Goal: Transaction & Acquisition: Book appointment/travel/reservation

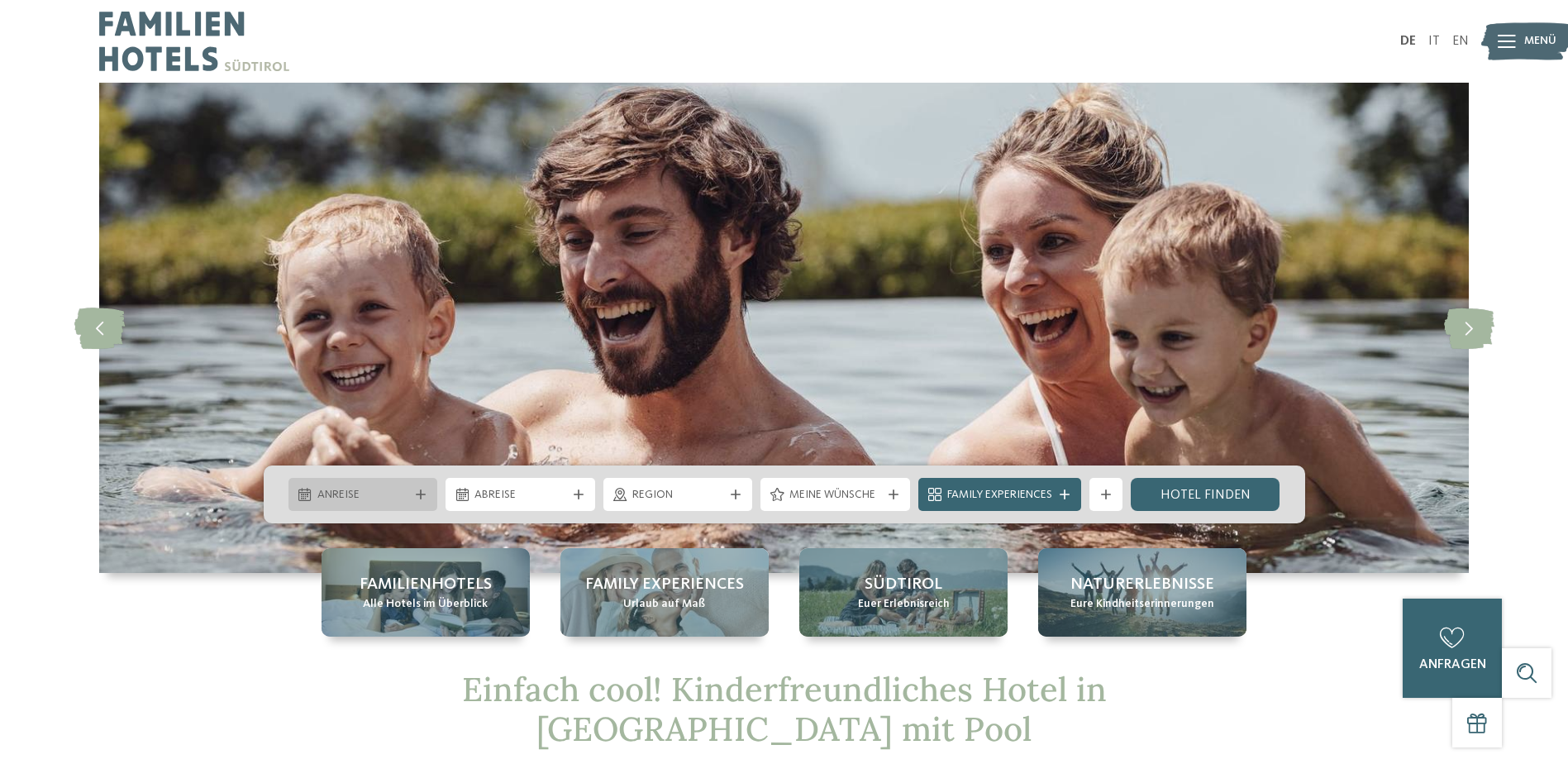
click at [415, 489] on div "Anreise" at bounding box center [363, 494] width 150 height 33
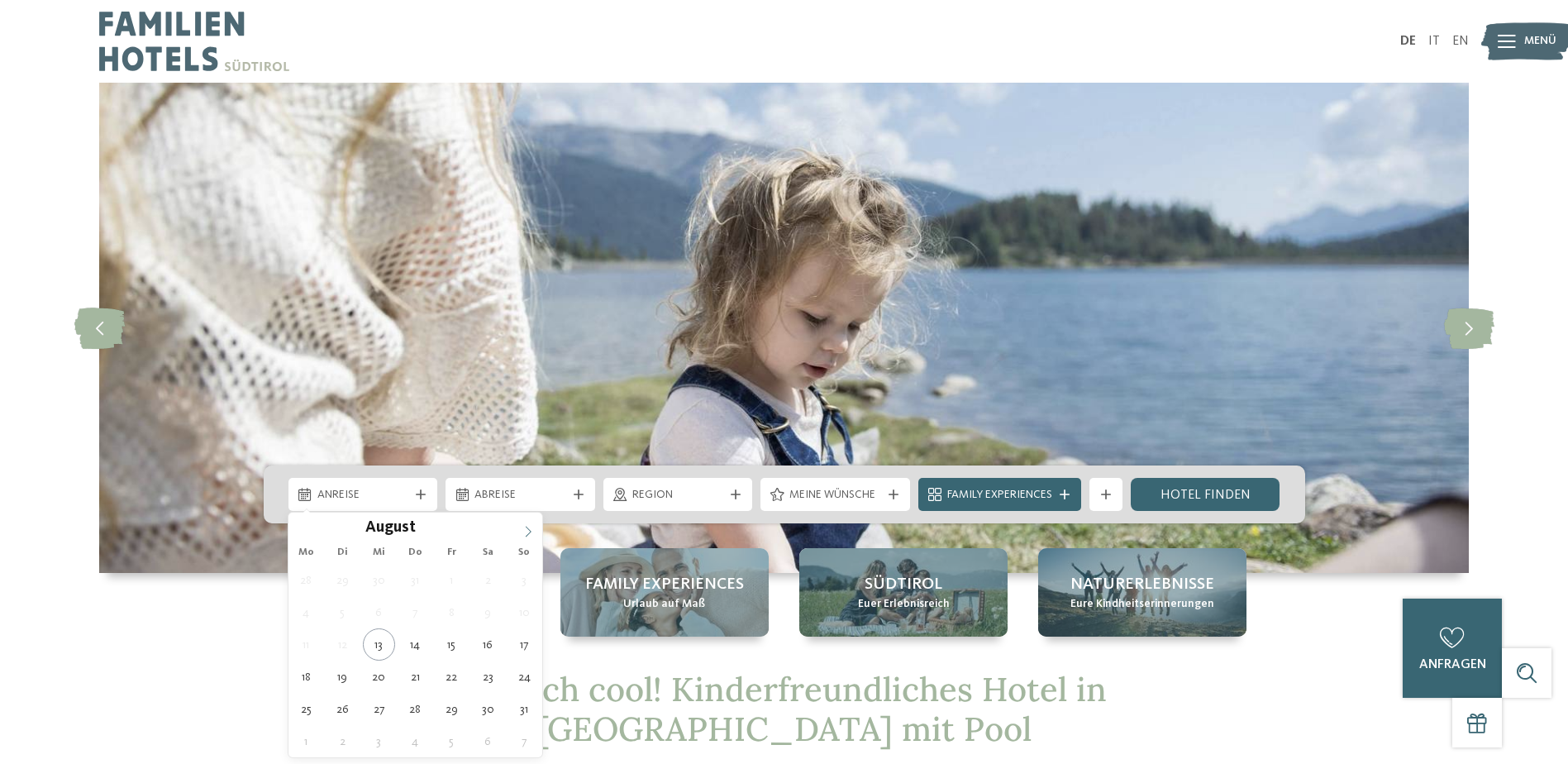
click at [526, 531] on icon at bounding box center [528, 531] width 12 height 12
type input "****"
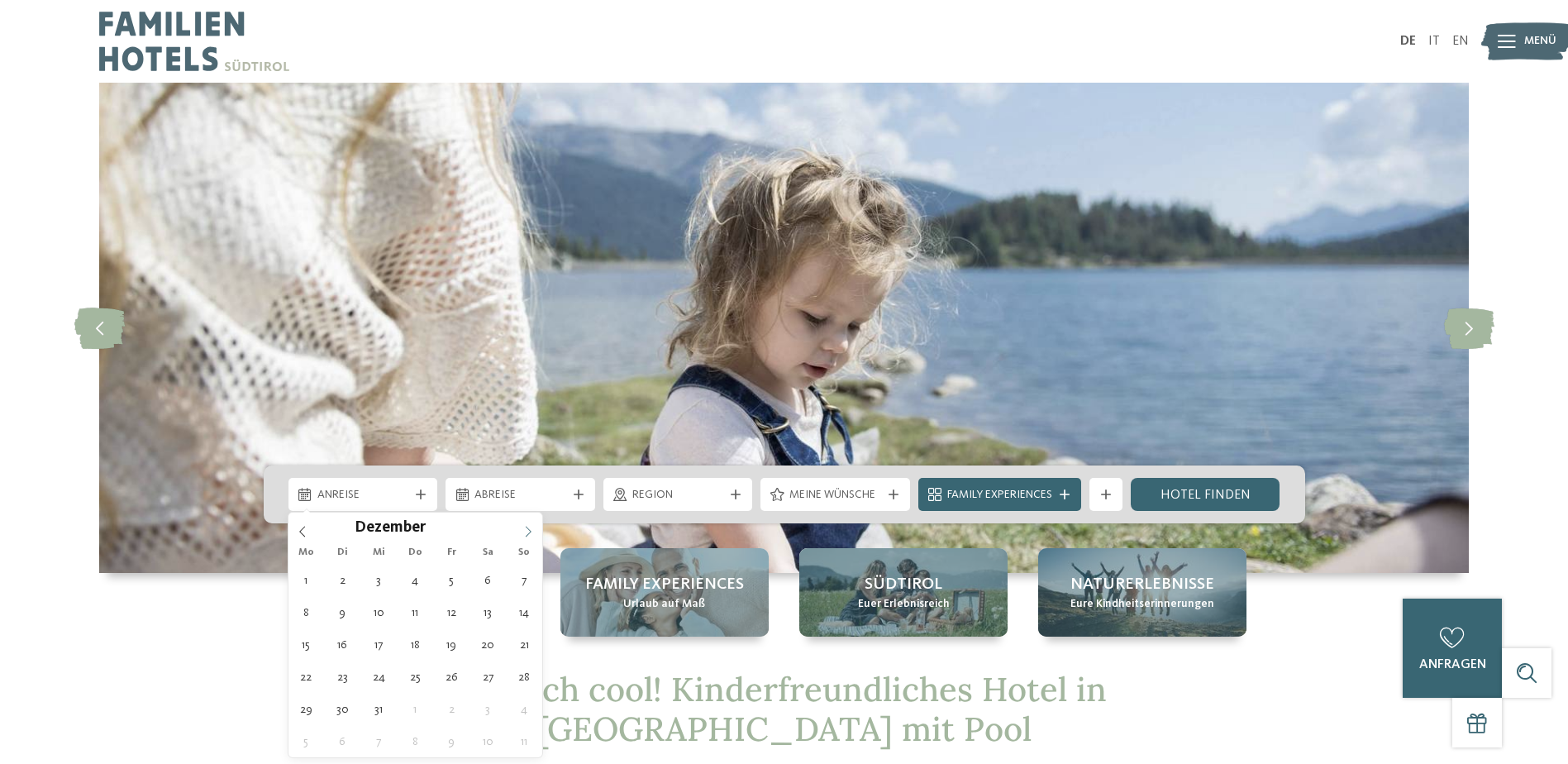
click at [526, 531] on icon at bounding box center [528, 531] width 12 height 12
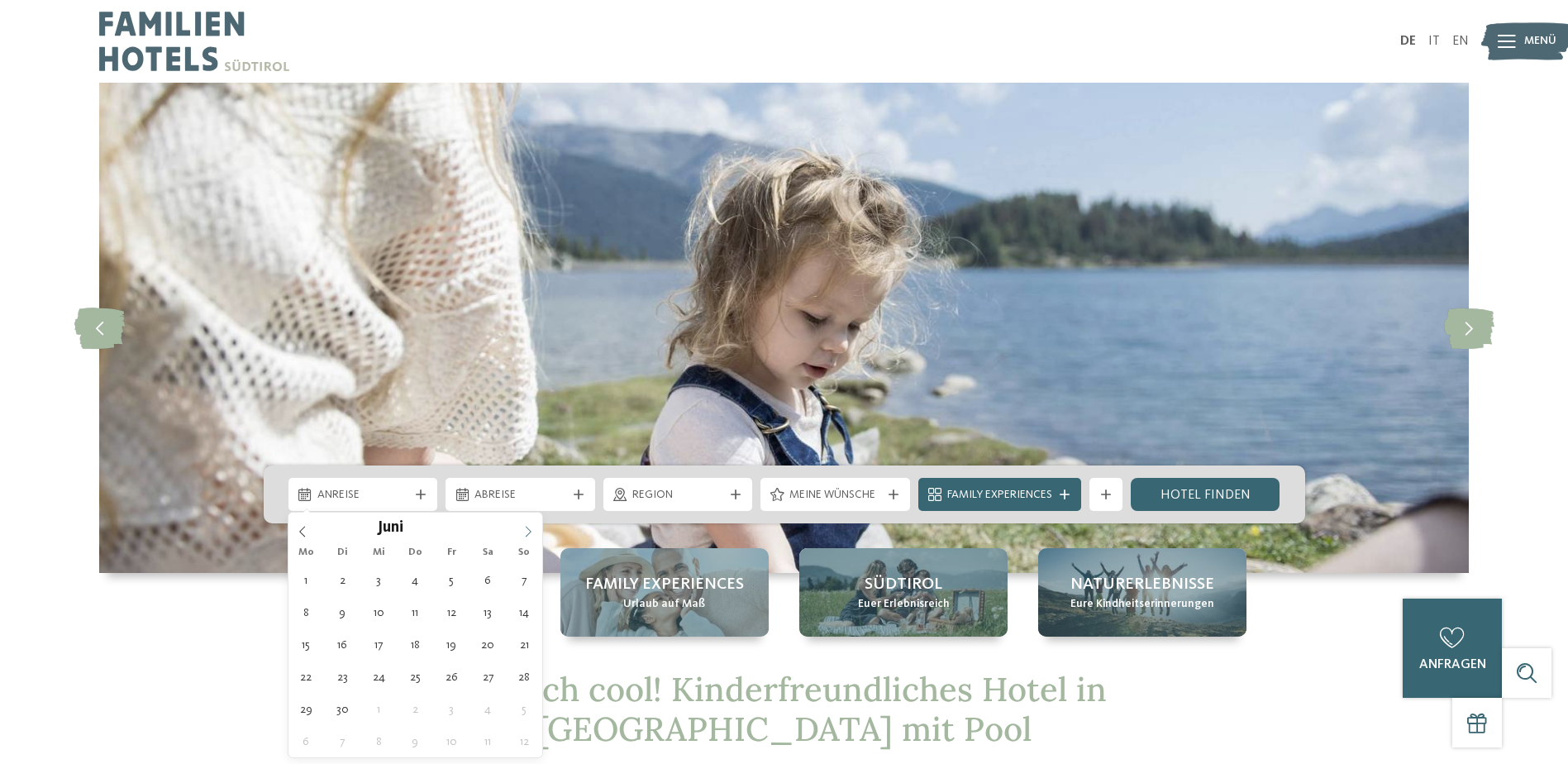
click at [526, 531] on icon at bounding box center [528, 531] width 12 height 12
type div "25.07.2026"
type input "****"
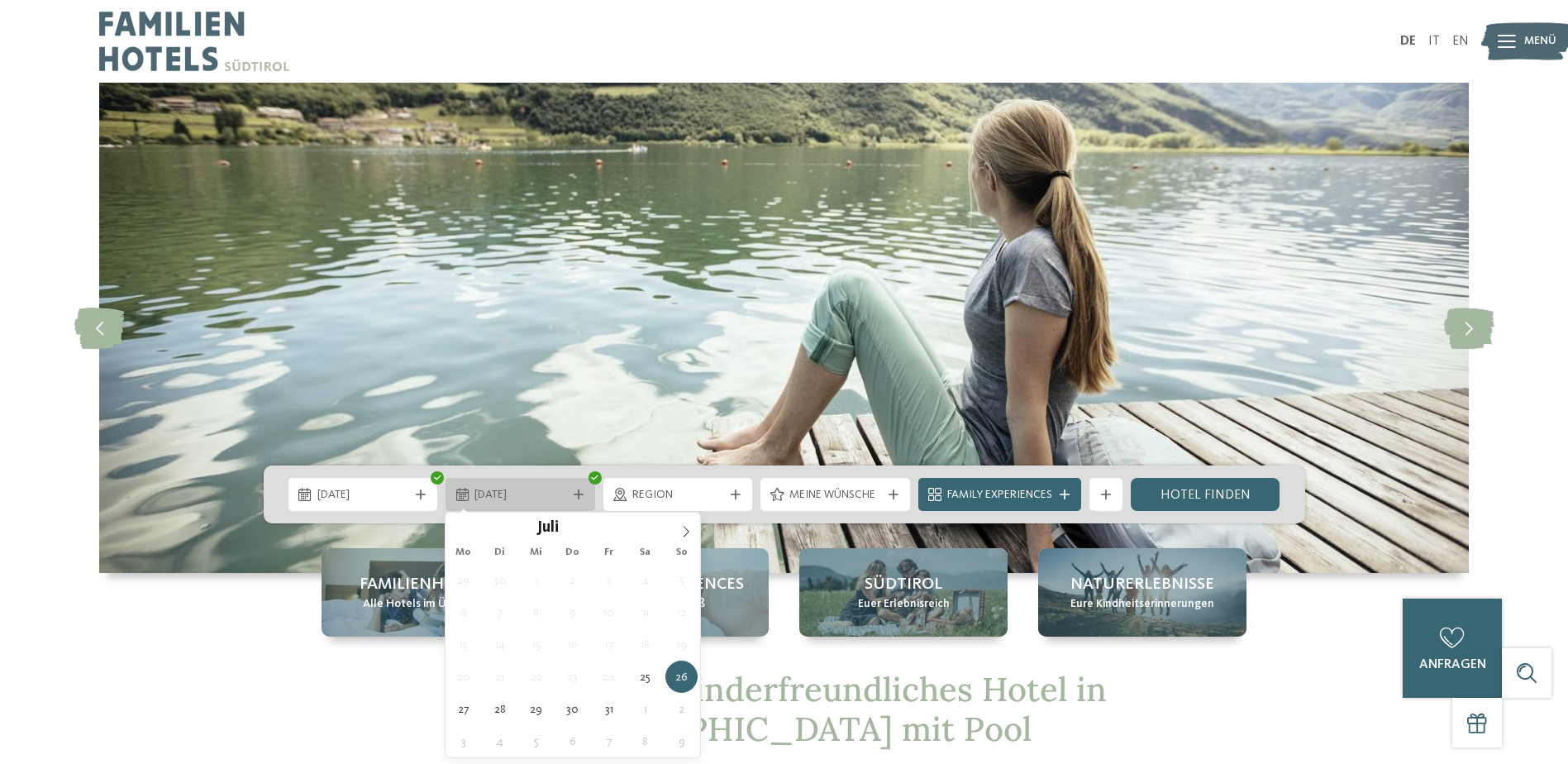
click at [577, 492] on icon at bounding box center [578, 494] width 10 height 10
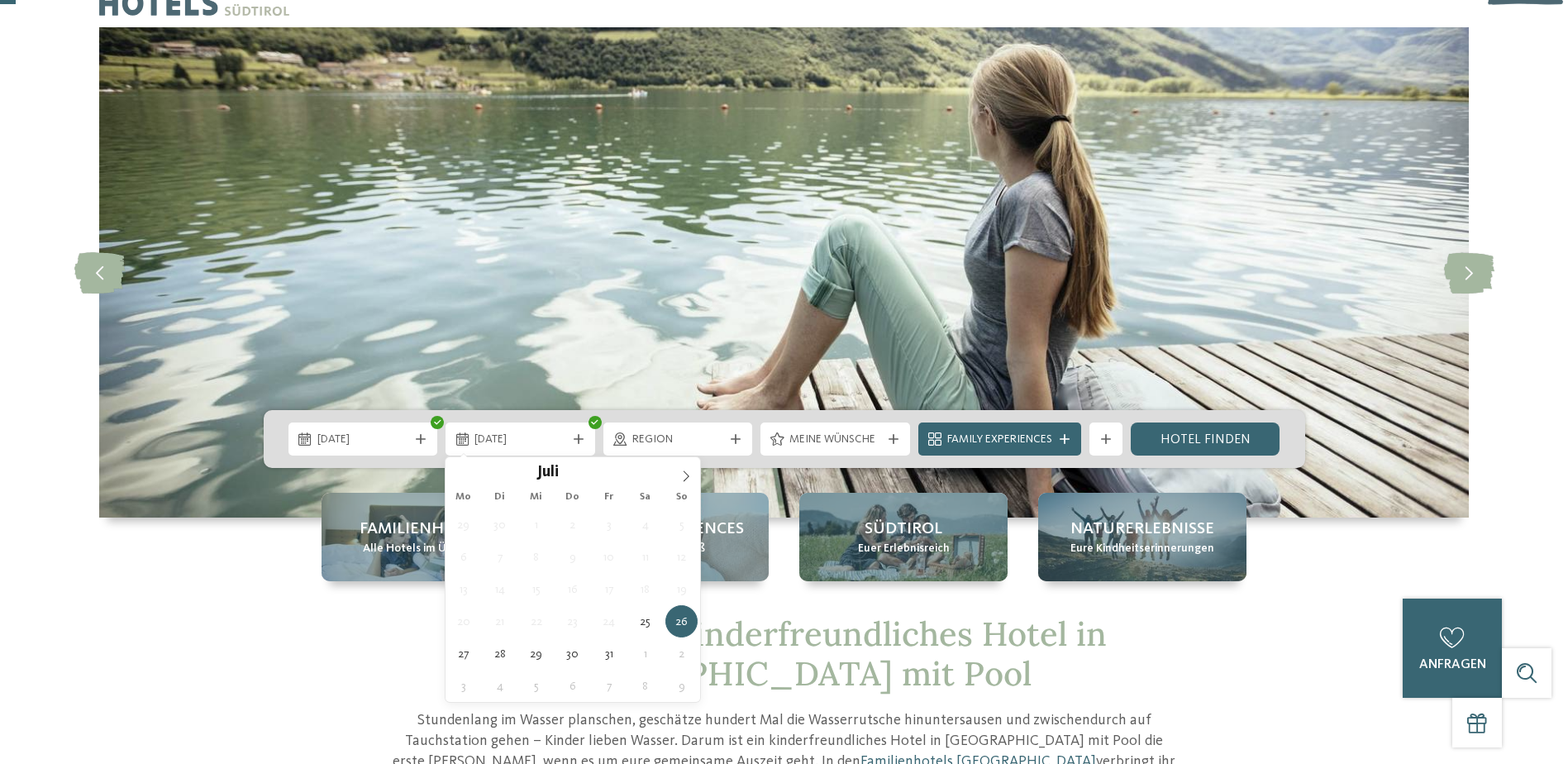
scroll to position [166, 0]
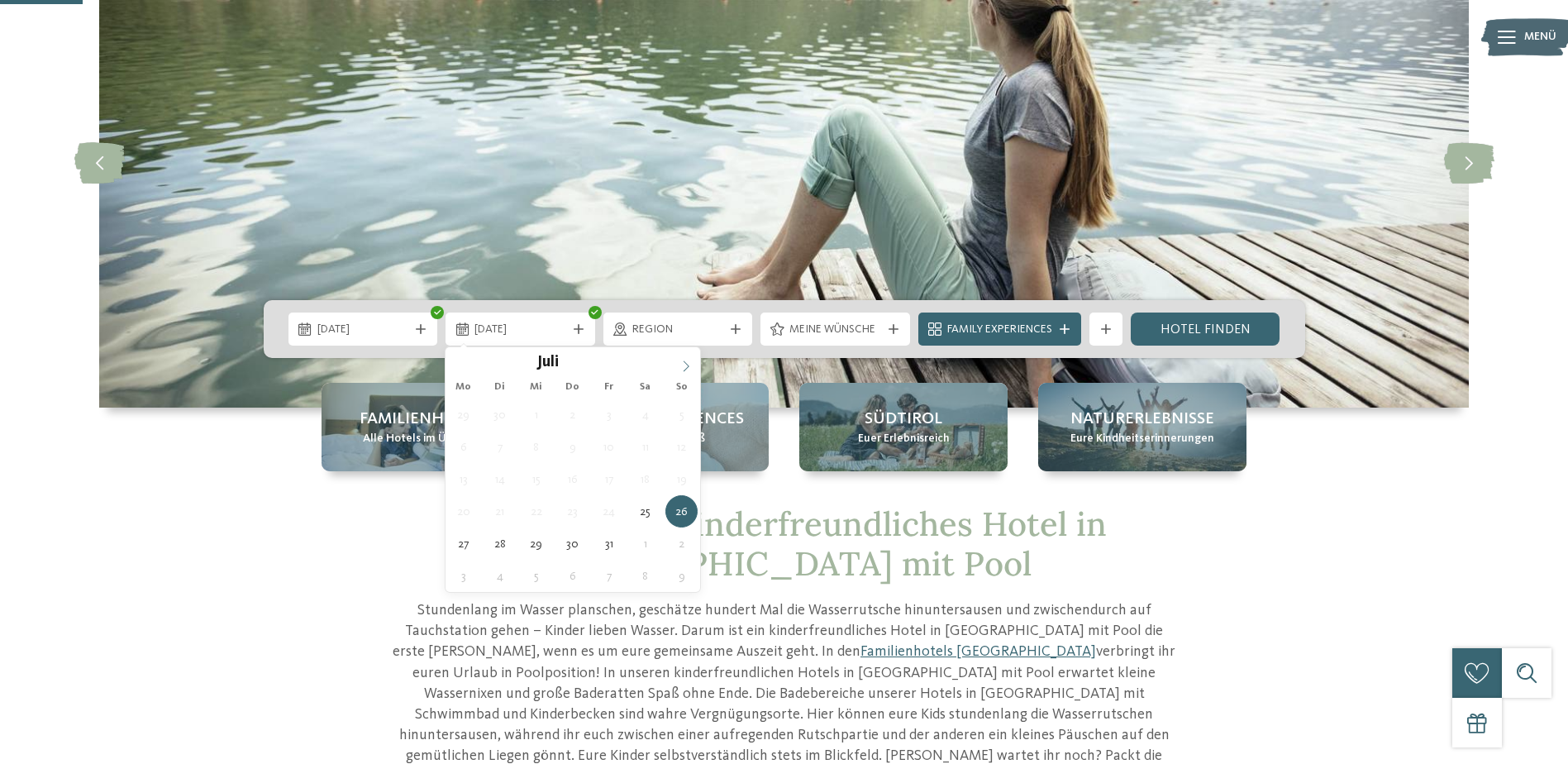
click at [688, 360] on icon at bounding box center [686, 366] width 12 height 12
type div "04.08.2026"
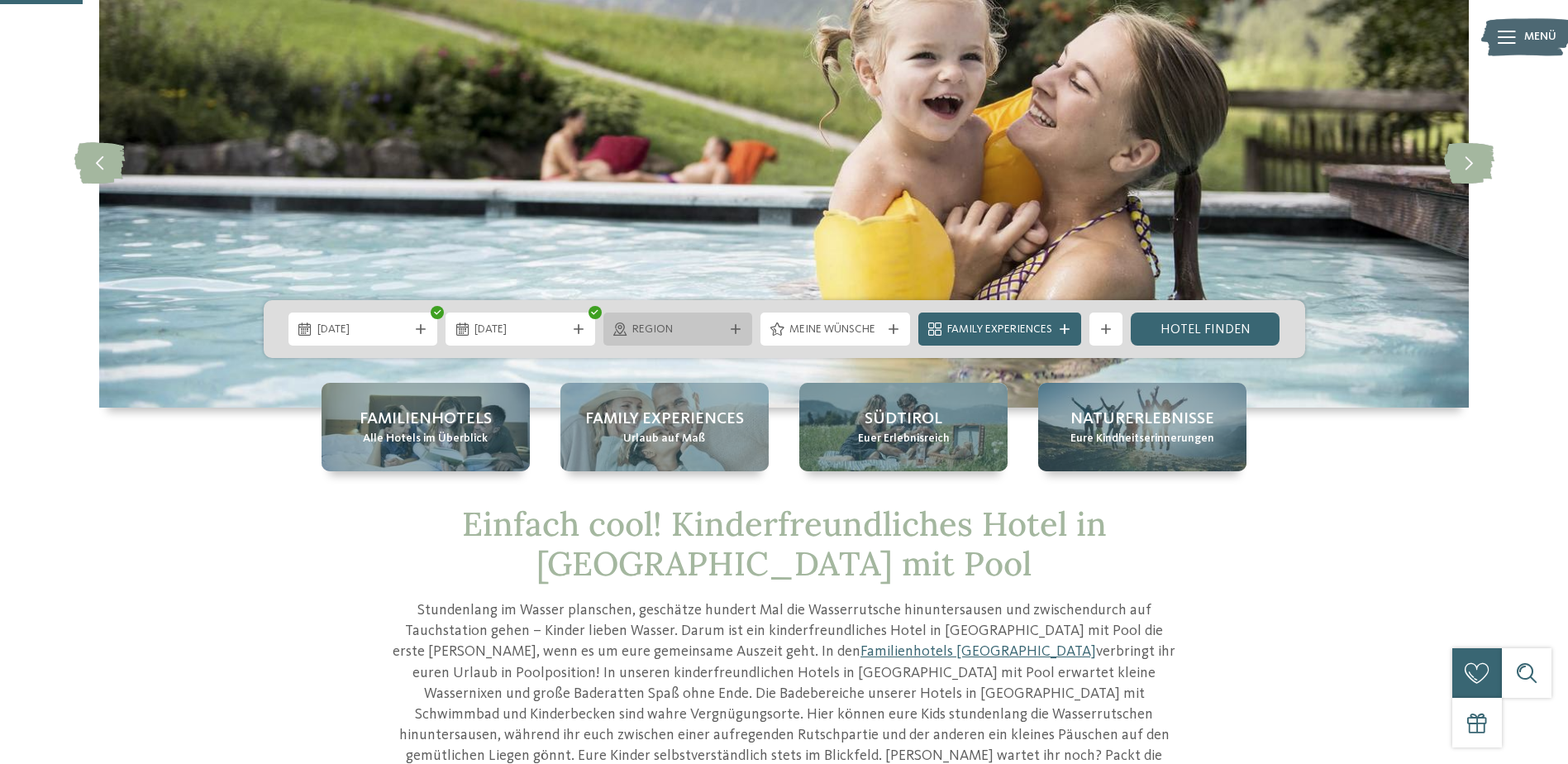
click at [730, 321] on div "Region" at bounding box center [678, 328] width 150 height 33
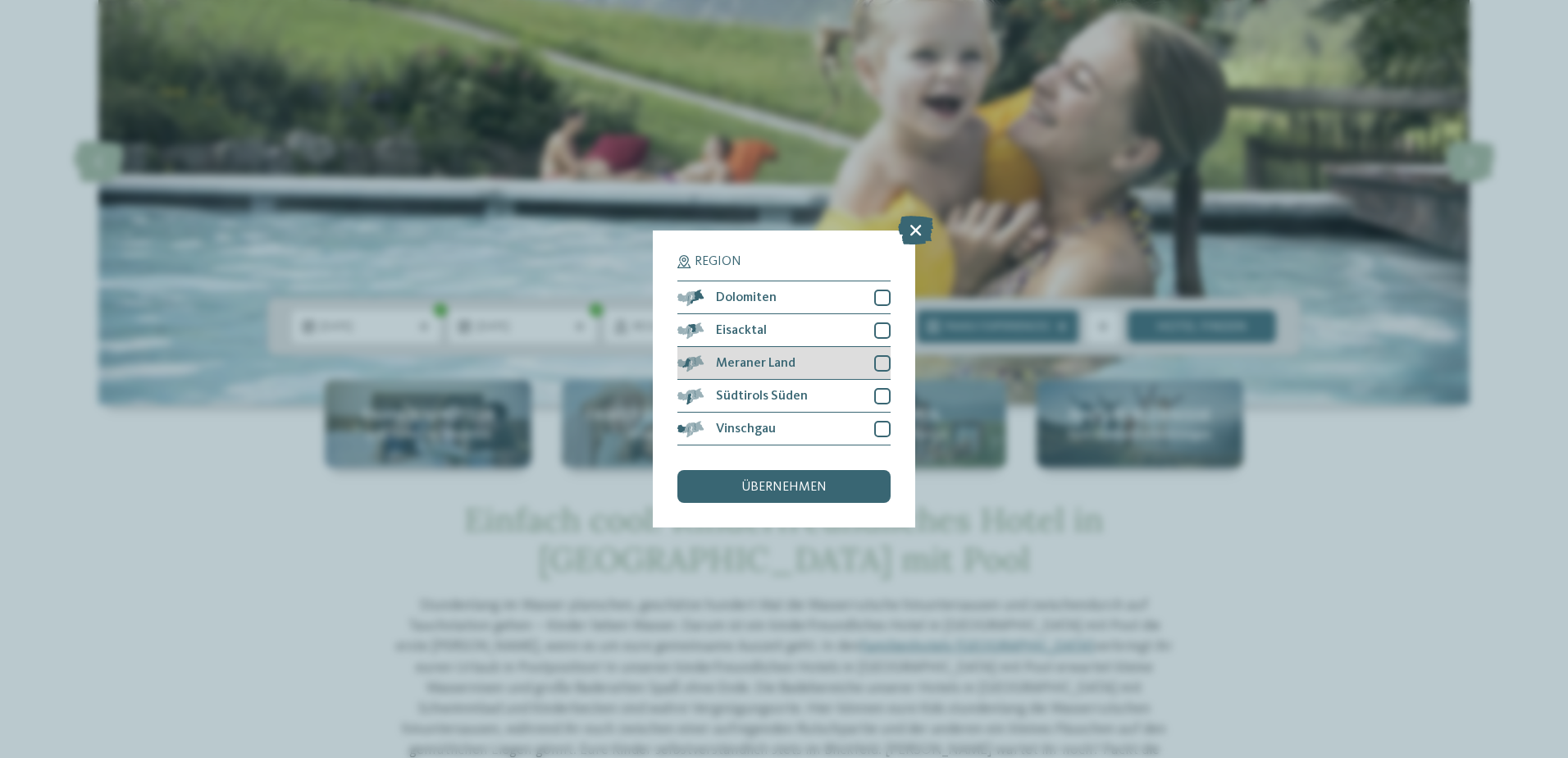
click at [772, 357] on span "Meraner Land" at bounding box center [755, 363] width 80 height 13
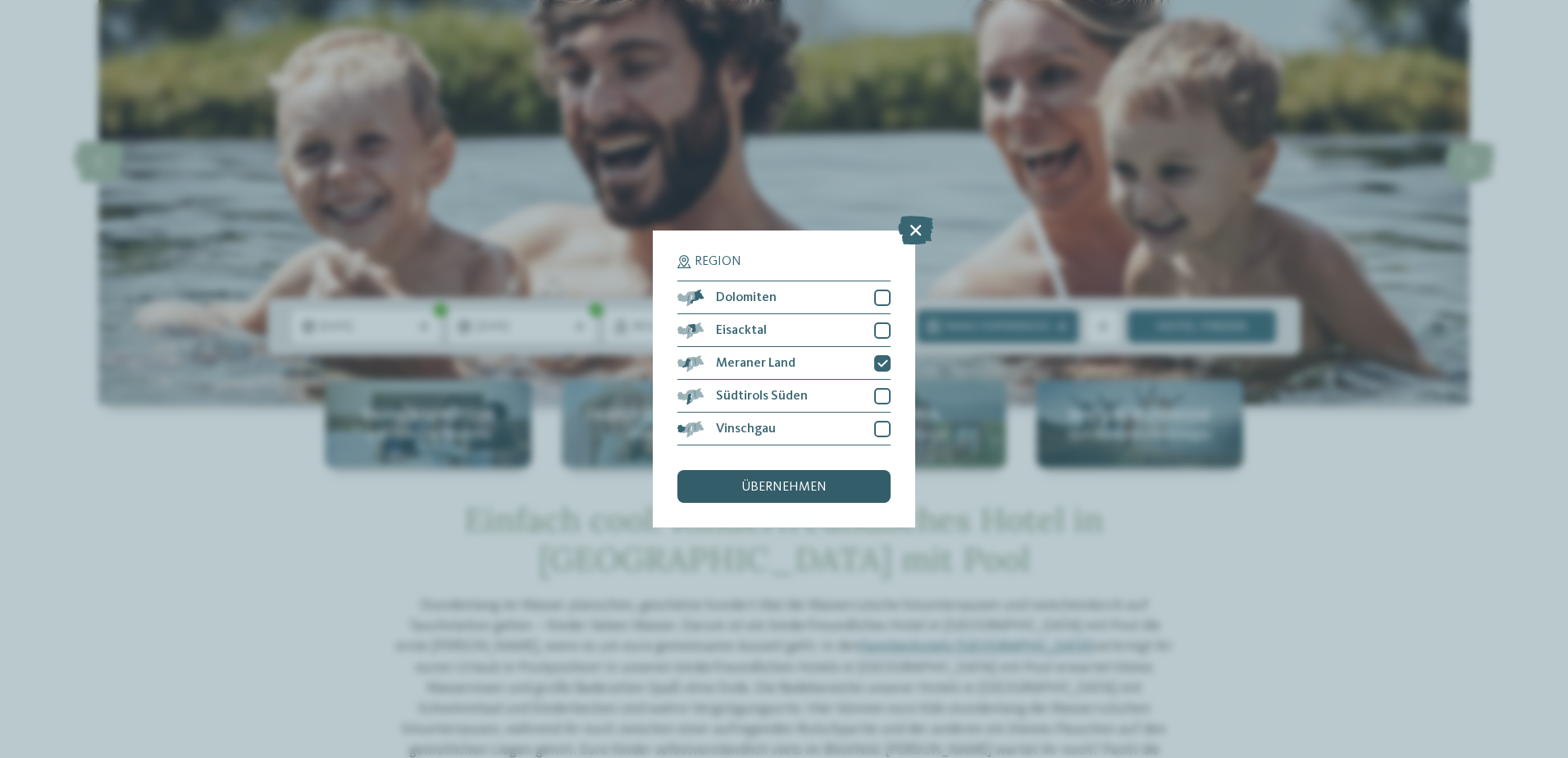
click at [775, 483] on span "übernehmen" at bounding box center [784, 487] width 85 height 13
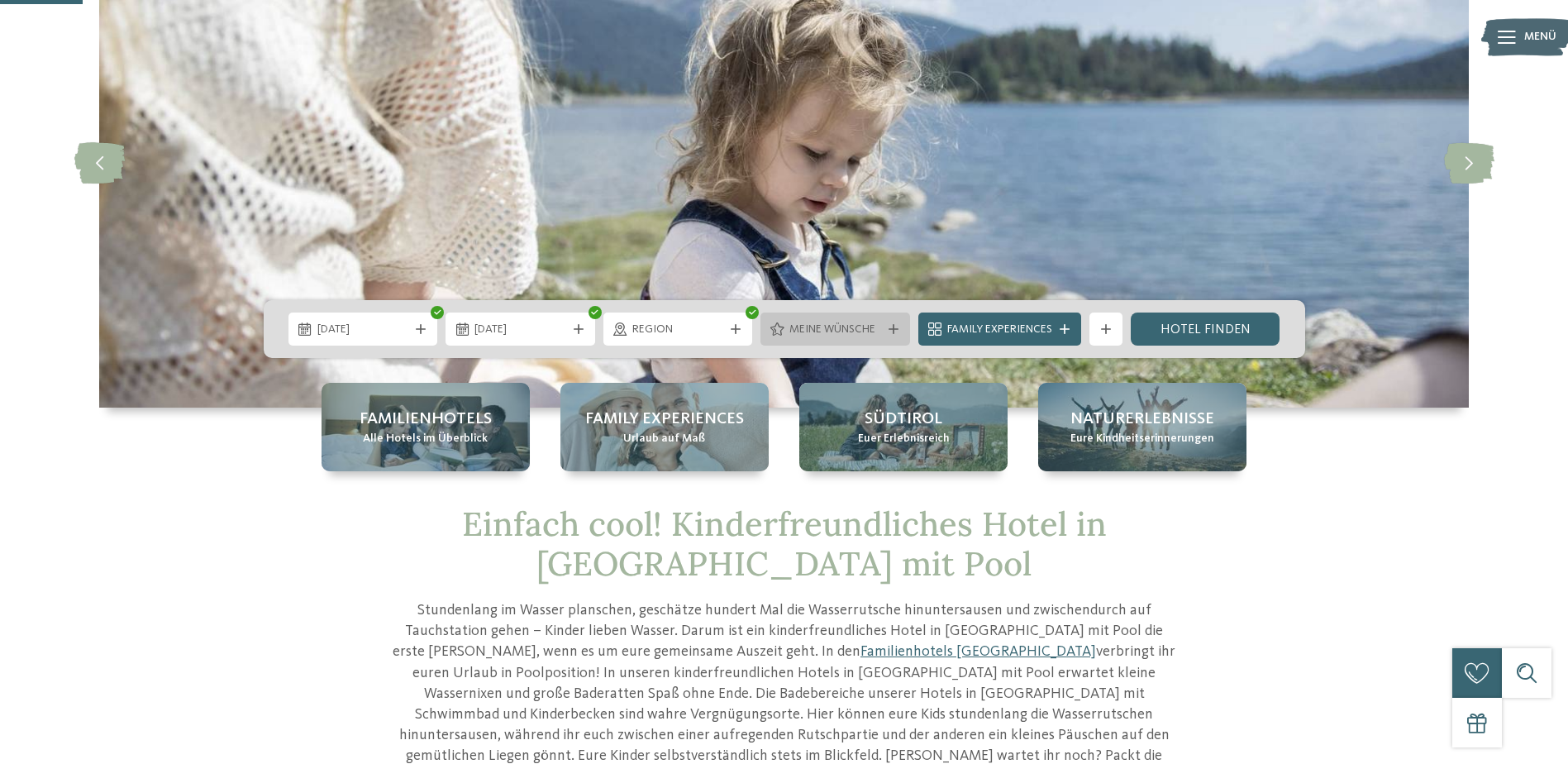
click at [879, 327] on span "Meine Wünsche" at bounding box center [836, 329] width 92 height 17
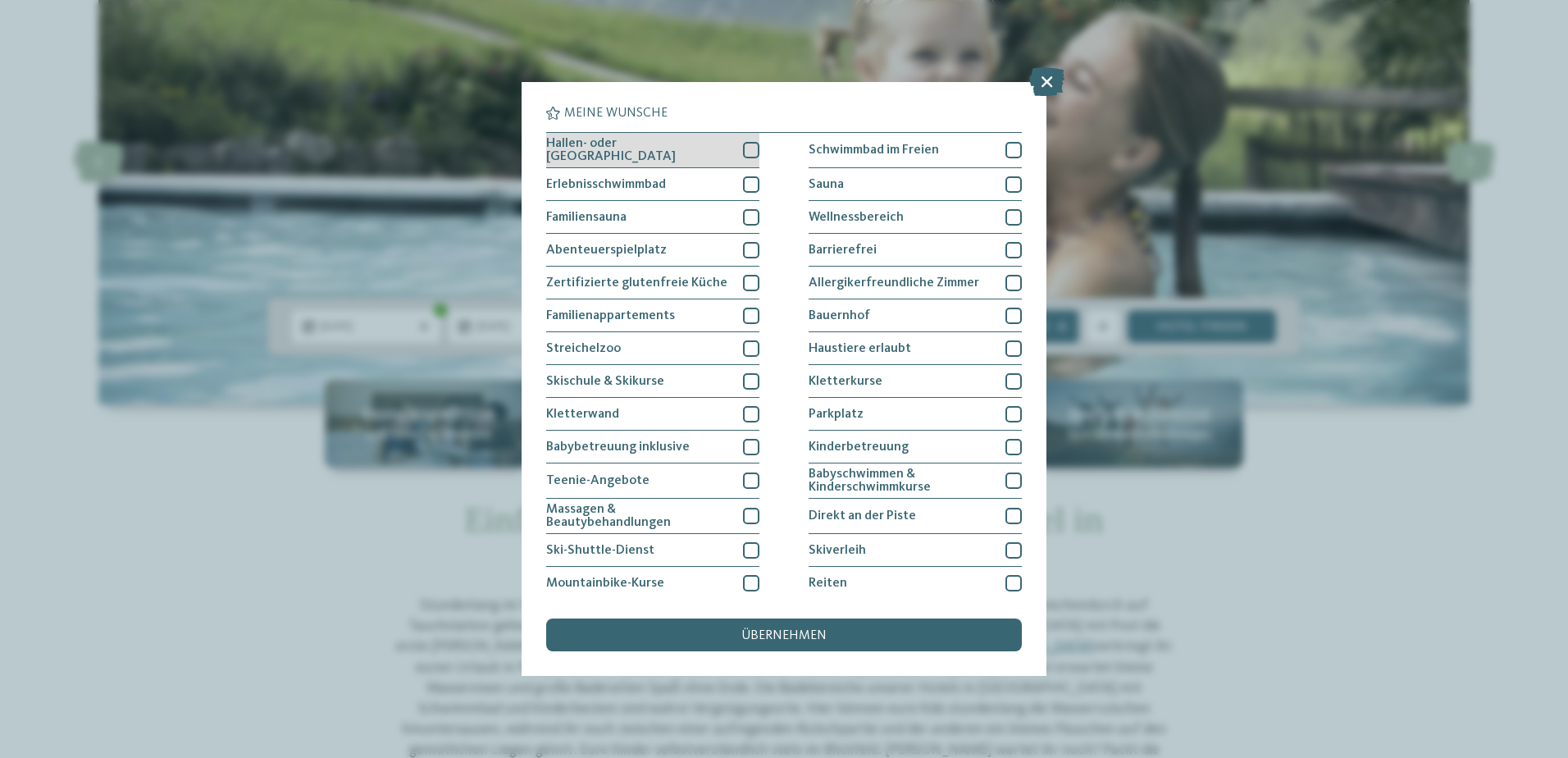
click at [743, 146] on div at bounding box center [751, 150] width 17 height 17
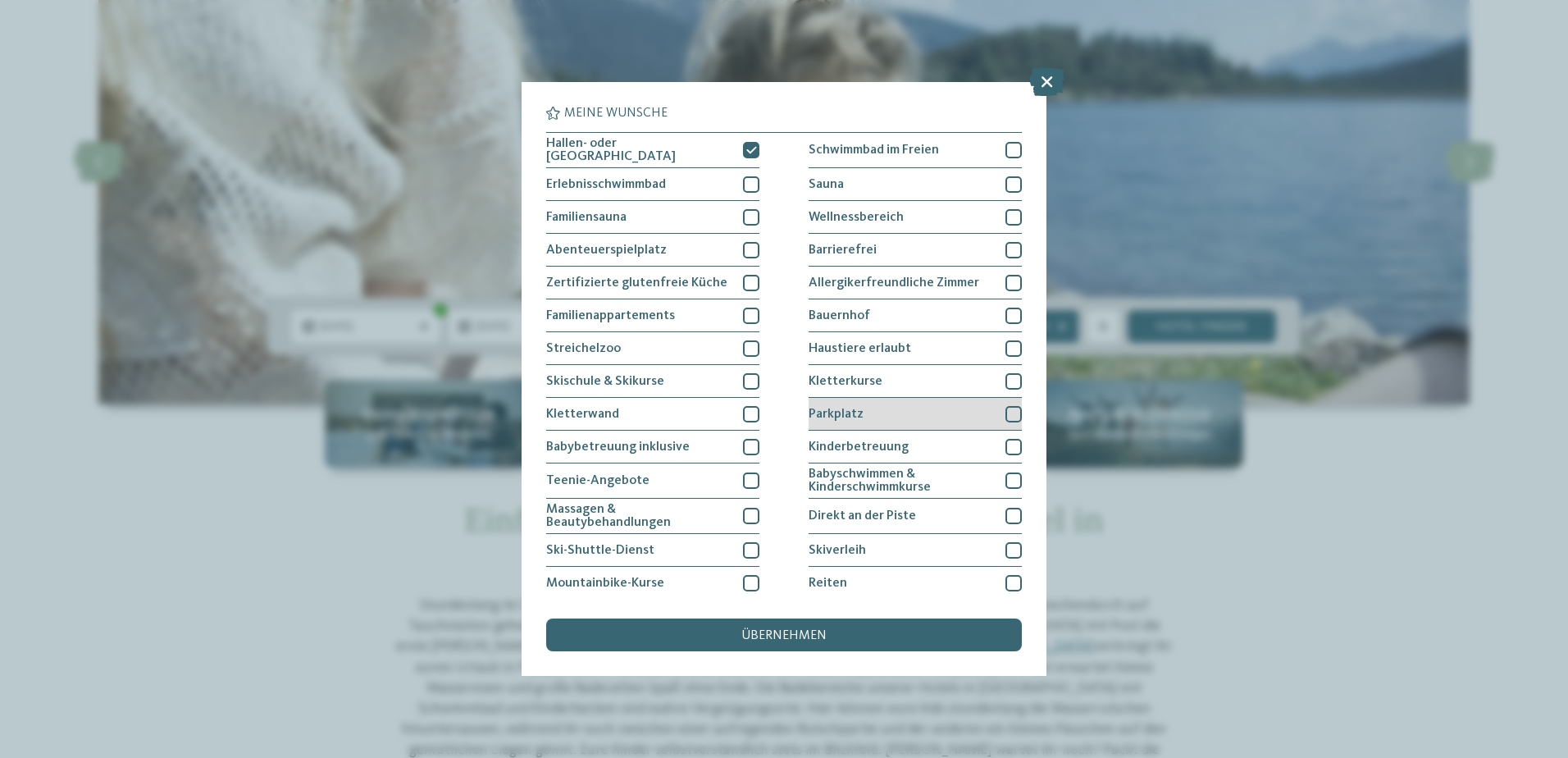
click at [1010, 409] on div at bounding box center [1014, 414] width 17 height 17
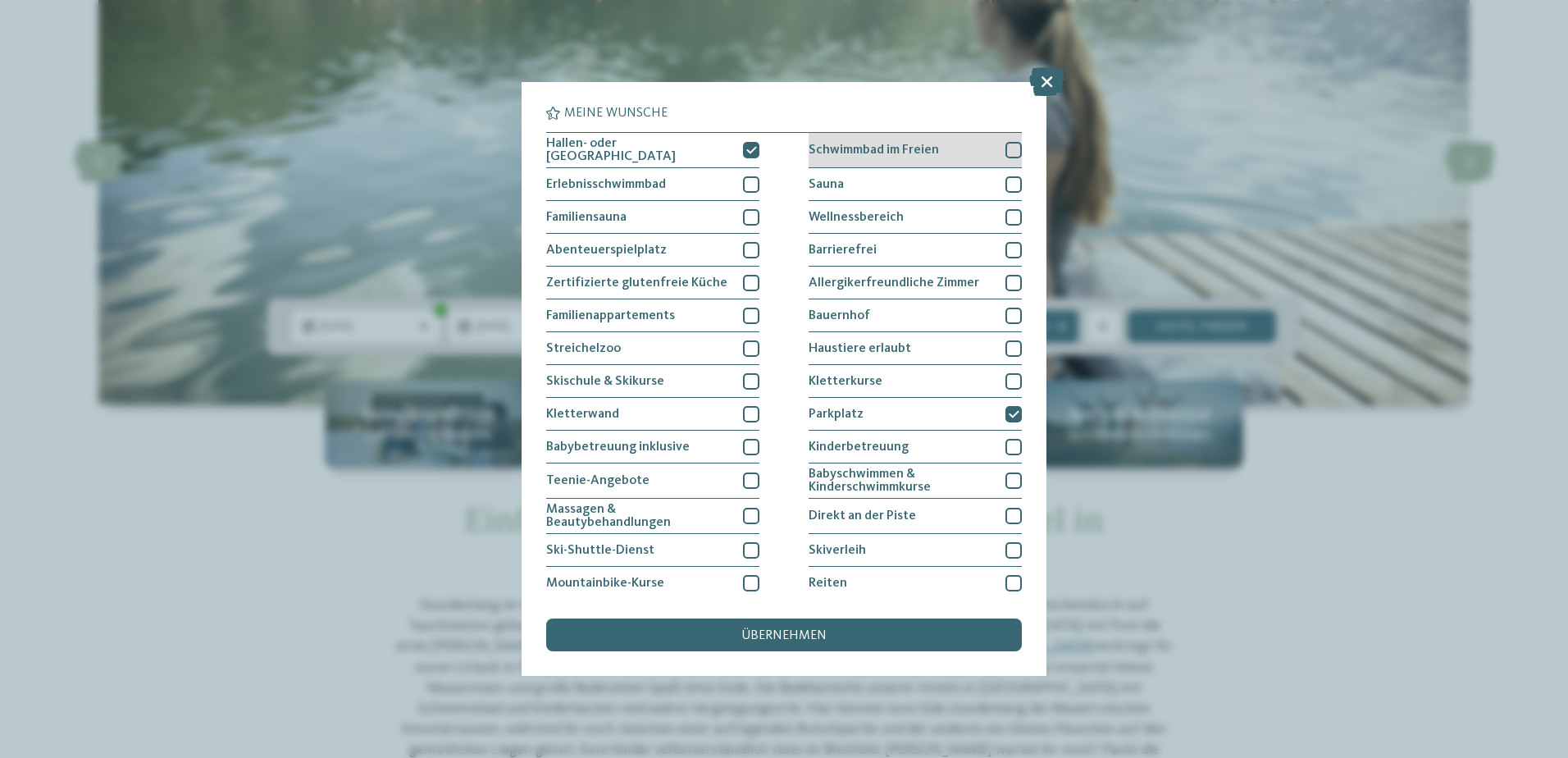
click at [1008, 149] on div at bounding box center [1014, 150] width 17 height 17
click at [754, 628] on div "übernehmen" at bounding box center [784, 634] width 476 height 32
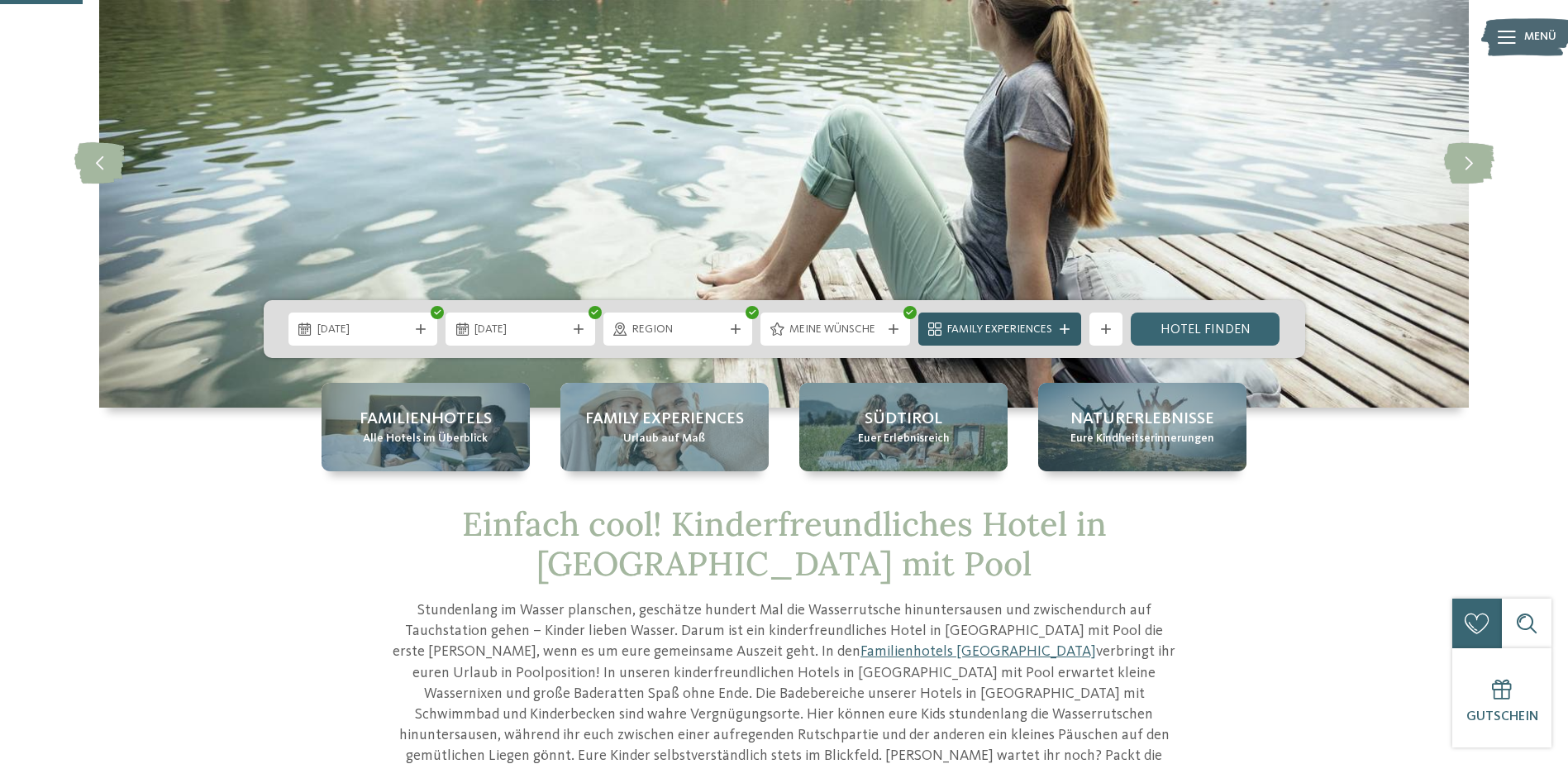
click at [1063, 326] on icon at bounding box center [1064, 328] width 10 height 10
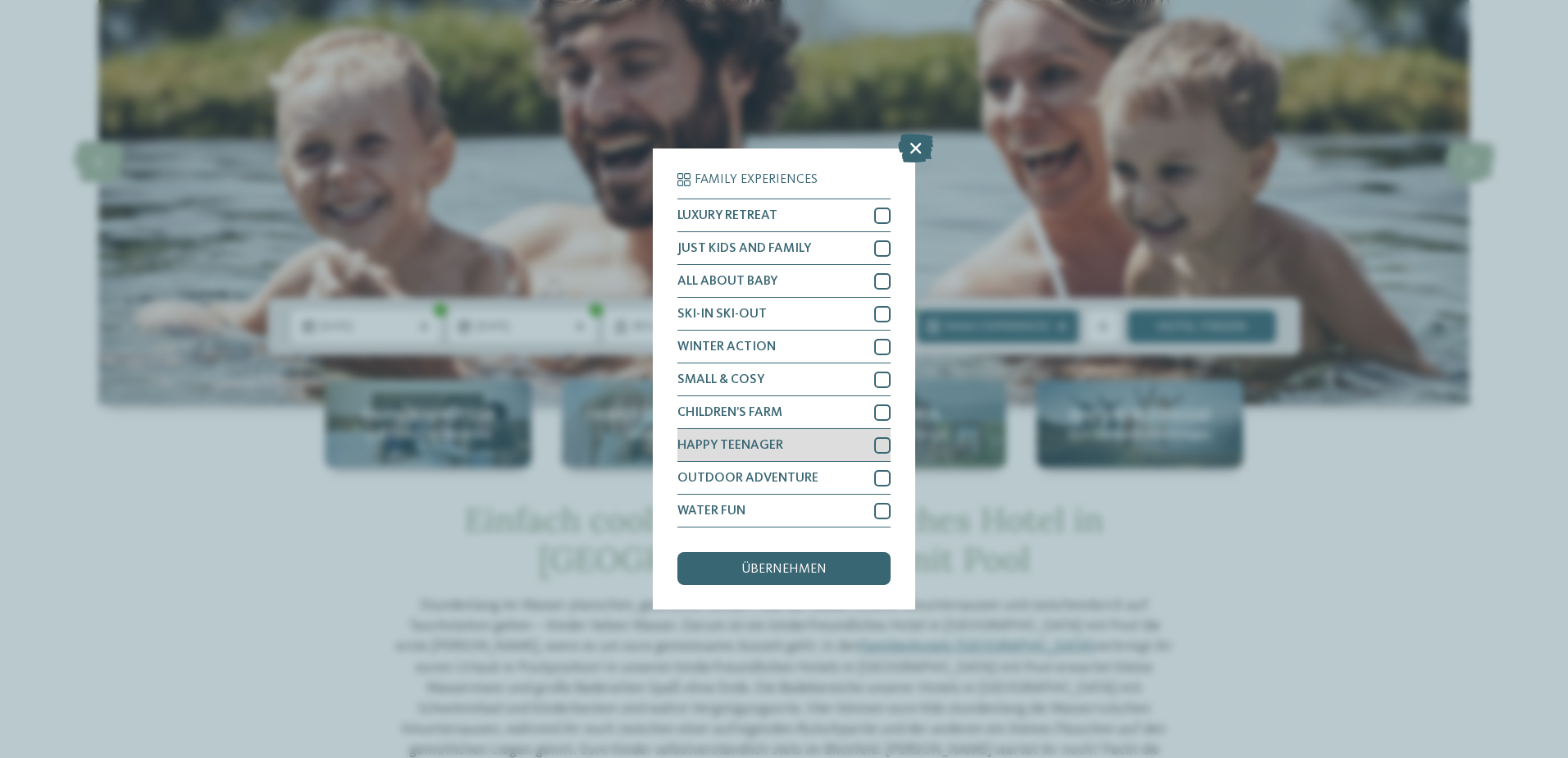
click at [883, 444] on div at bounding box center [882, 445] width 17 height 17
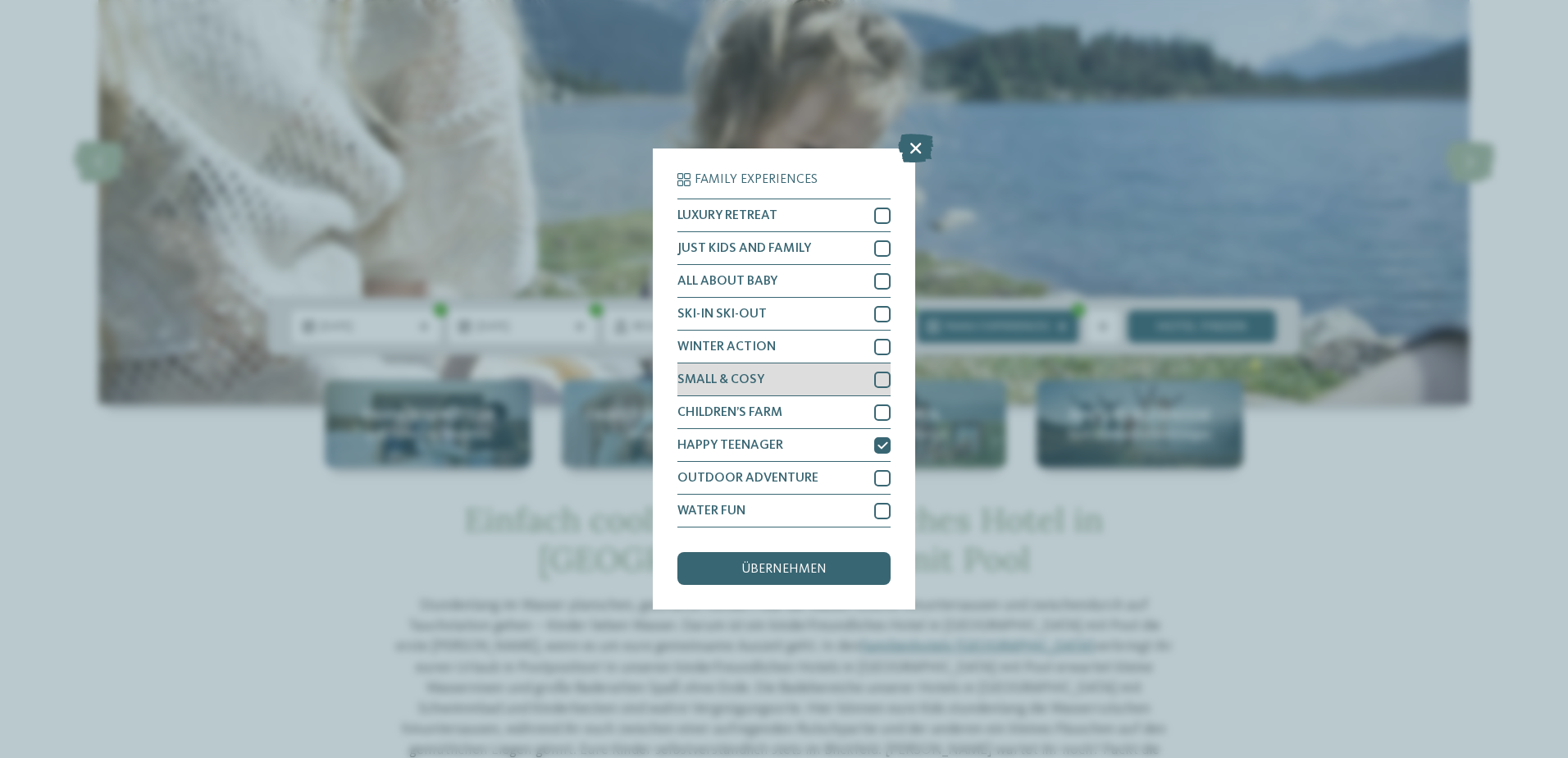
click at [882, 374] on div at bounding box center [882, 379] width 17 height 17
click at [878, 478] on div at bounding box center [882, 478] width 17 height 17
click at [765, 567] on span "übernehmen" at bounding box center [784, 569] width 85 height 13
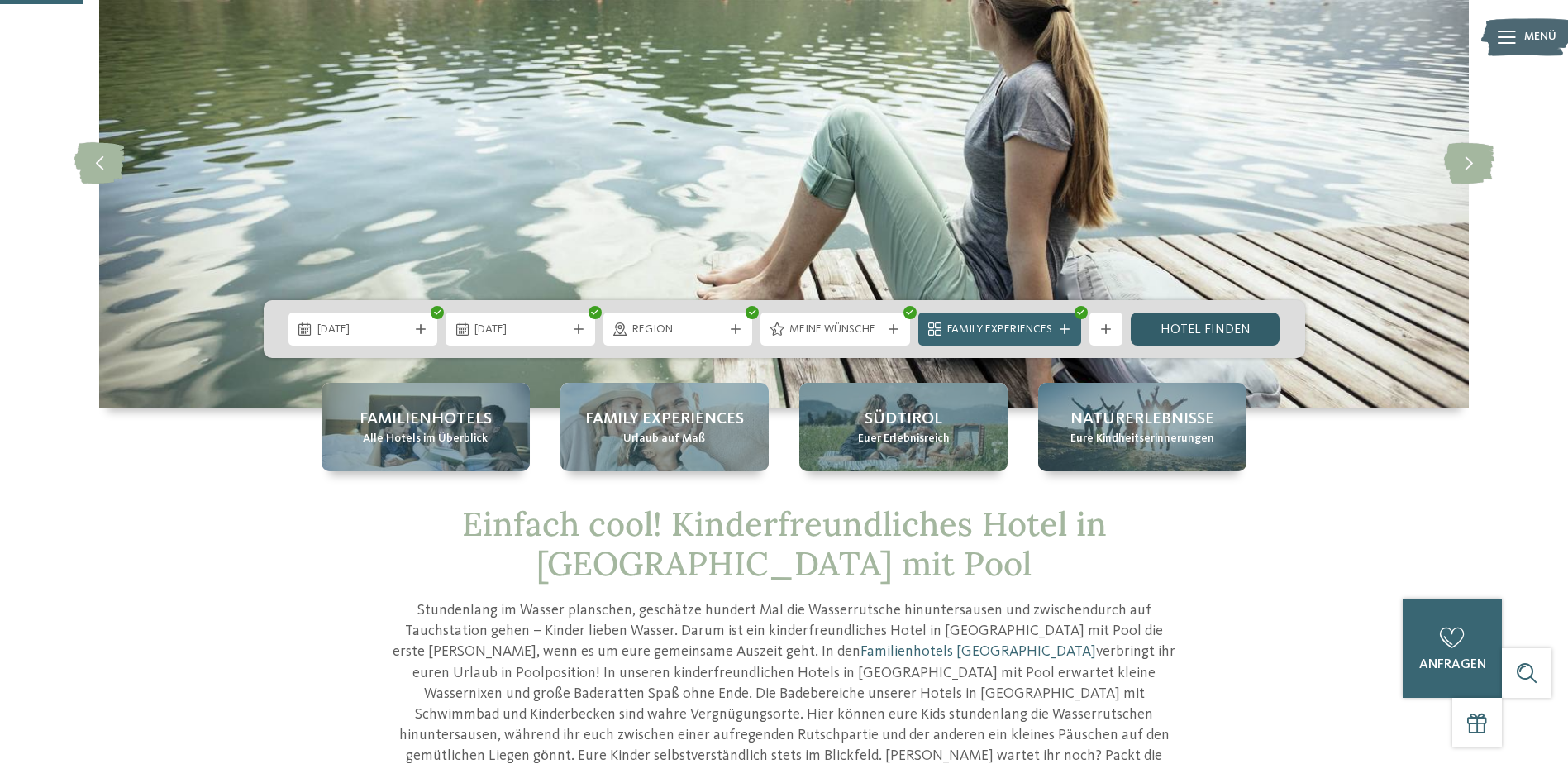
click at [1192, 323] on link "Hotel finden" at bounding box center [1205, 328] width 150 height 33
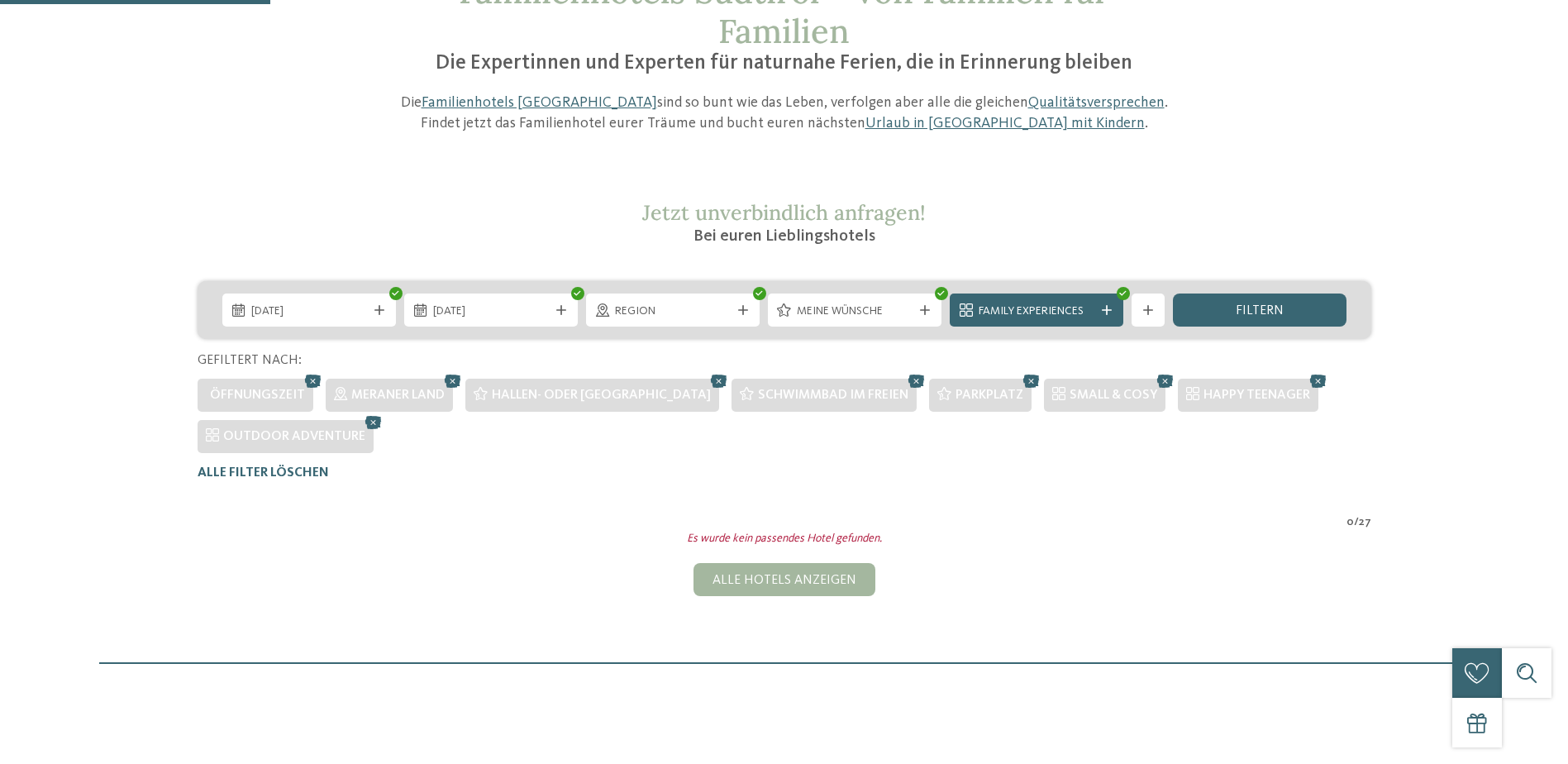
scroll to position [170, 0]
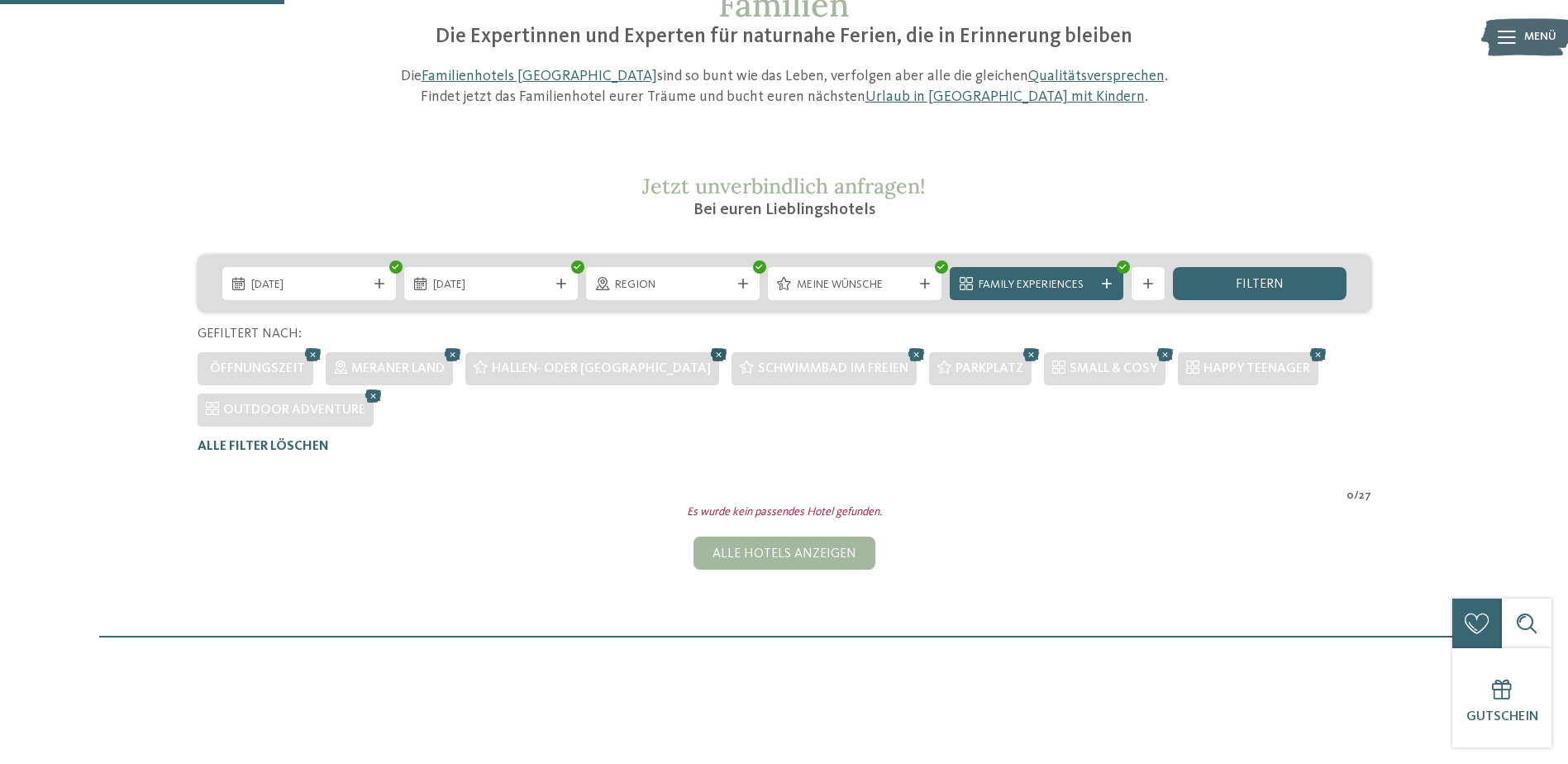
click at [707, 351] on icon at bounding box center [719, 354] width 25 height 21
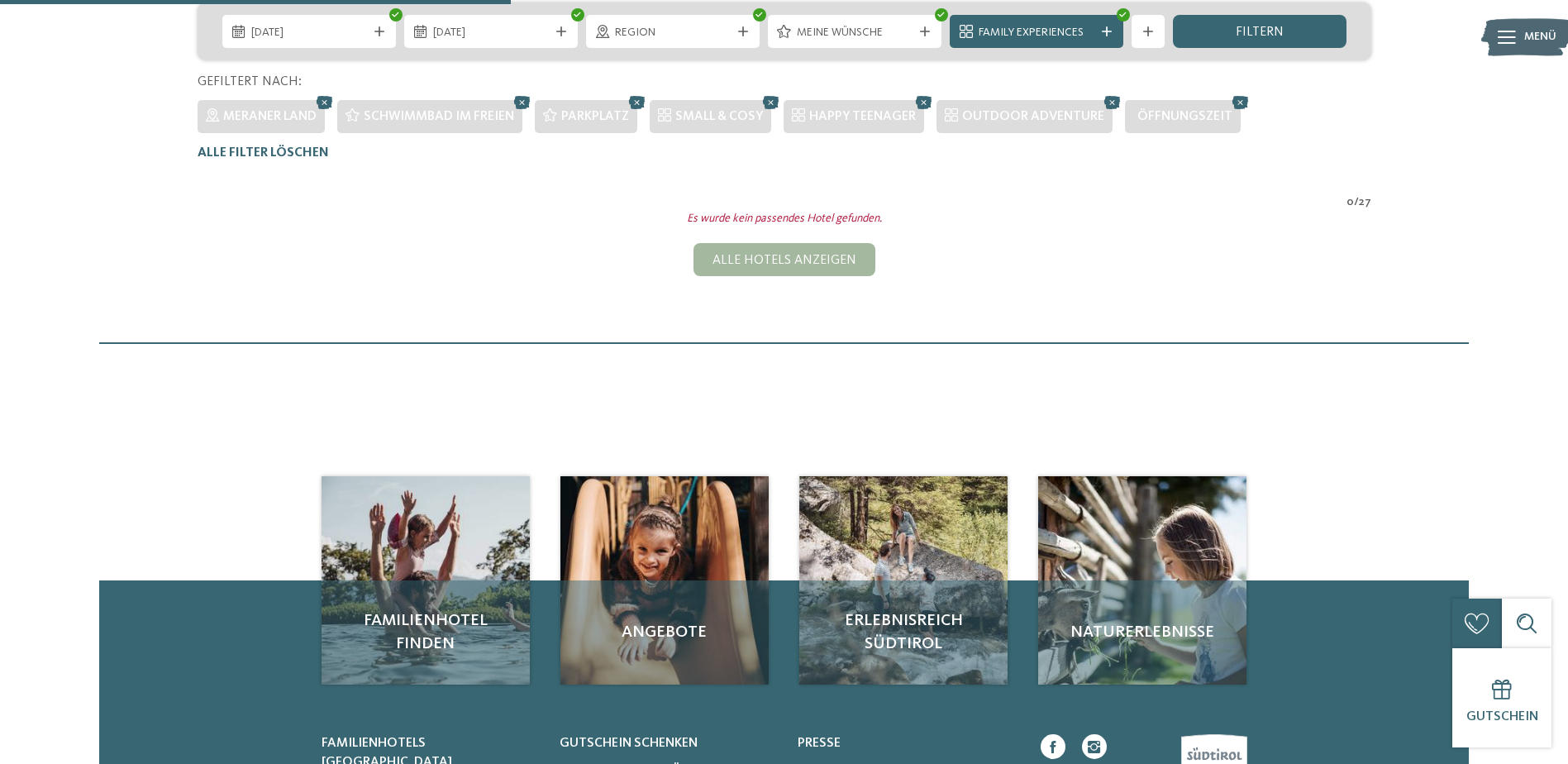
scroll to position [212, 0]
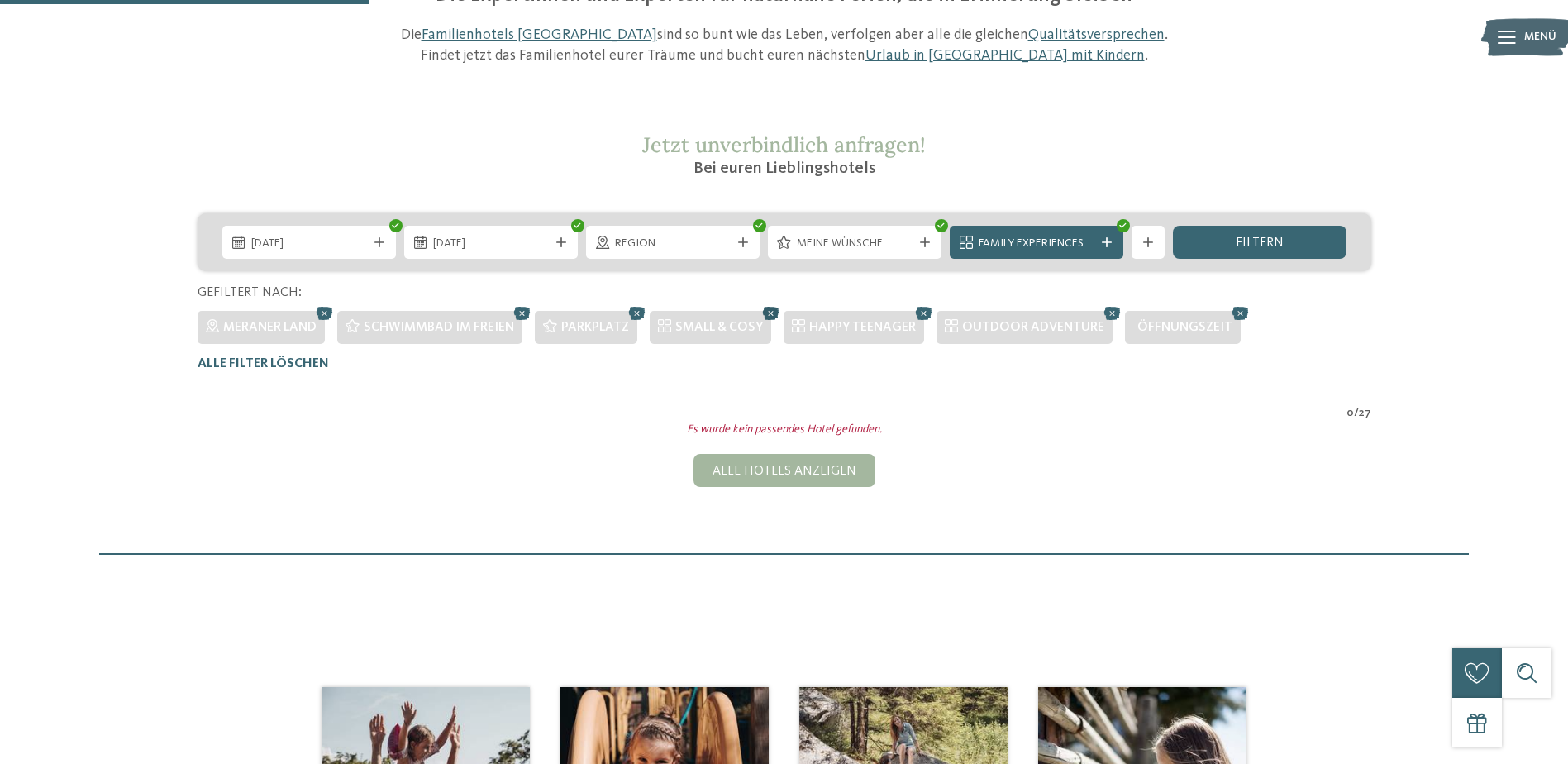
click at [774, 307] on icon at bounding box center [771, 313] width 25 height 21
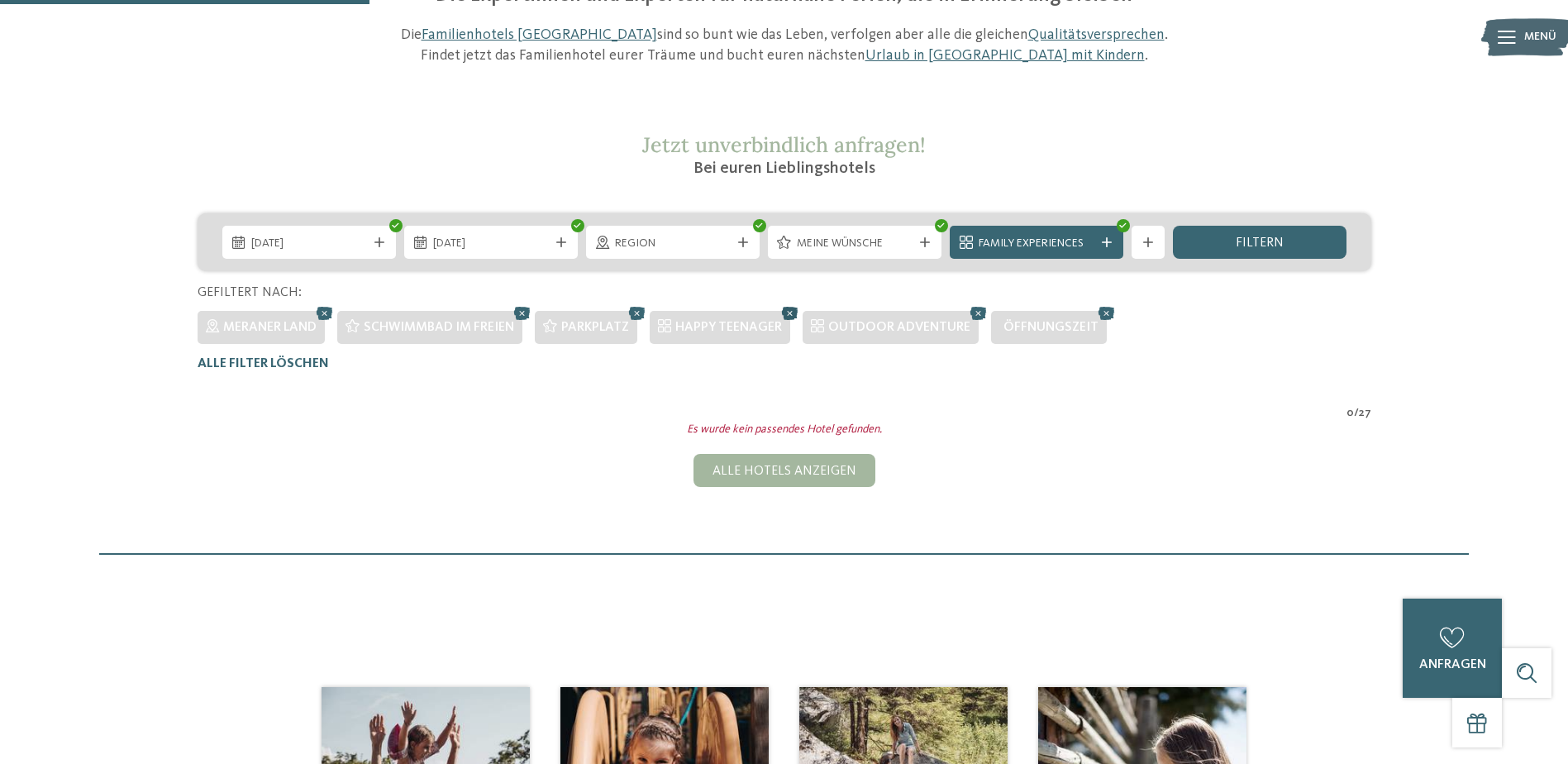
click at [795, 311] on icon at bounding box center [791, 313] width 25 height 21
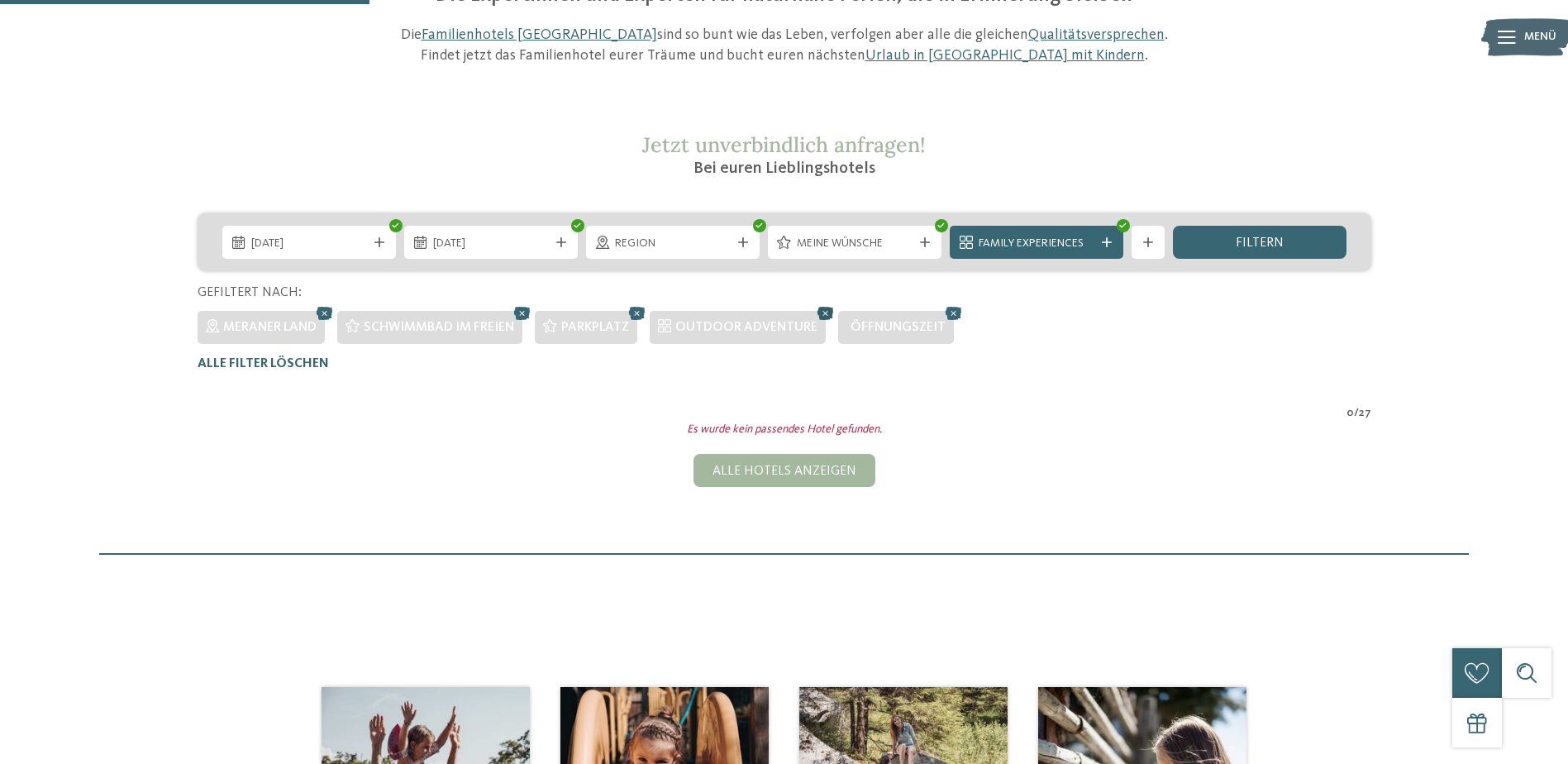
click at [830, 312] on icon at bounding box center [826, 313] width 25 height 21
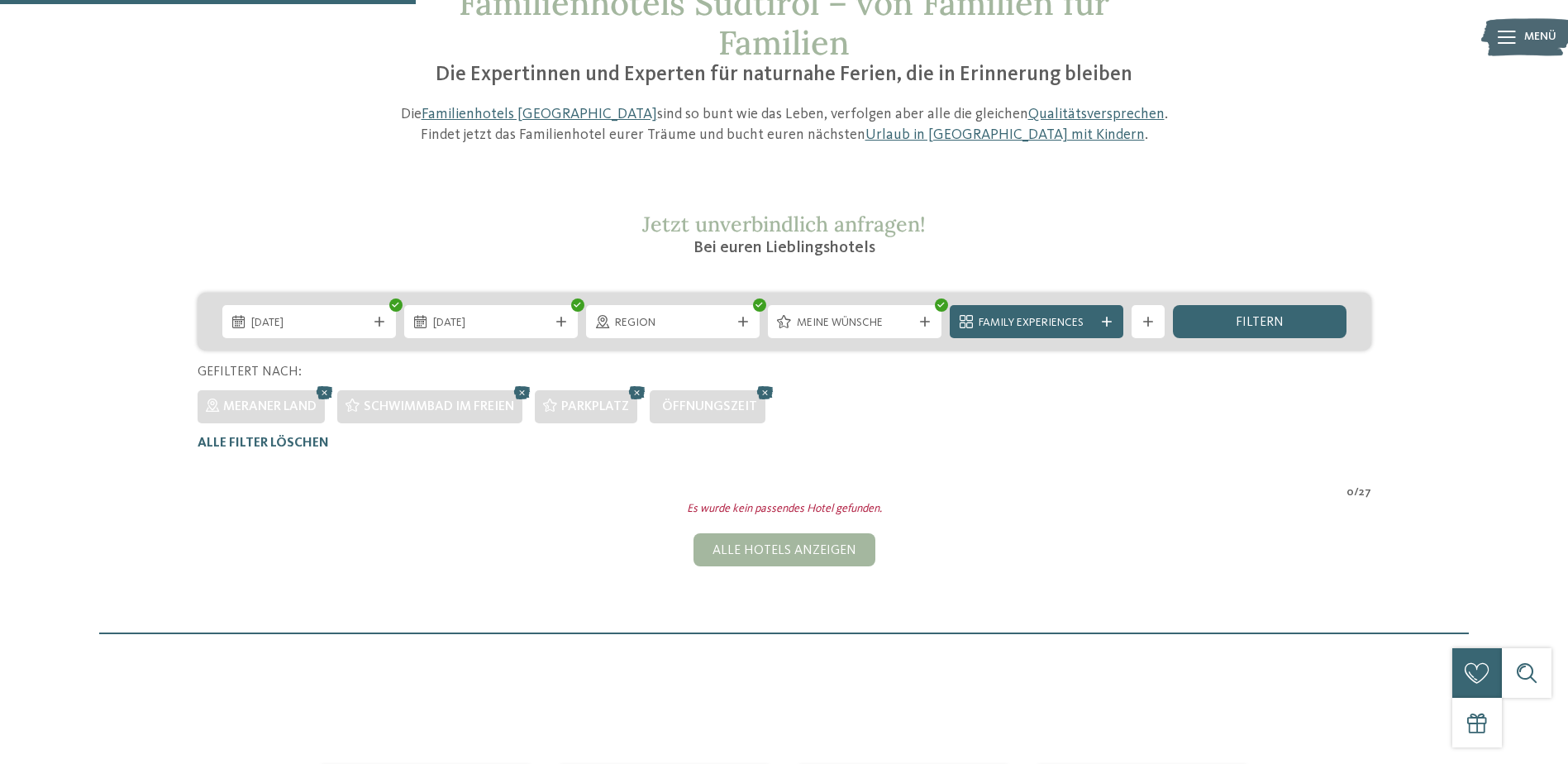
scroll to position [129, 0]
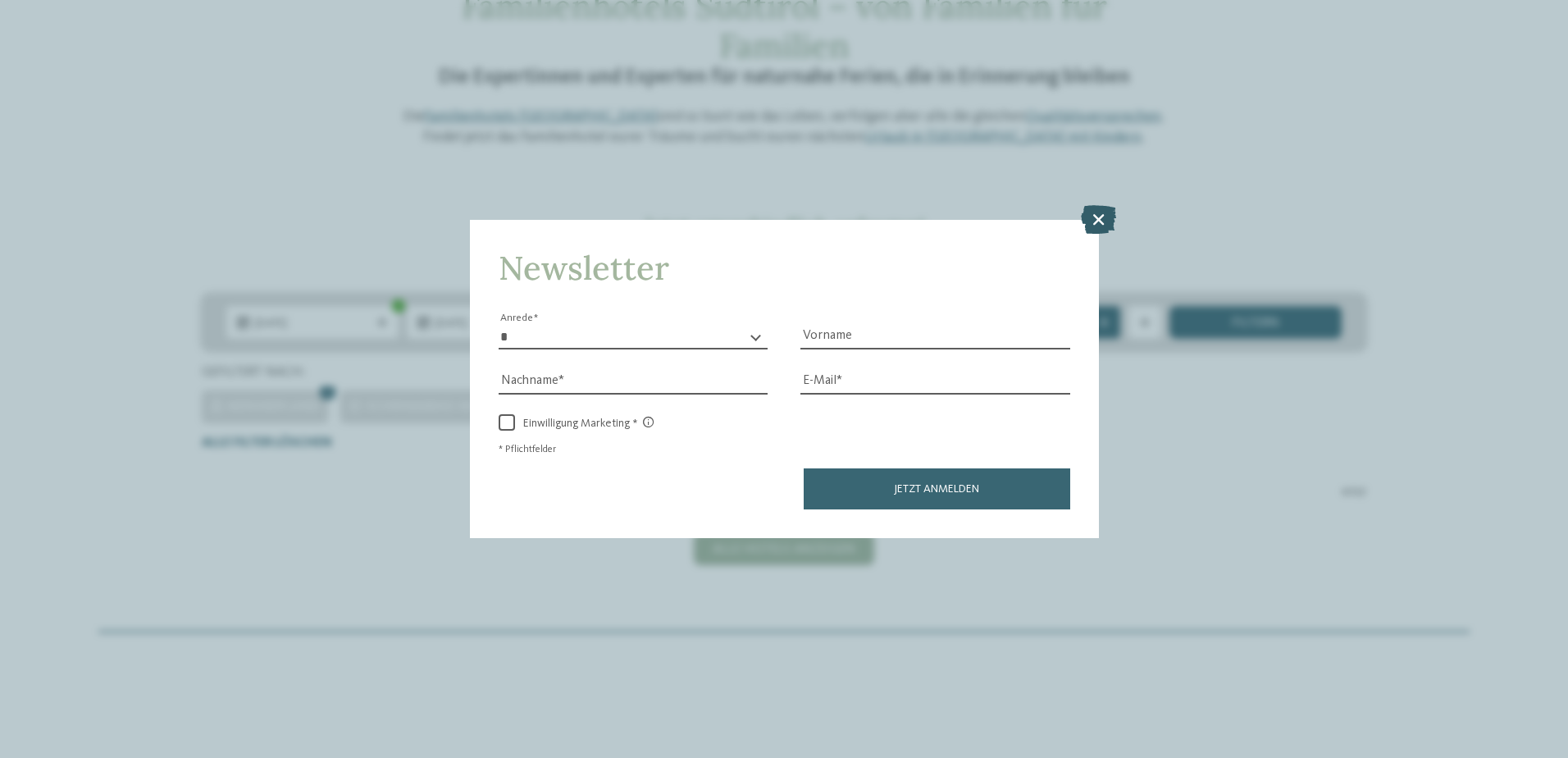
click at [1109, 218] on icon at bounding box center [1099, 219] width 35 height 29
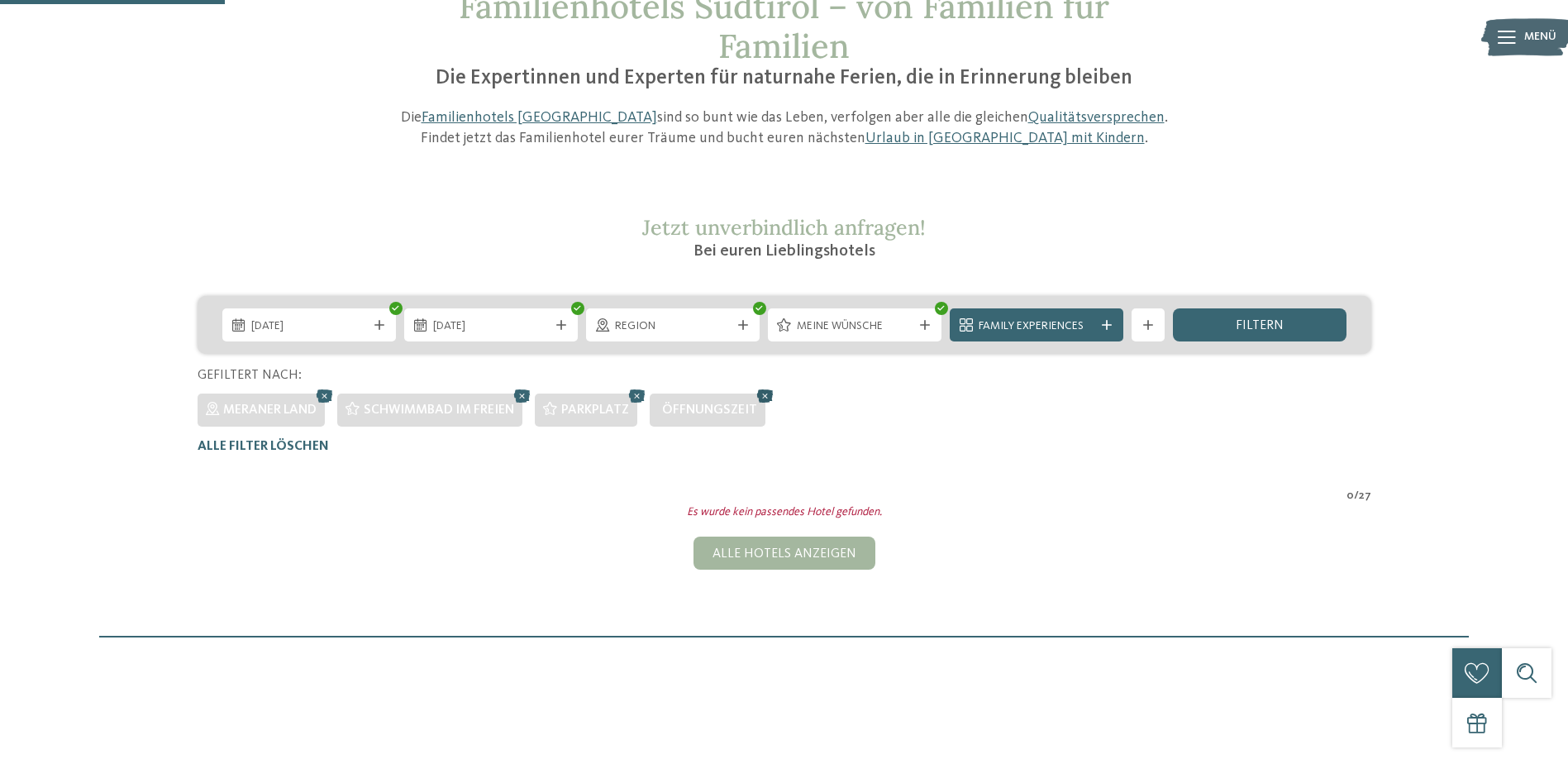
click at [770, 395] on icon at bounding box center [766, 396] width 25 height 21
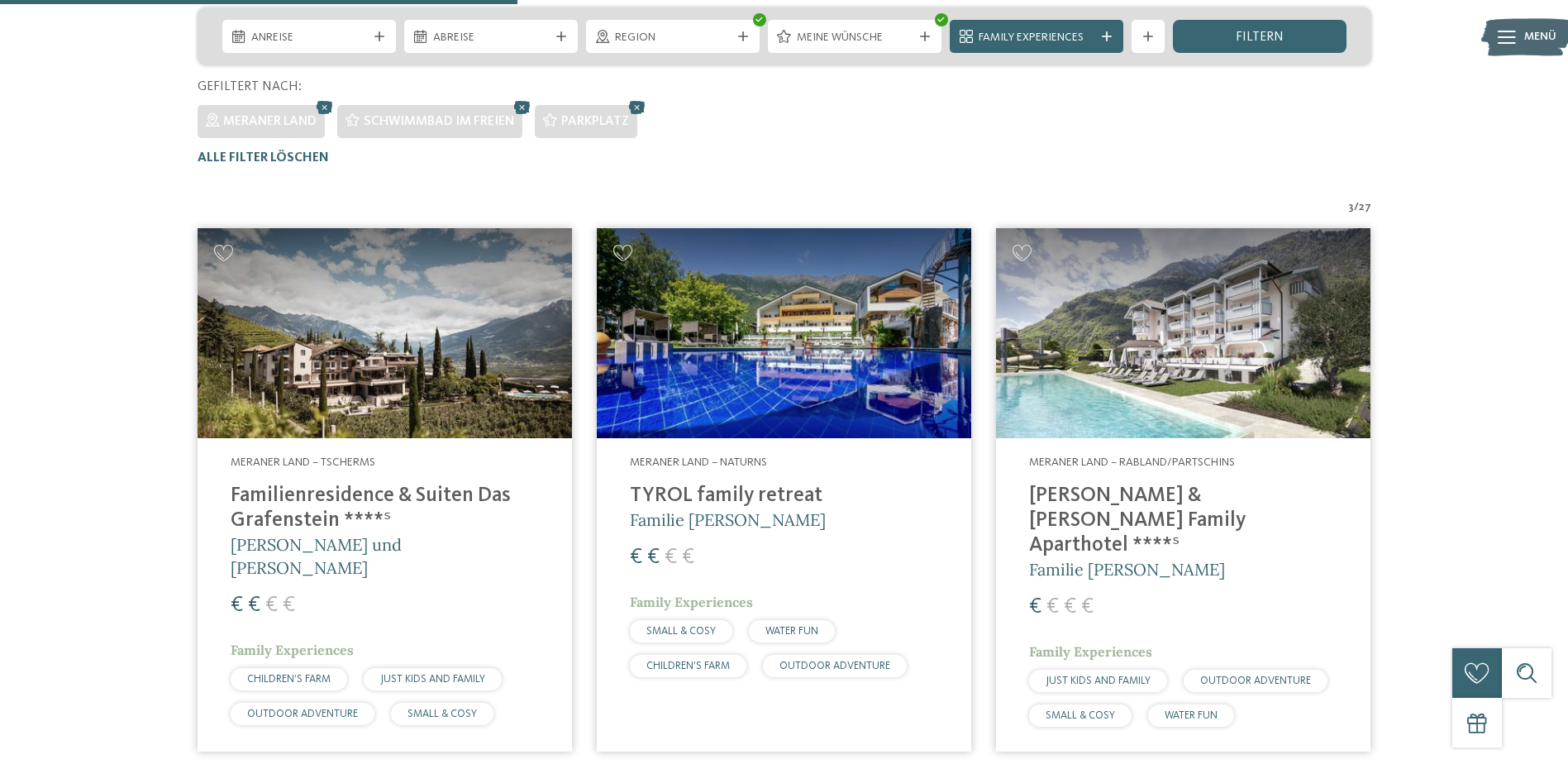
scroll to position [459, 0]
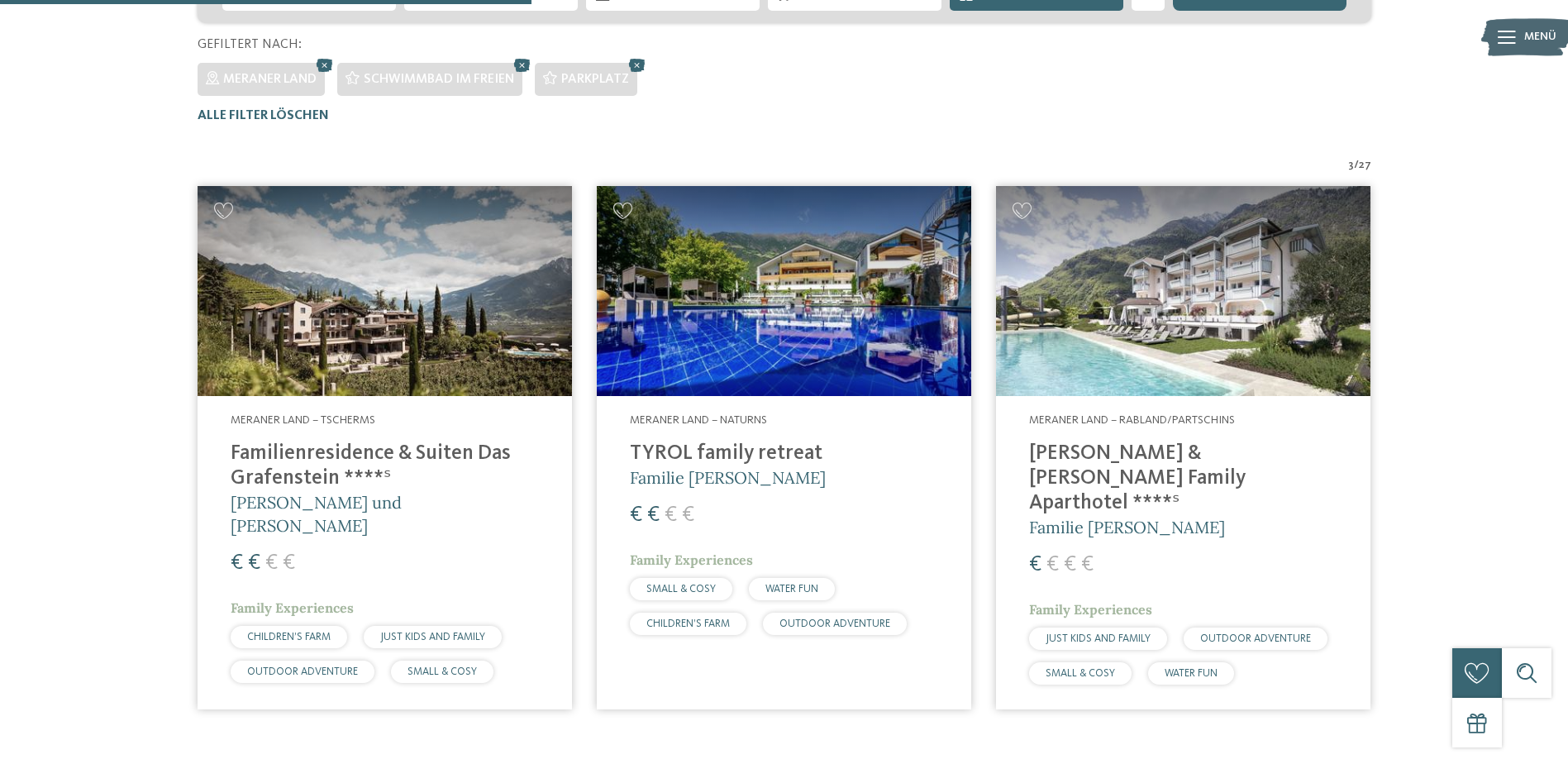
click at [784, 320] on img at bounding box center [784, 291] width 375 height 211
click at [344, 339] on img at bounding box center [384, 291] width 375 height 211
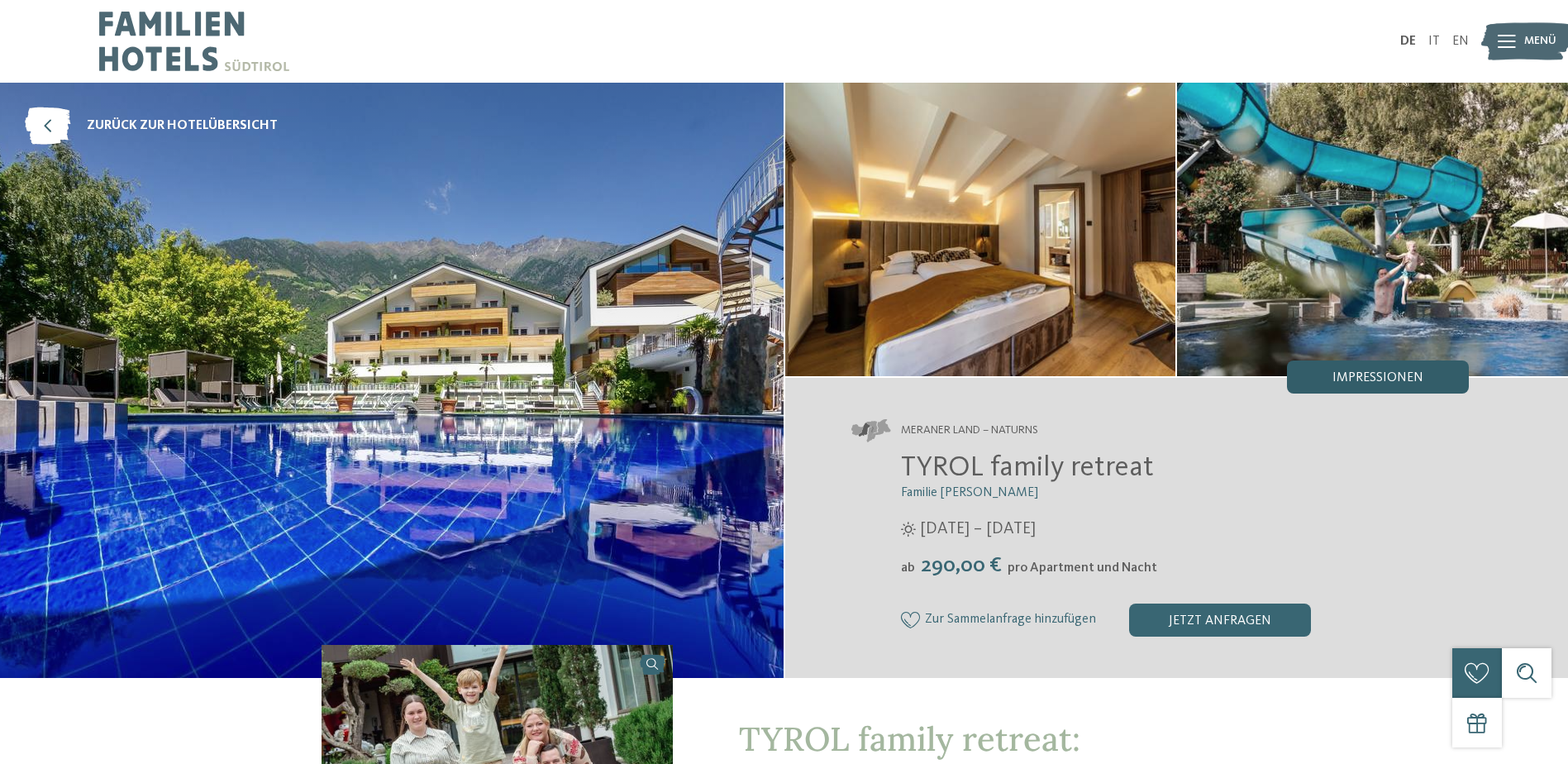
click at [1369, 369] on div "Impressionen" at bounding box center [1378, 376] width 182 height 33
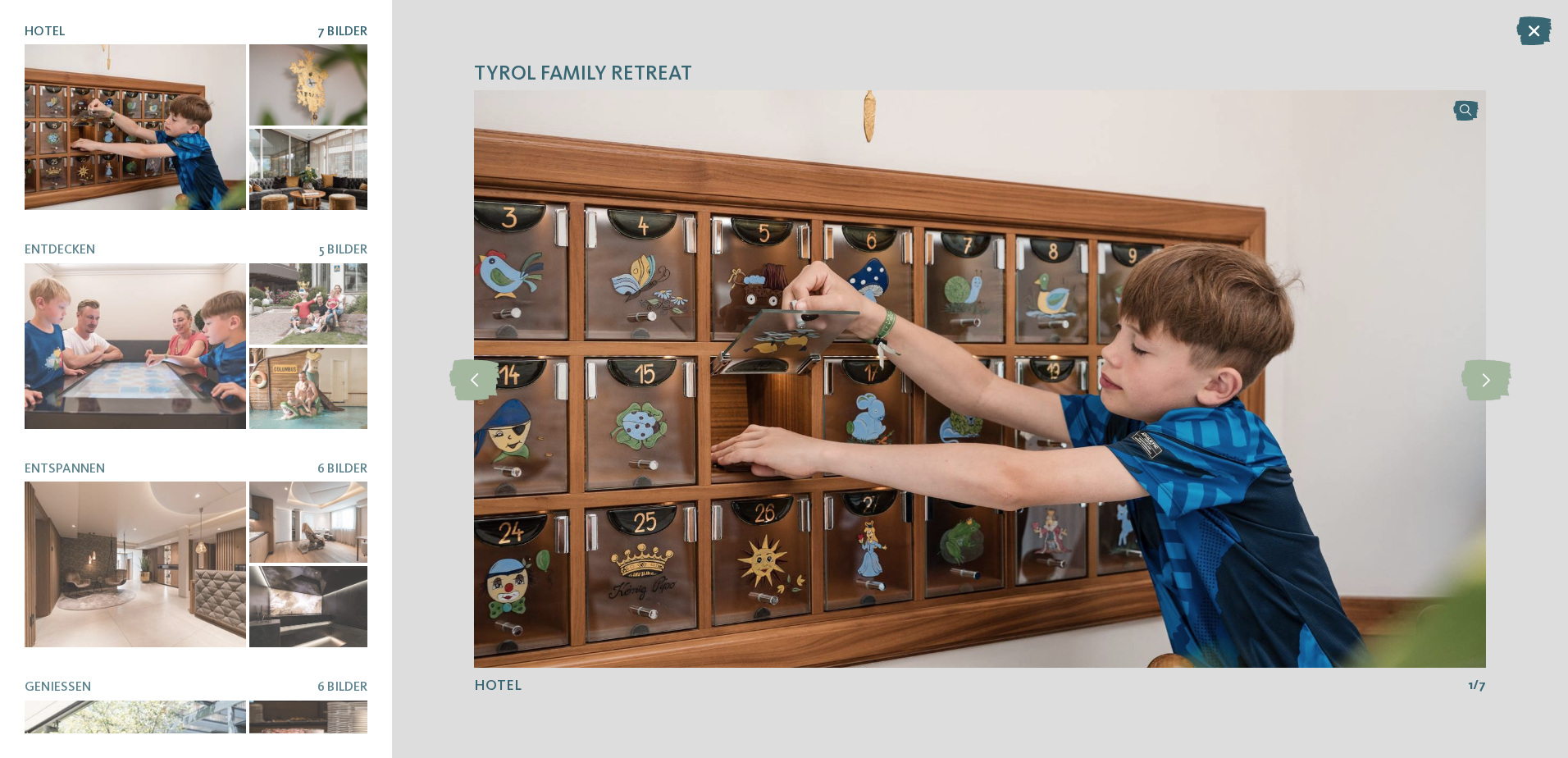
click at [304, 174] on div at bounding box center [308, 170] width 118 height 81
click at [120, 110] on div at bounding box center [135, 126] width 221 height 166
click at [1493, 378] on icon at bounding box center [1486, 379] width 50 height 41
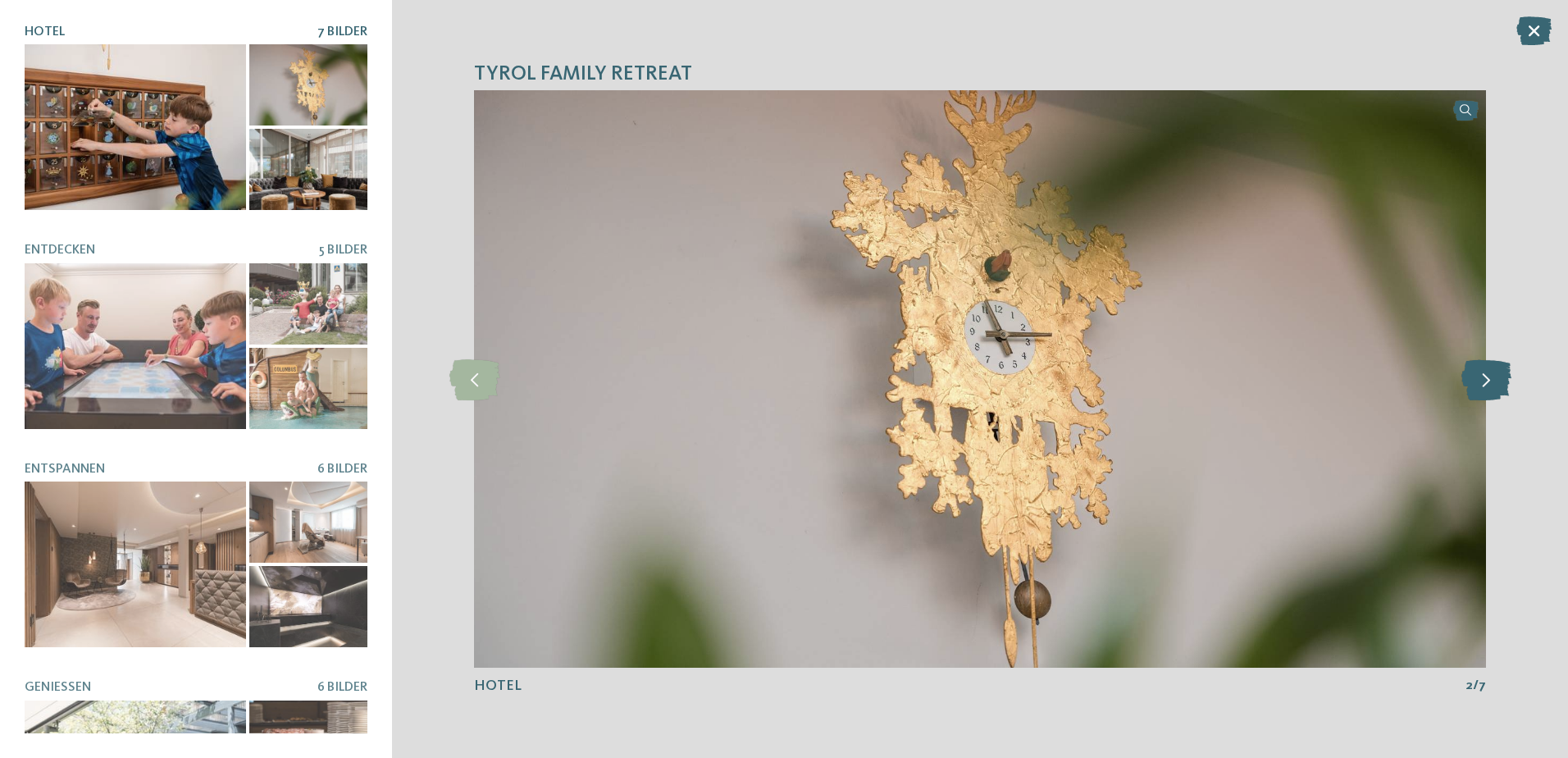
click at [1493, 378] on icon at bounding box center [1486, 379] width 50 height 41
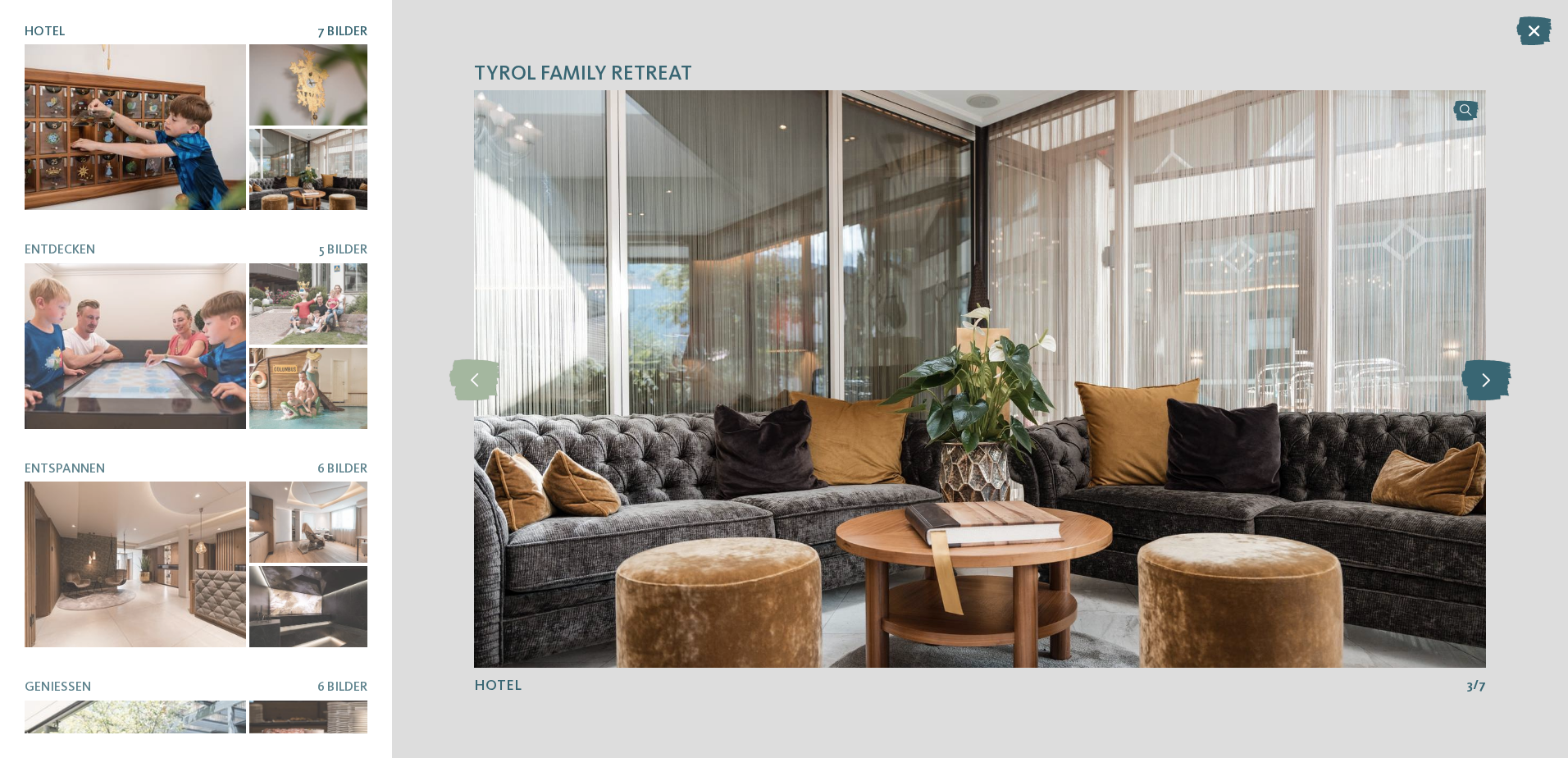
click at [1493, 378] on icon at bounding box center [1486, 379] width 50 height 41
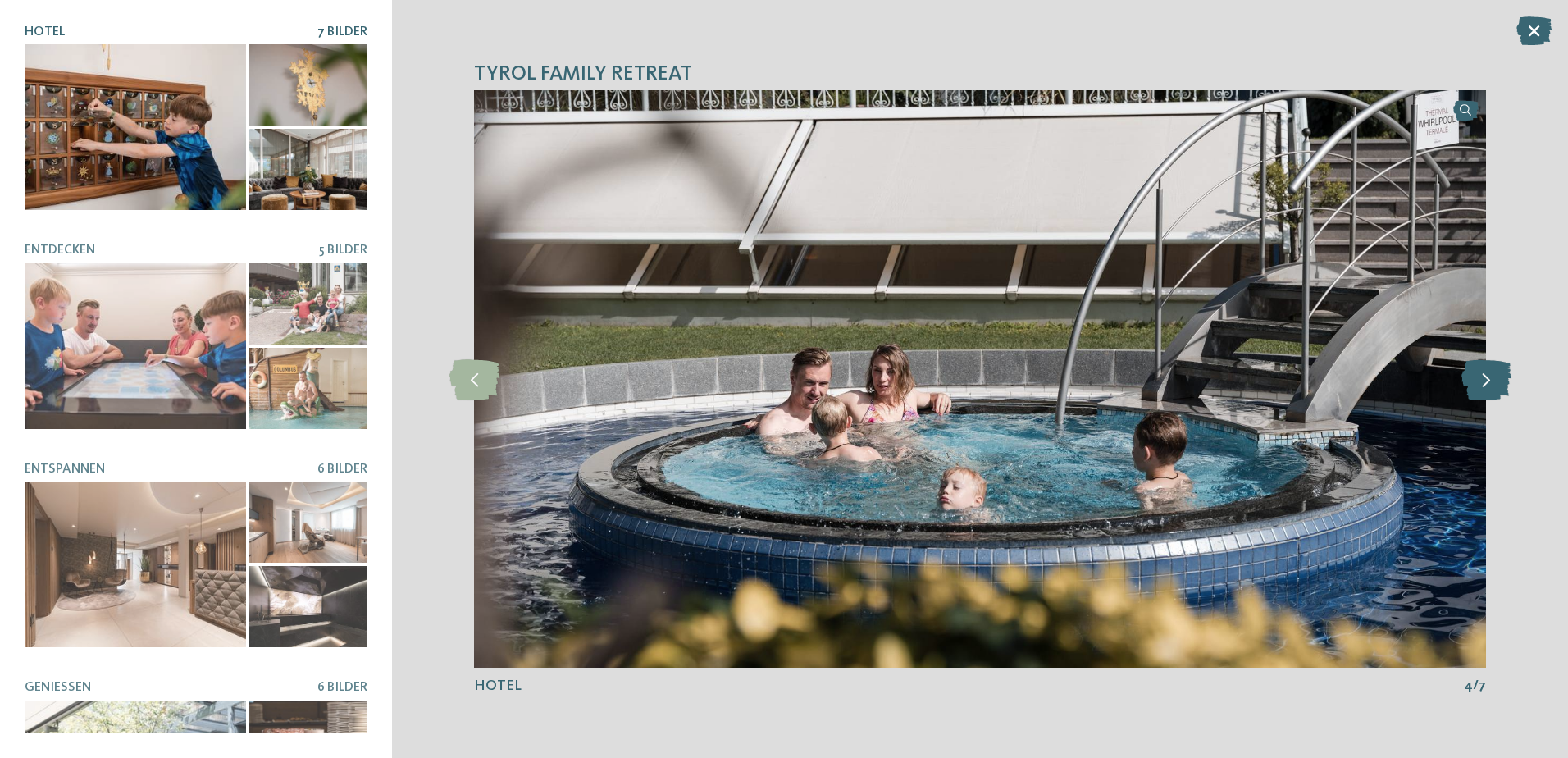
click at [1493, 378] on icon at bounding box center [1486, 379] width 50 height 41
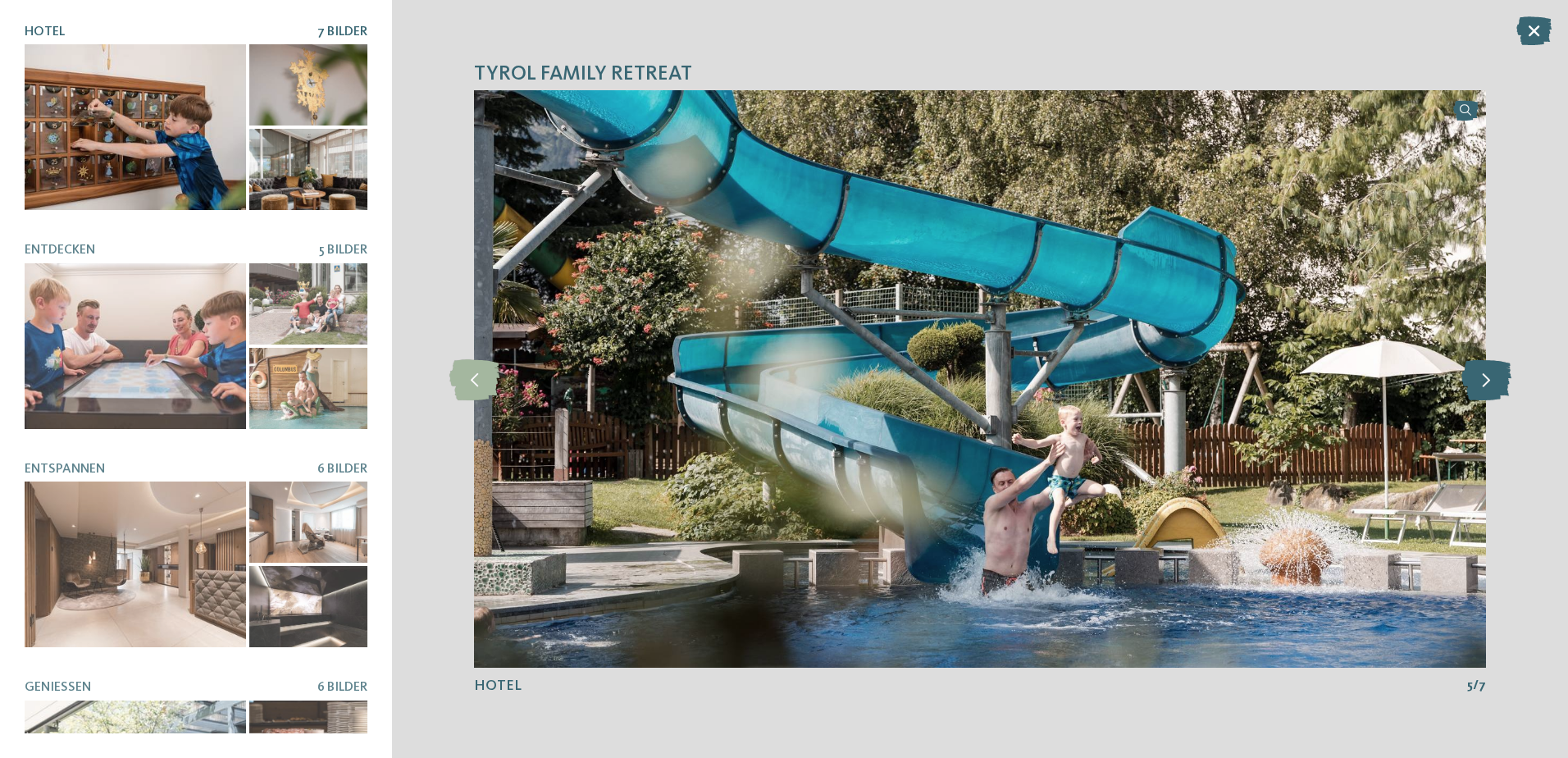
click at [1493, 378] on icon at bounding box center [1486, 379] width 50 height 41
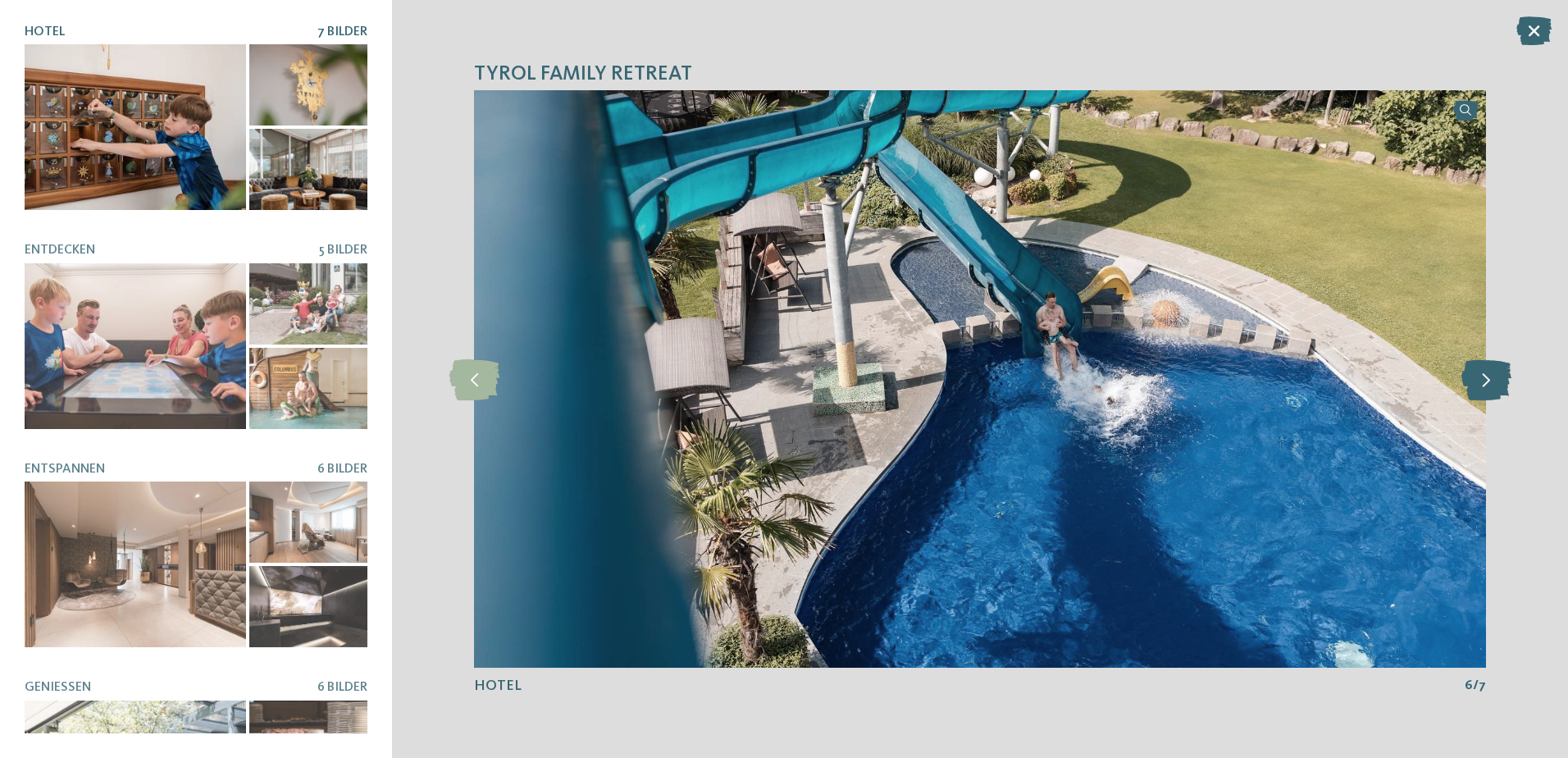
click at [1493, 378] on icon at bounding box center [1486, 379] width 50 height 41
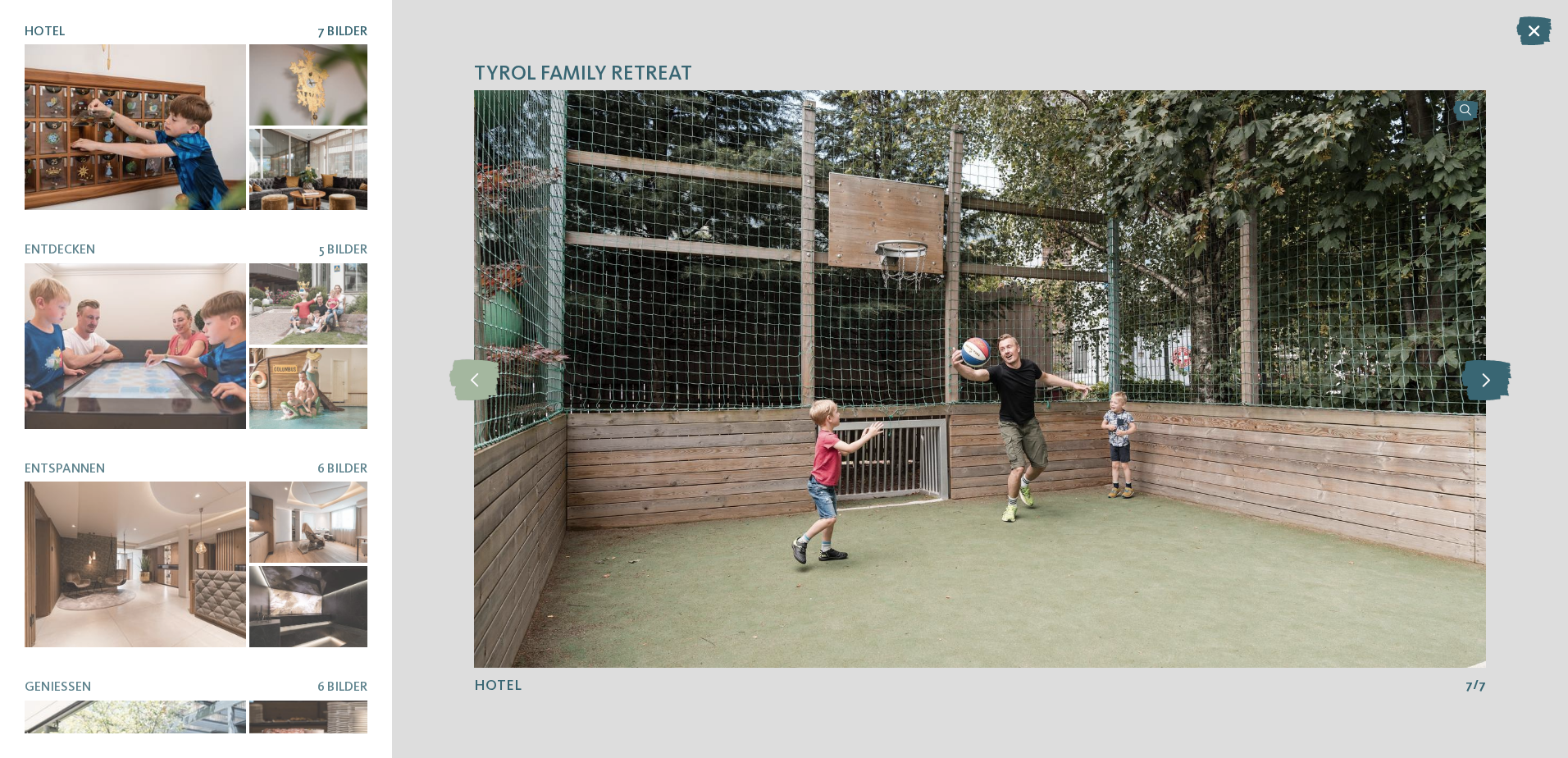
click at [1493, 378] on icon at bounding box center [1486, 379] width 50 height 41
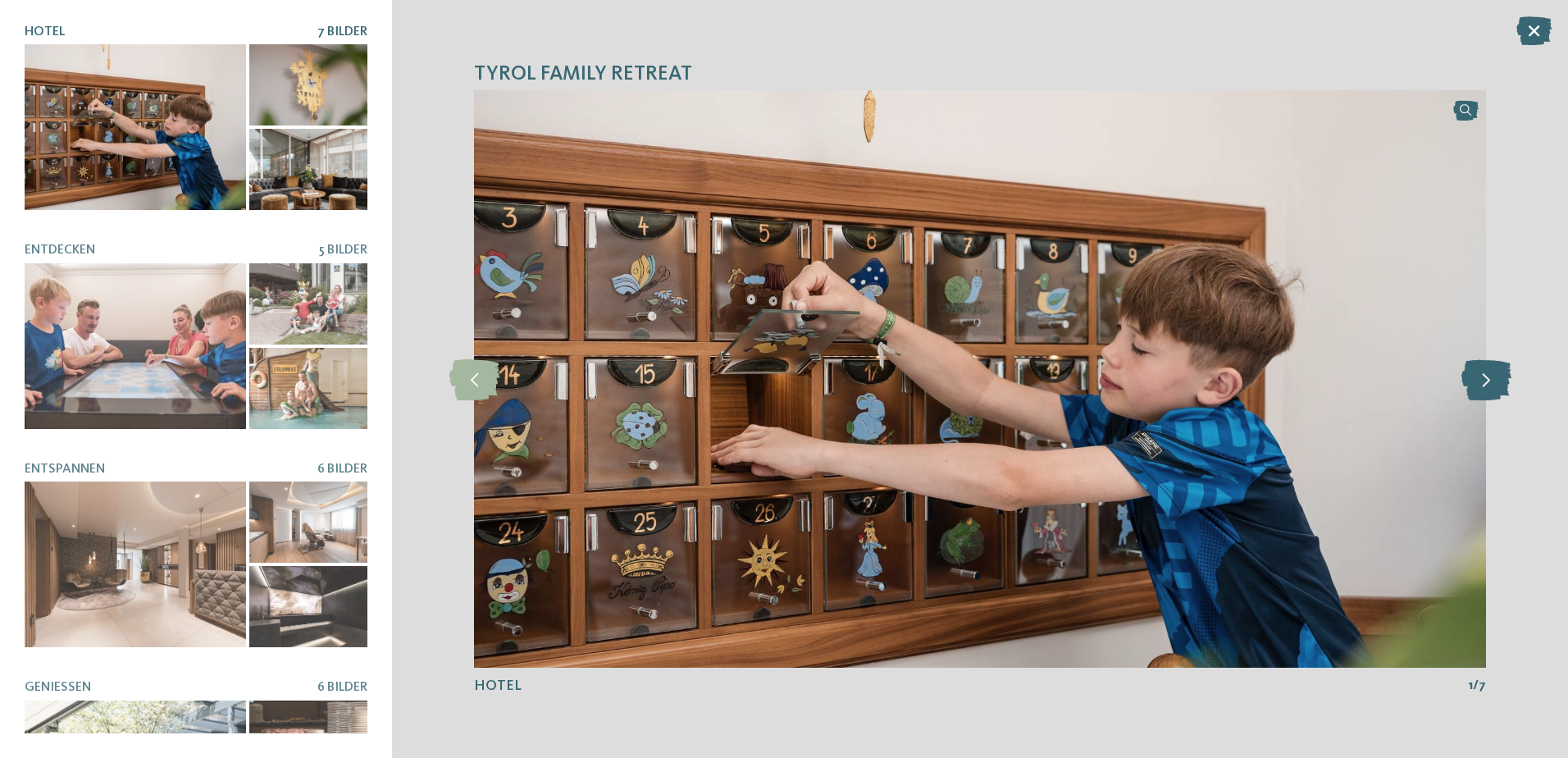
click at [1493, 378] on icon at bounding box center [1486, 379] width 50 height 41
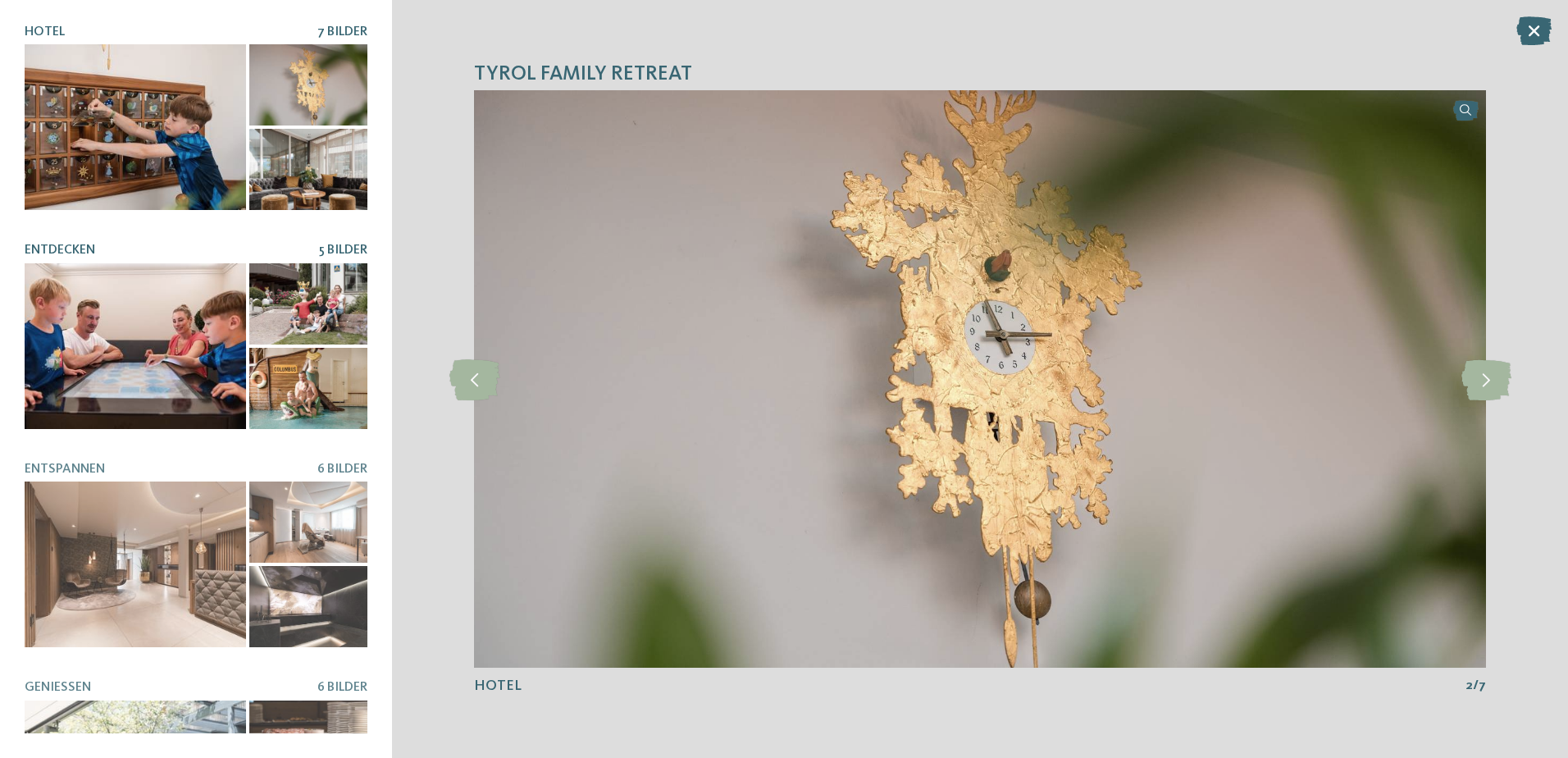
click at [120, 353] on div at bounding box center [135, 346] width 221 height 166
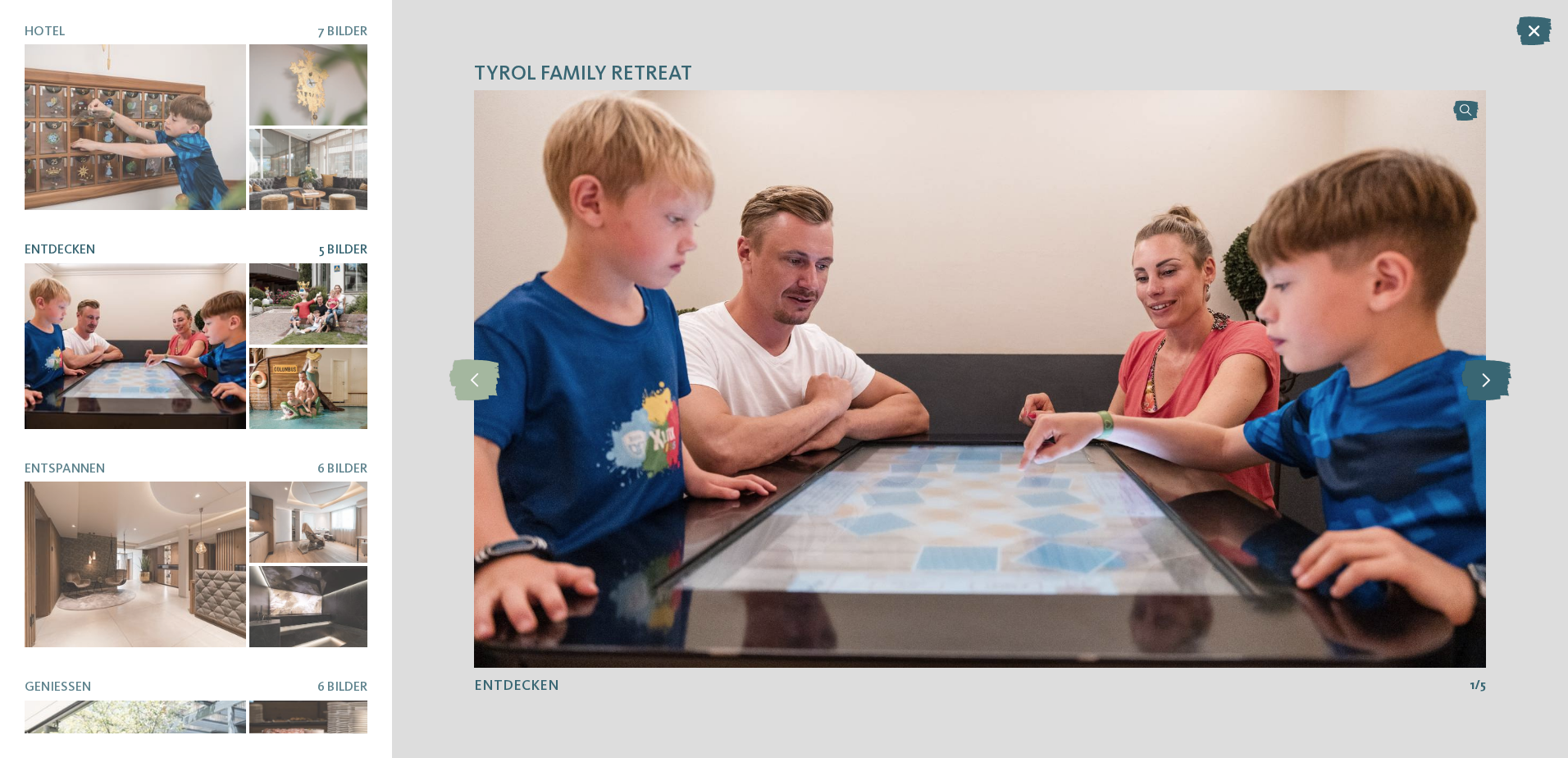
click at [1484, 378] on icon at bounding box center [1486, 379] width 50 height 41
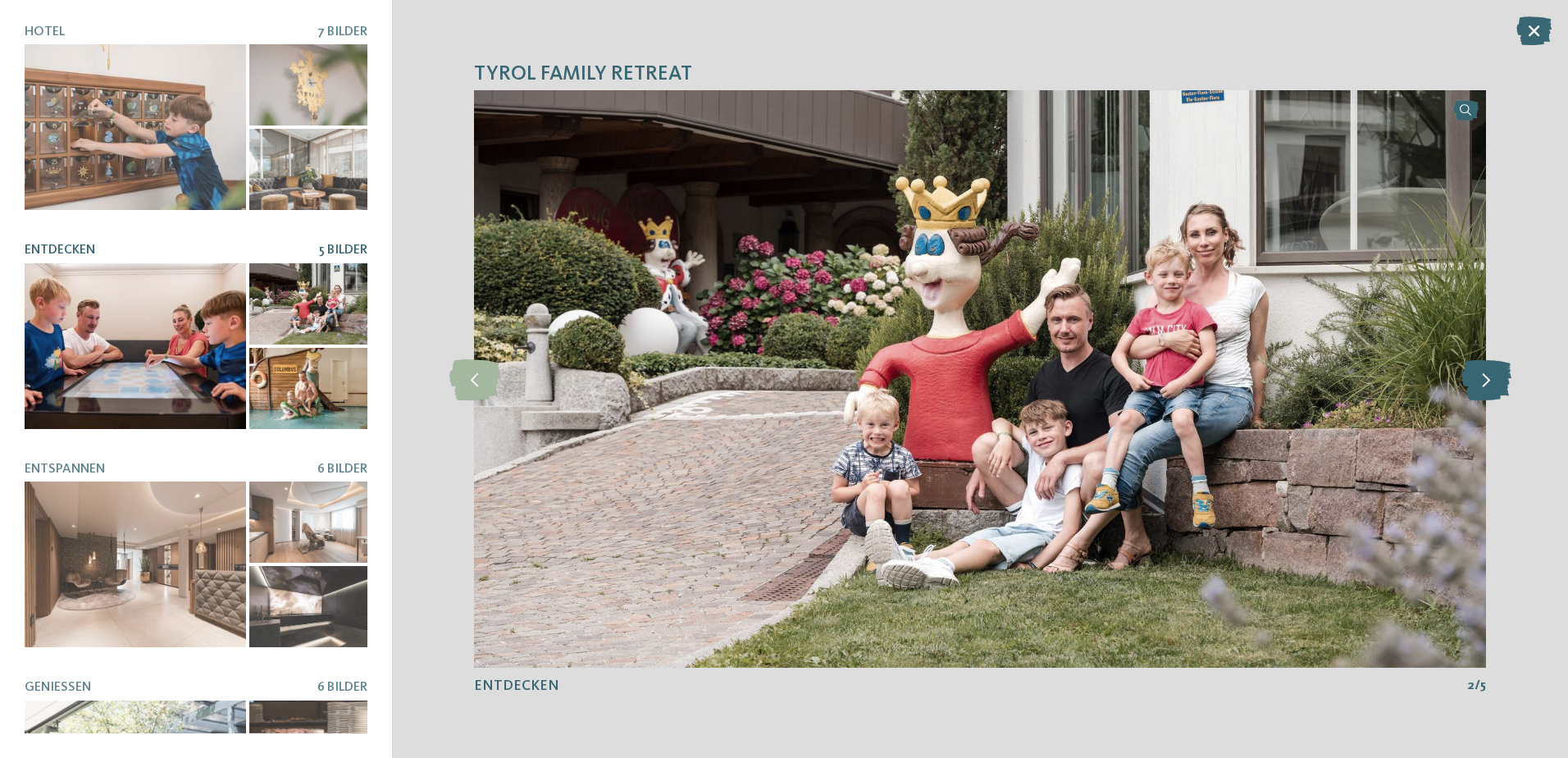
click at [1484, 378] on icon at bounding box center [1486, 379] width 50 height 41
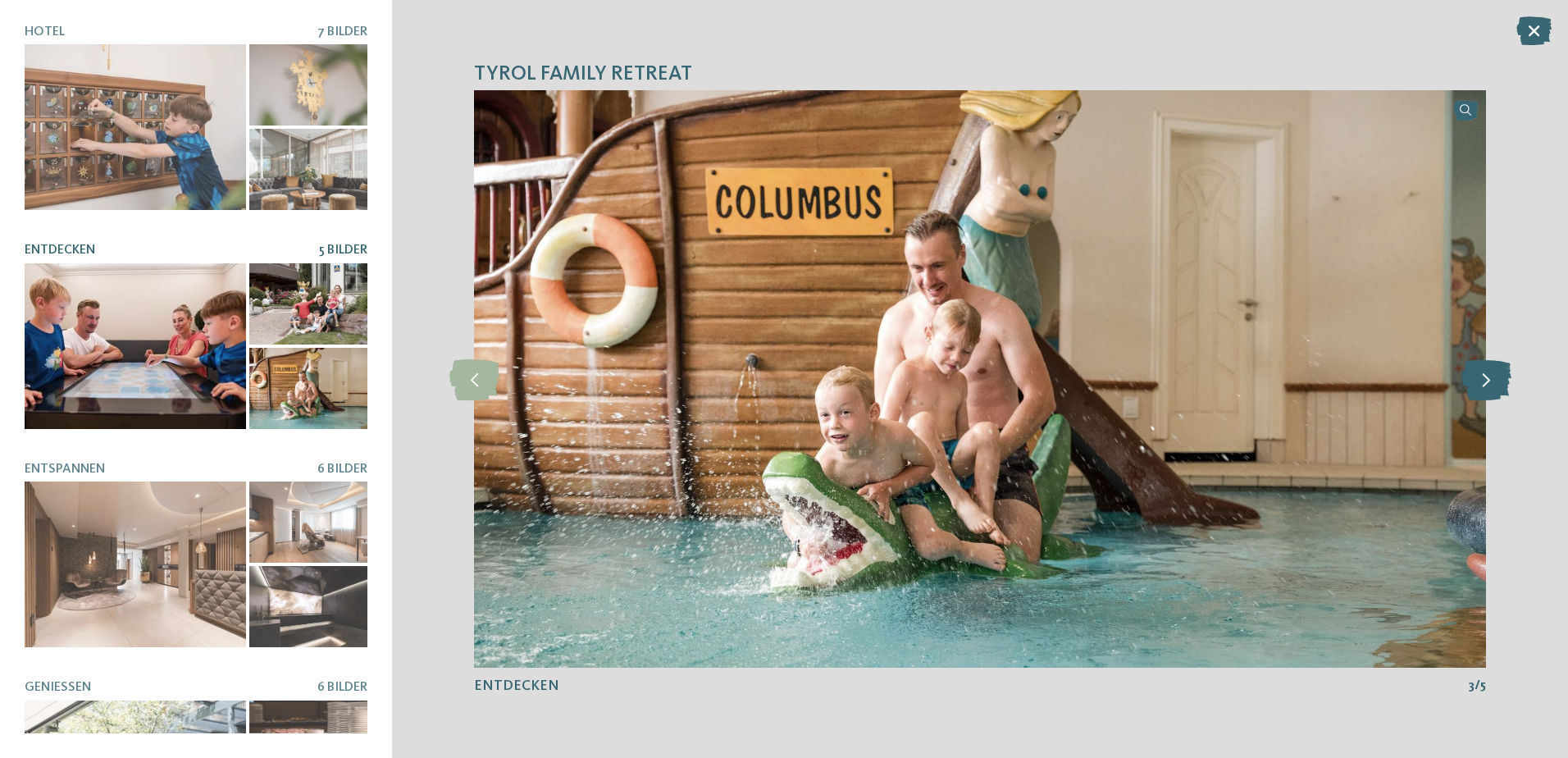
click at [1484, 378] on icon at bounding box center [1486, 379] width 50 height 41
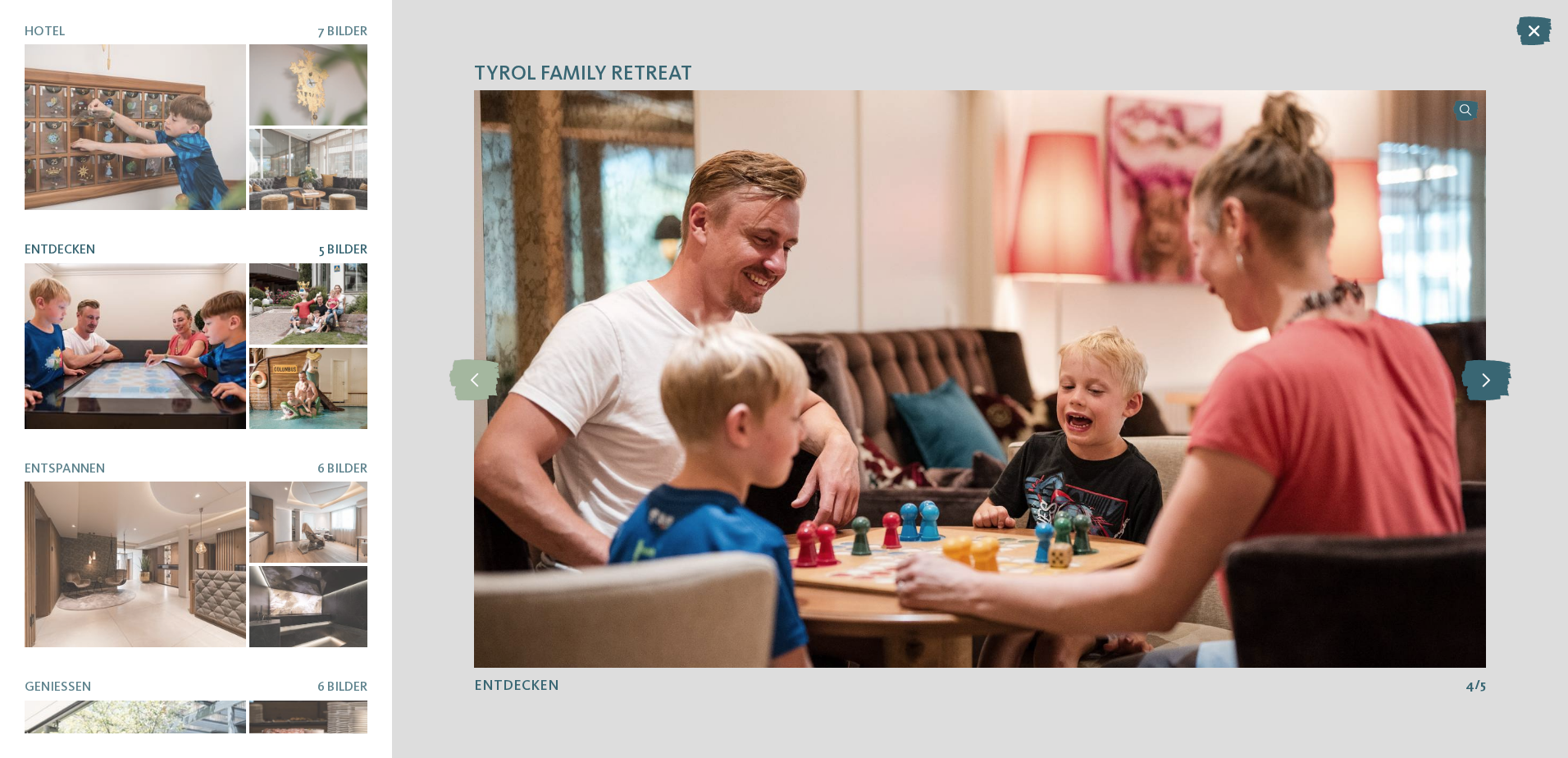
click at [1484, 378] on icon at bounding box center [1486, 379] width 50 height 41
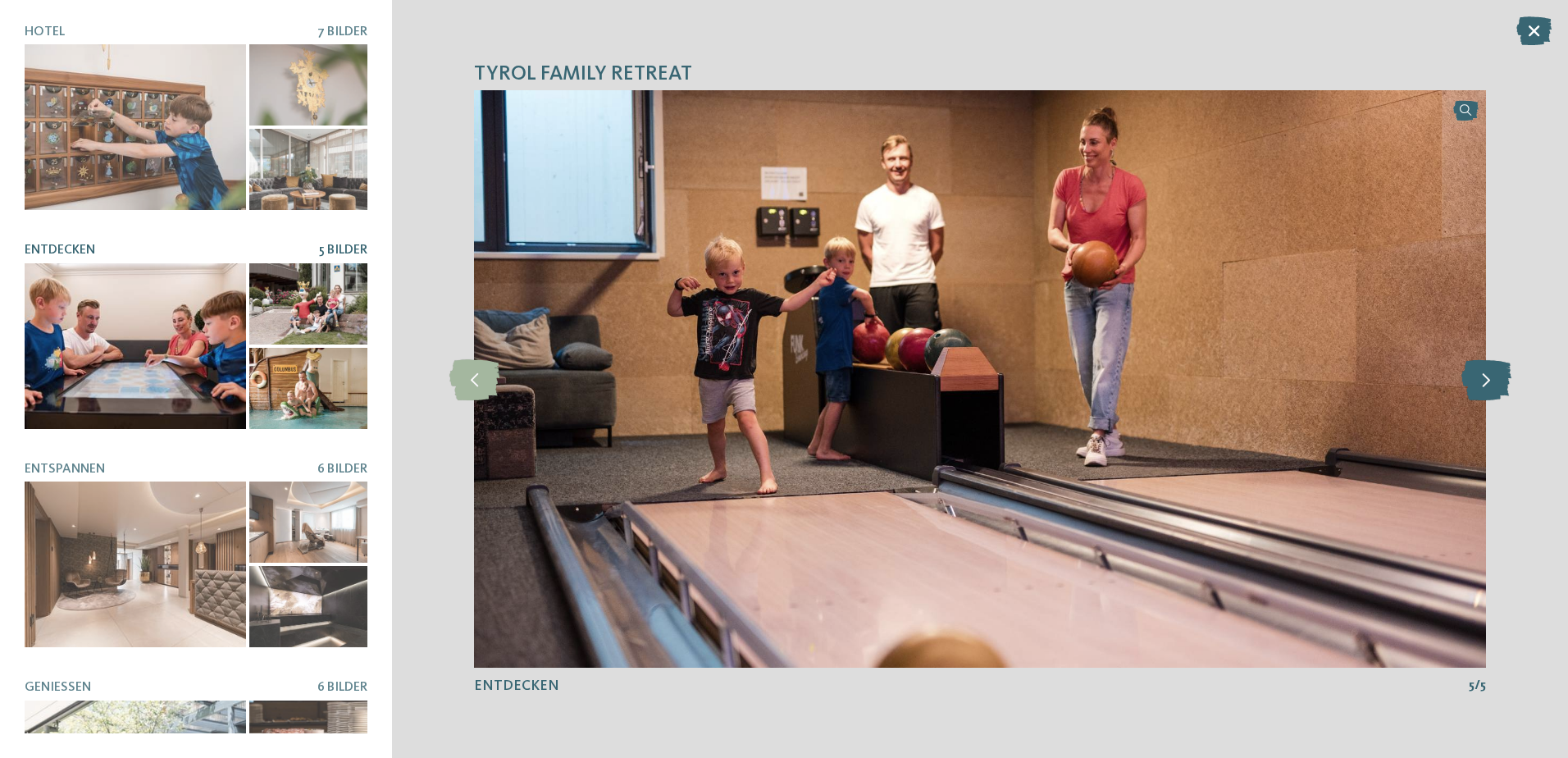
click at [1484, 378] on icon at bounding box center [1486, 379] width 50 height 41
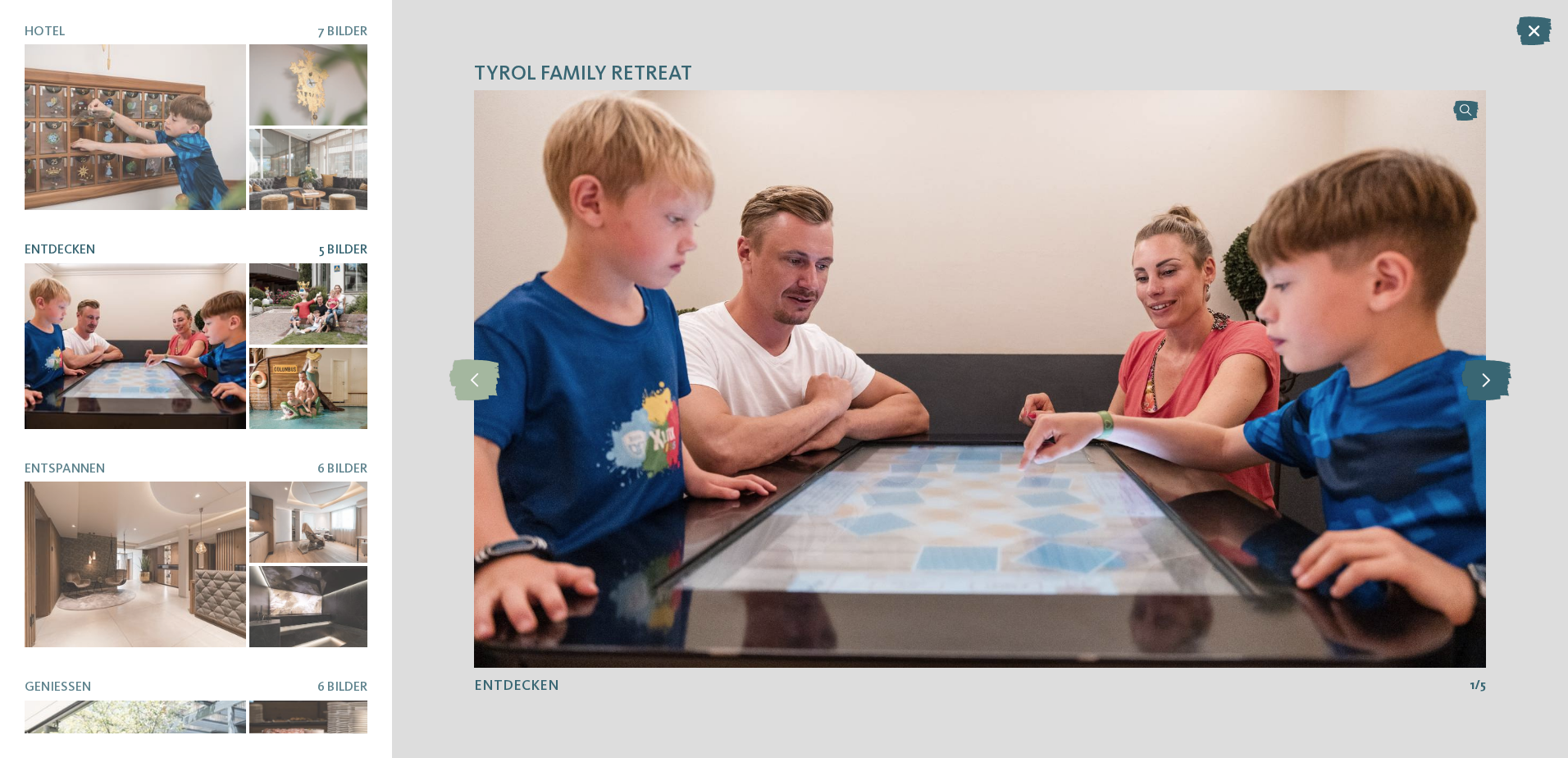
click at [1484, 378] on icon at bounding box center [1486, 379] width 50 height 41
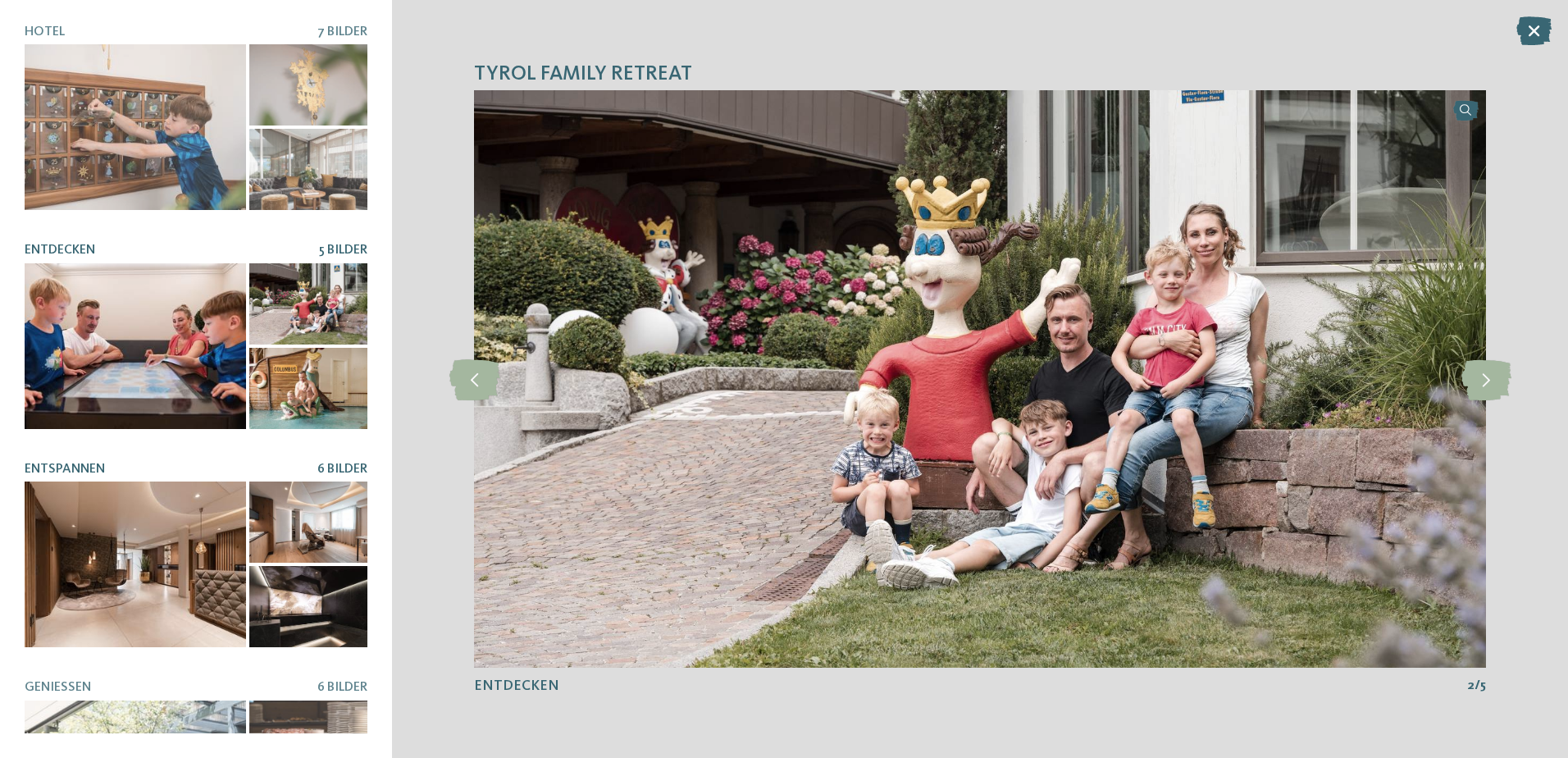
click at [184, 510] on div at bounding box center [135, 564] width 221 height 166
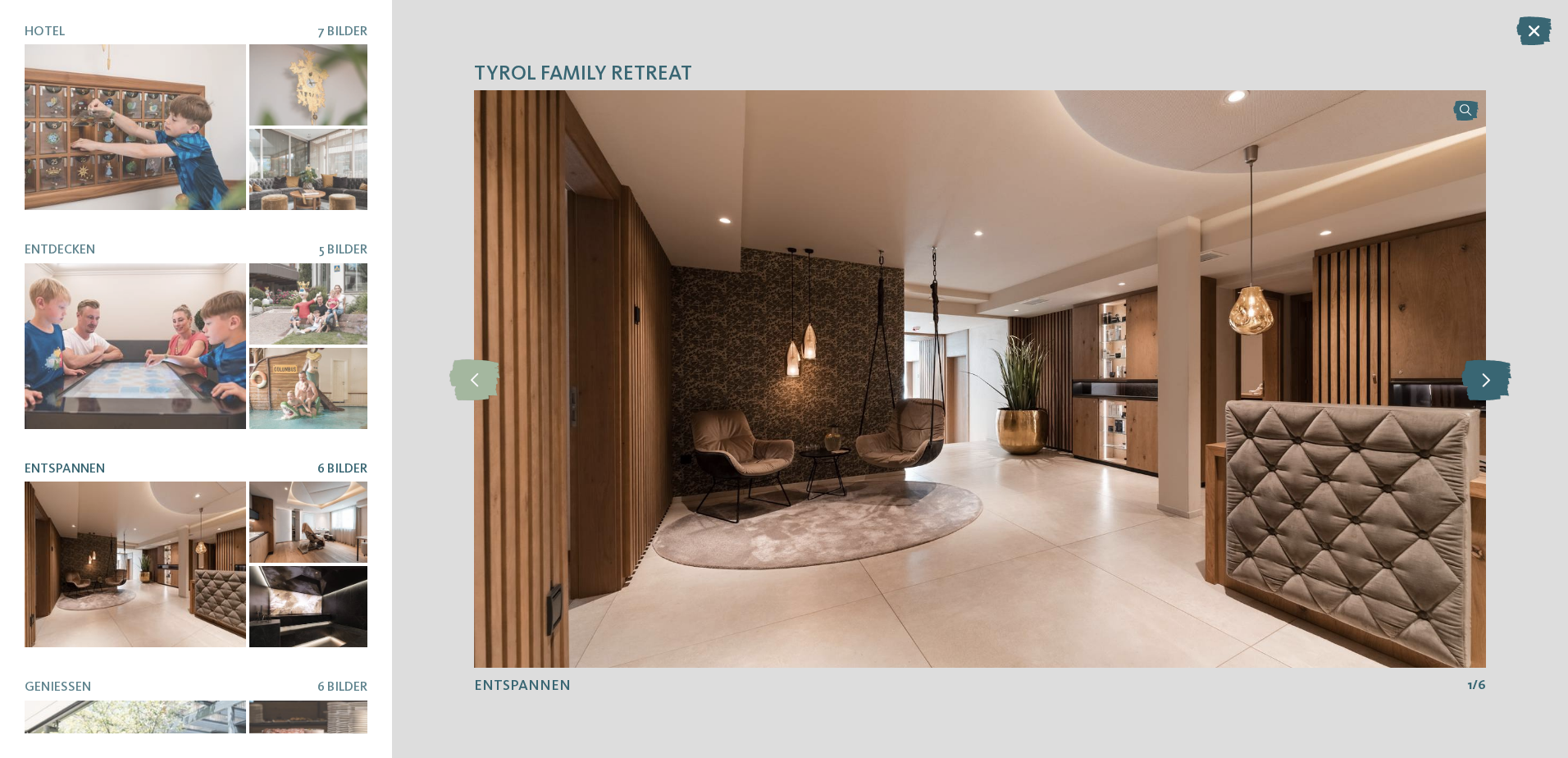
click at [1491, 380] on icon at bounding box center [1486, 379] width 50 height 41
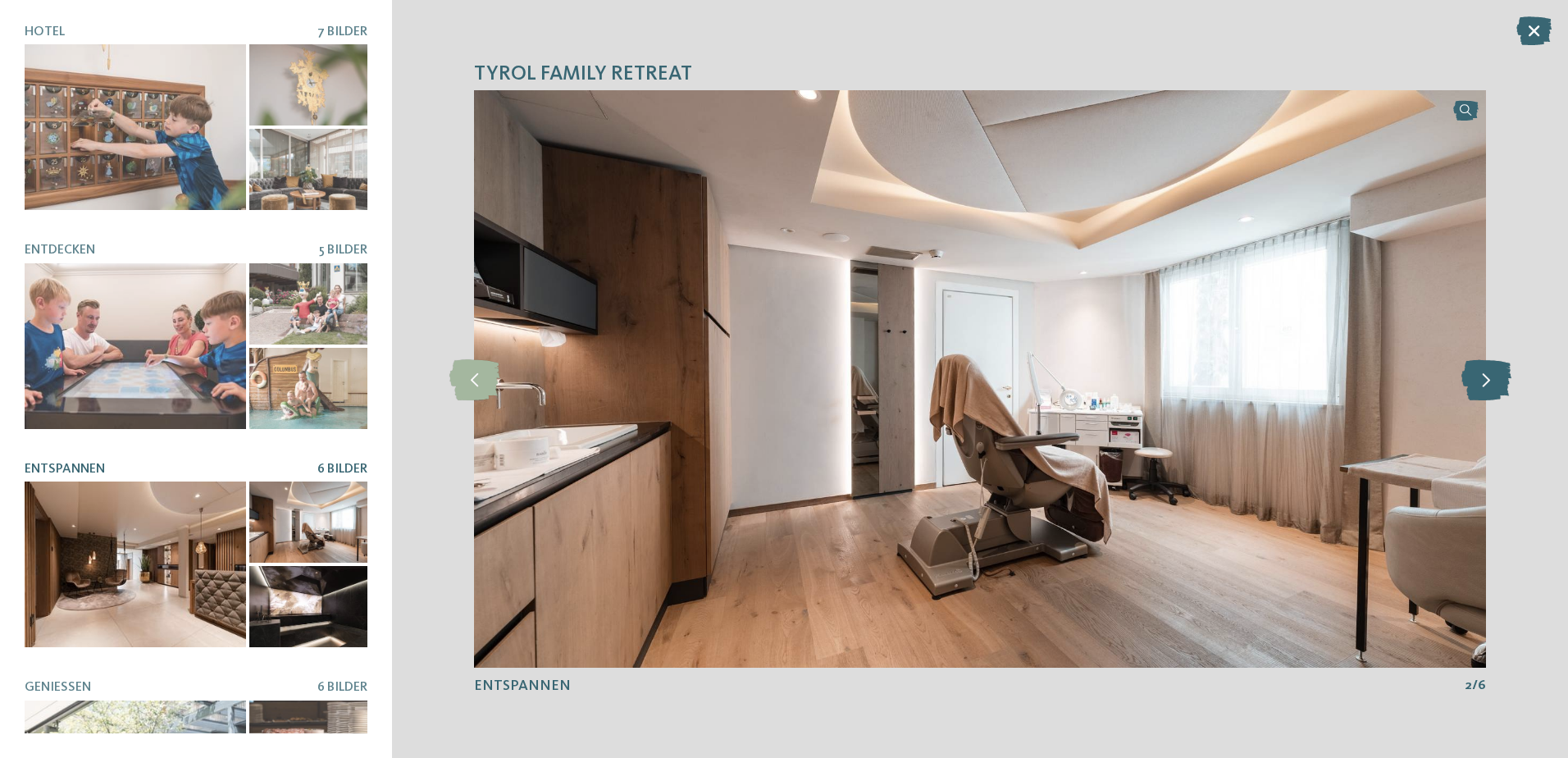
click at [1491, 380] on icon at bounding box center [1486, 379] width 50 height 41
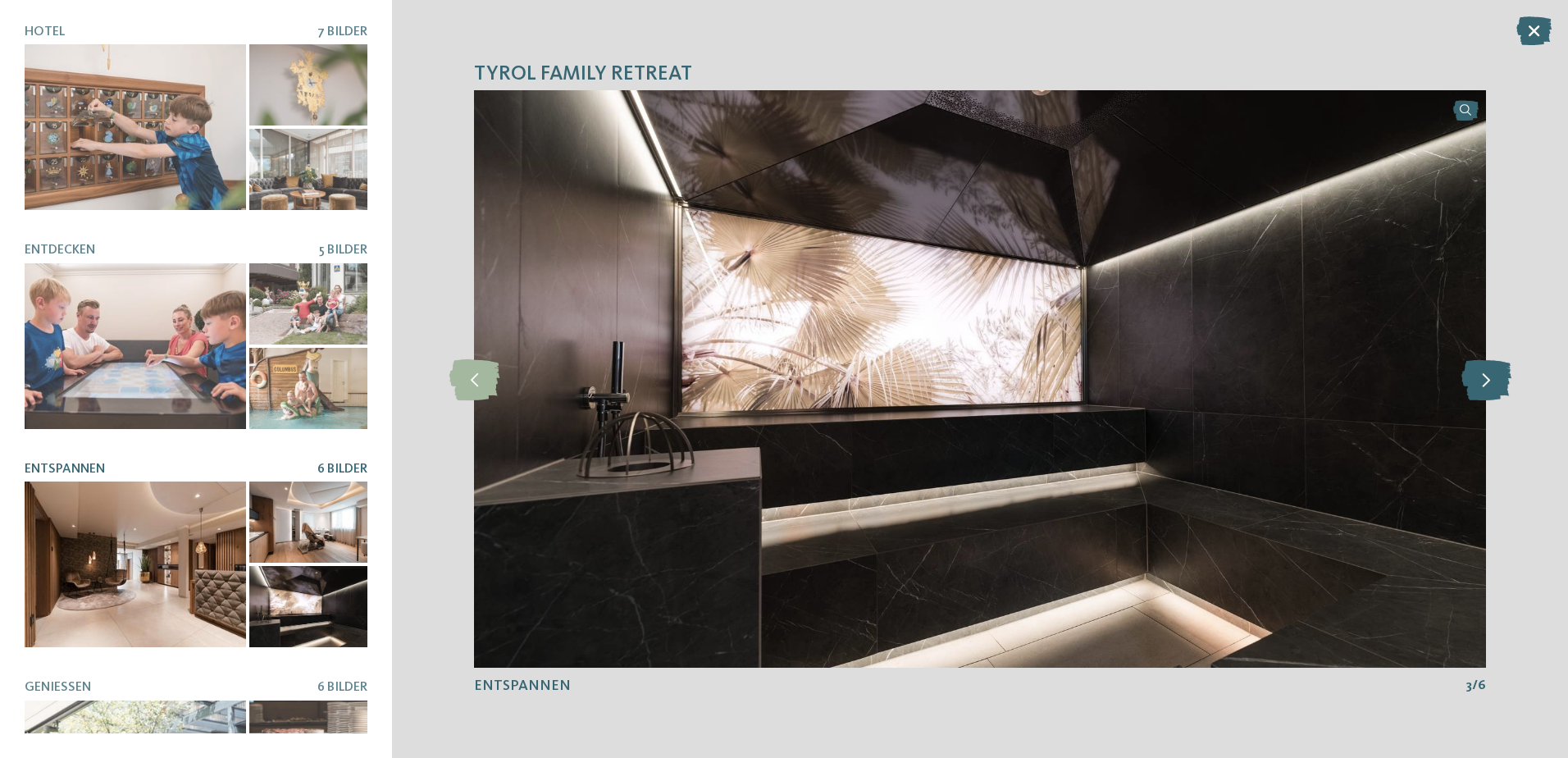
click at [1491, 380] on icon at bounding box center [1486, 379] width 50 height 41
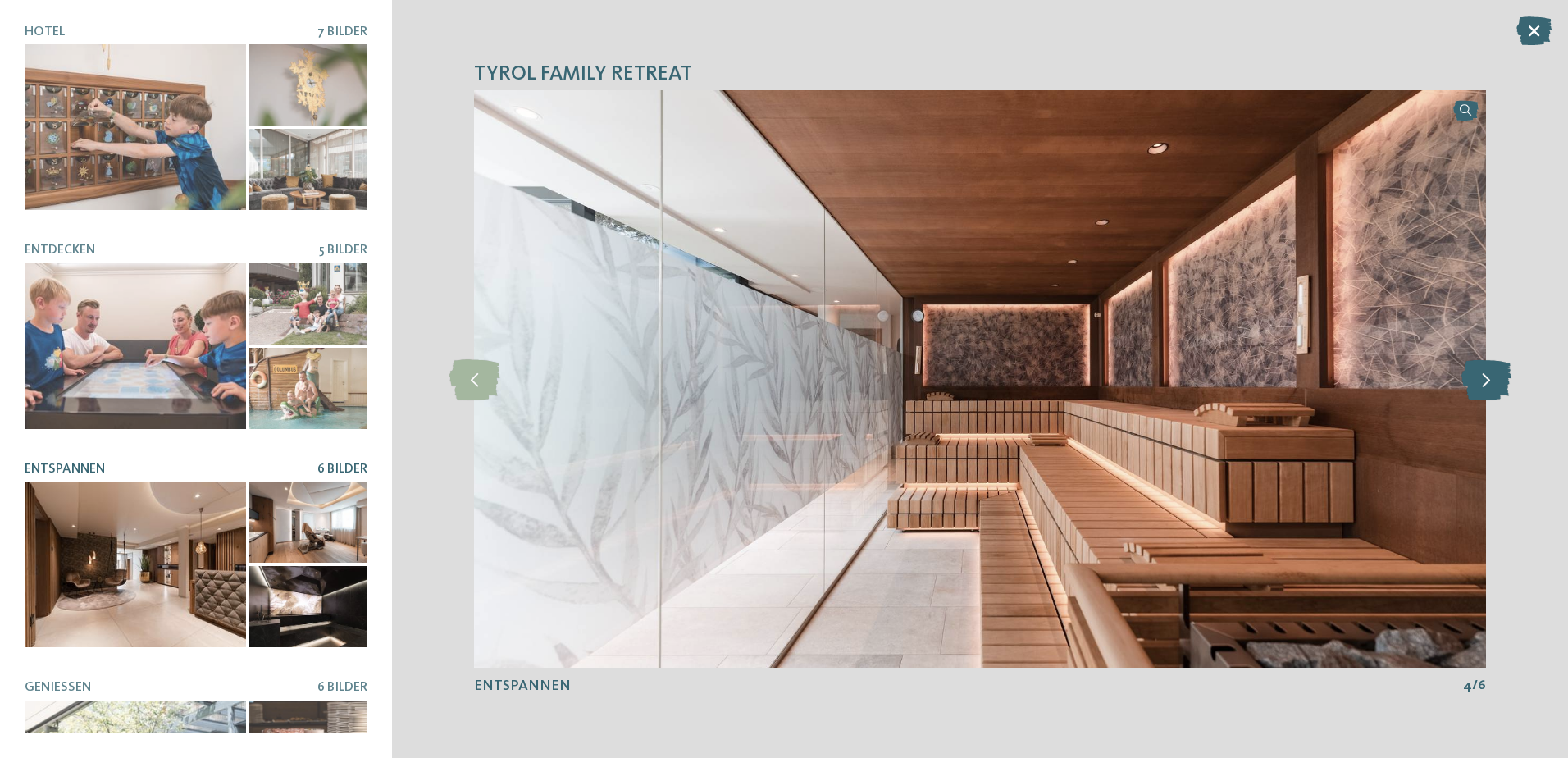
click at [1491, 380] on icon at bounding box center [1486, 379] width 50 height 41
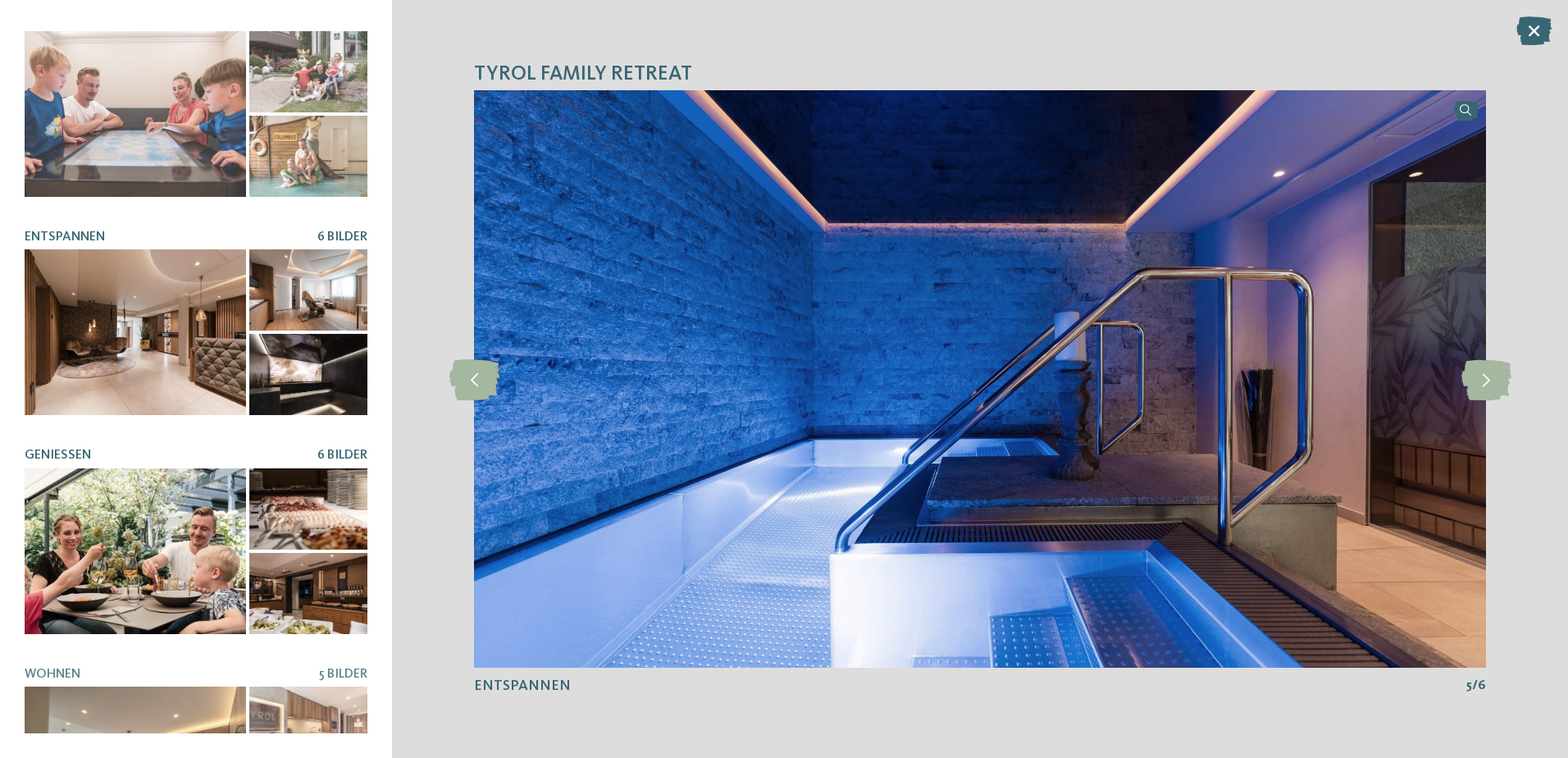
scroll to position [246, 0]
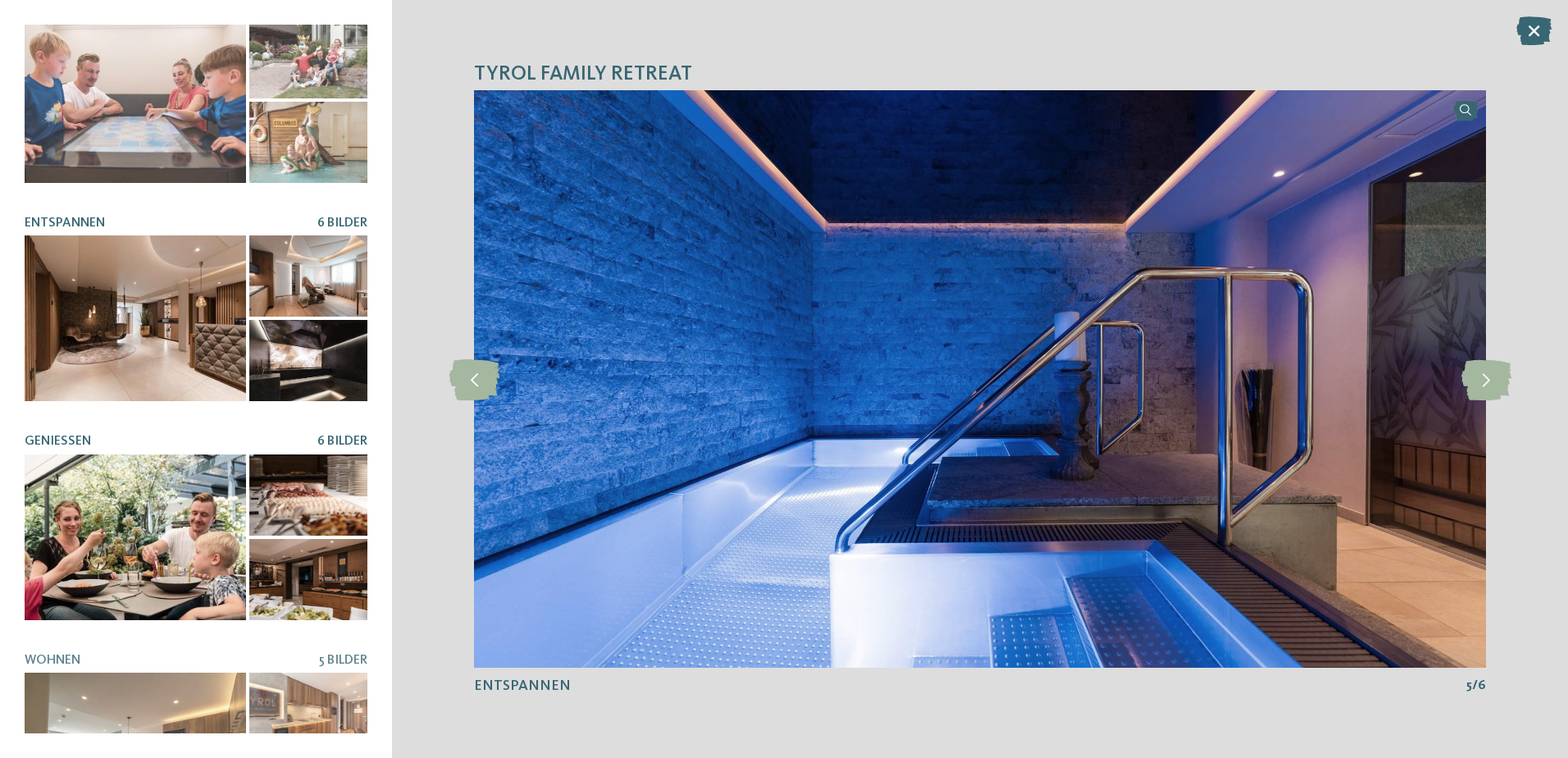
click at [130, 509] on div at bounding box center [135, 537] width 221 height 166
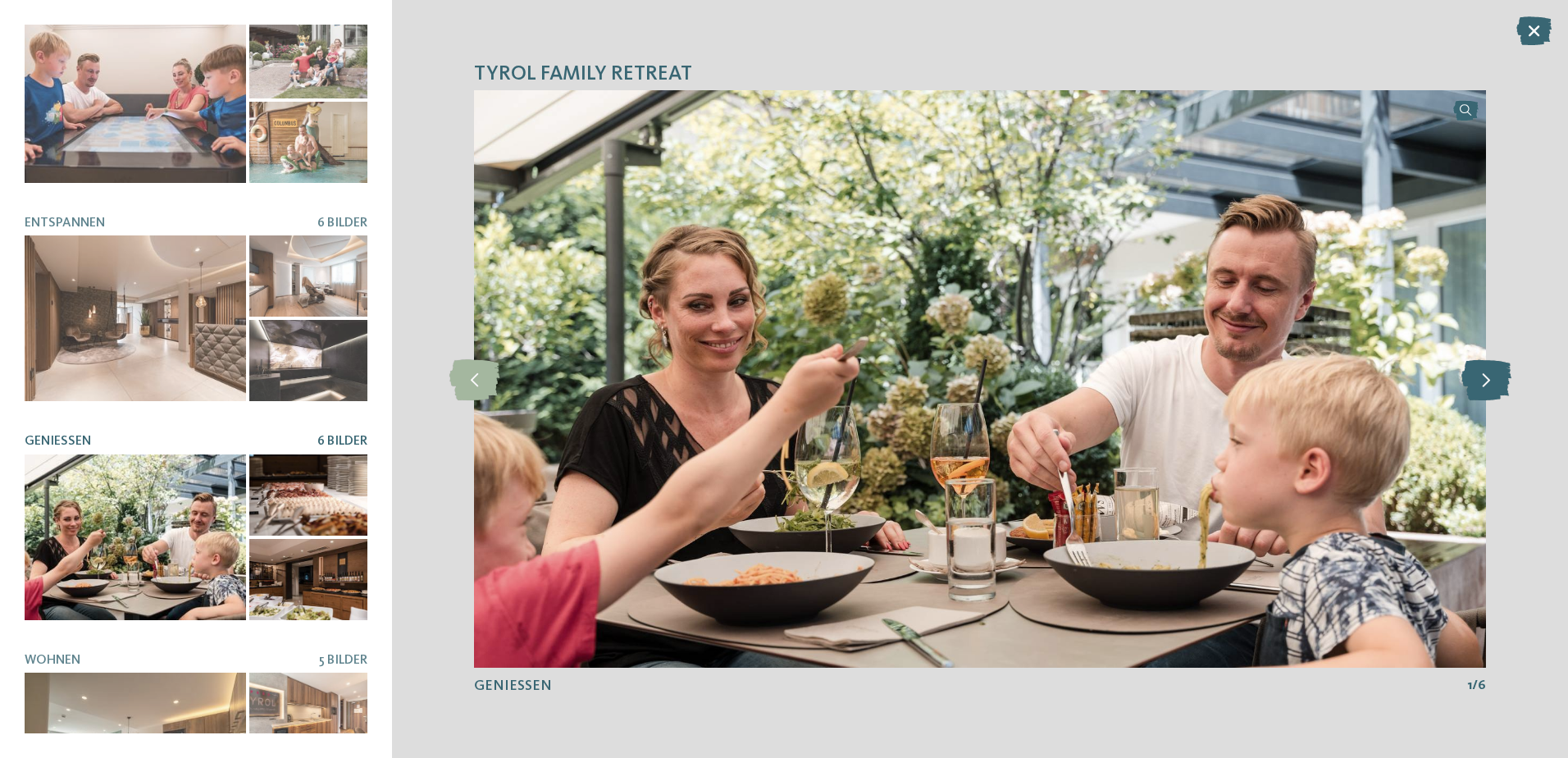
click at [1488, 386] on icon at bounding box center [1486, 379] width 50 height 41
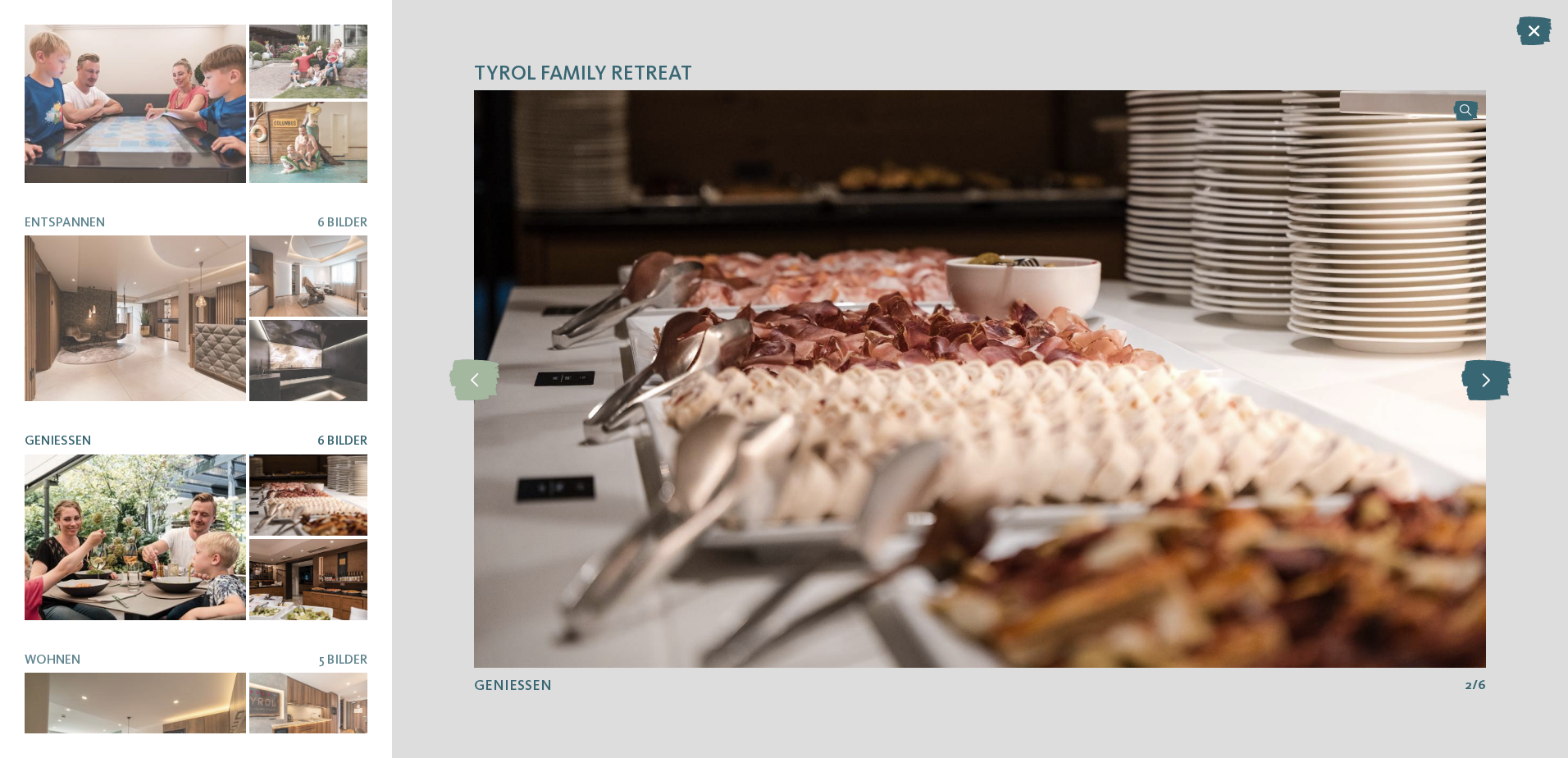
click at [1488, 386] on icon at bounding box center [1486, 379] width 50 height 41
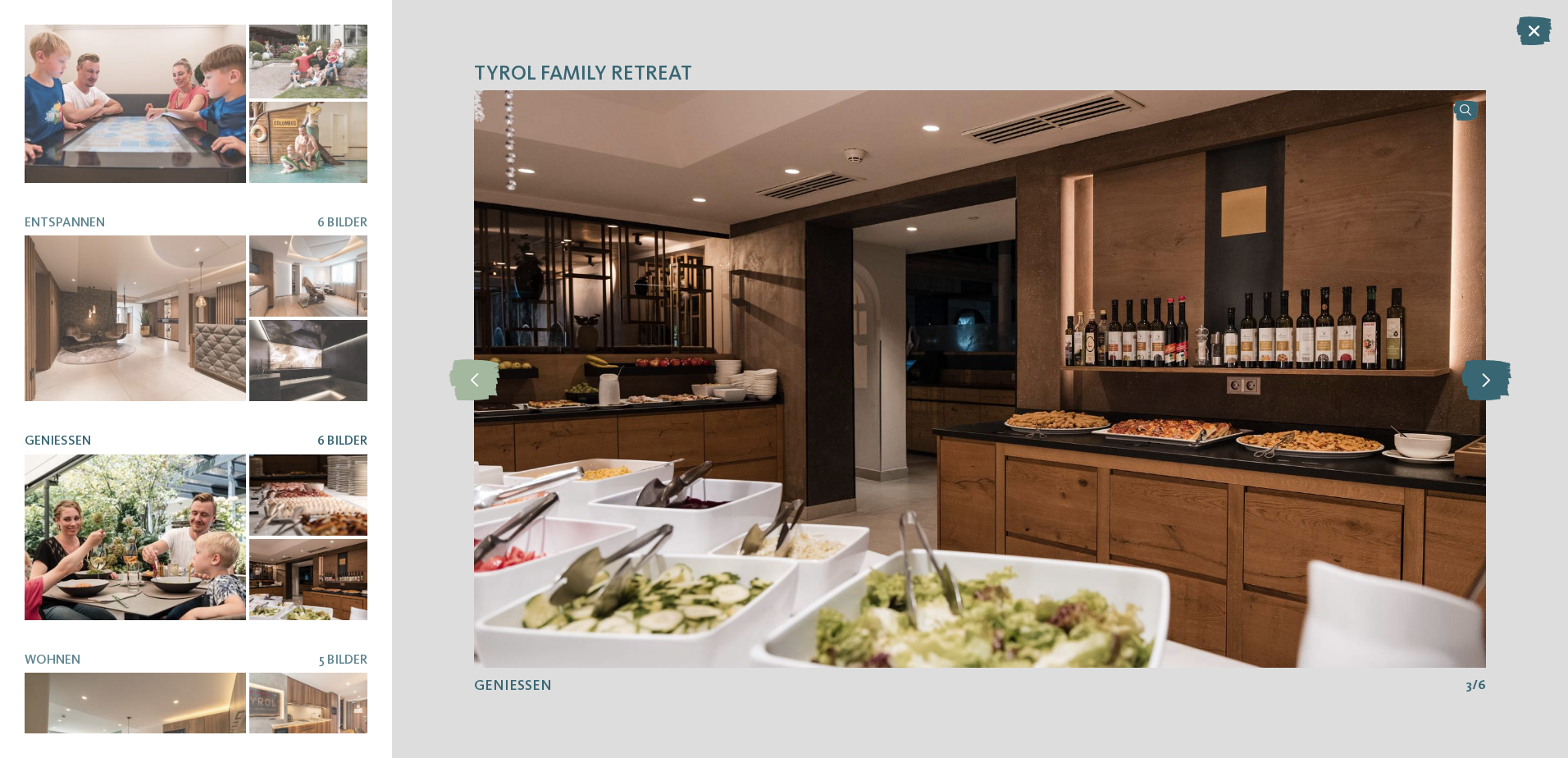
click at [1488, 386] on icon at bounding box center [1486, 379] width 50 height 41
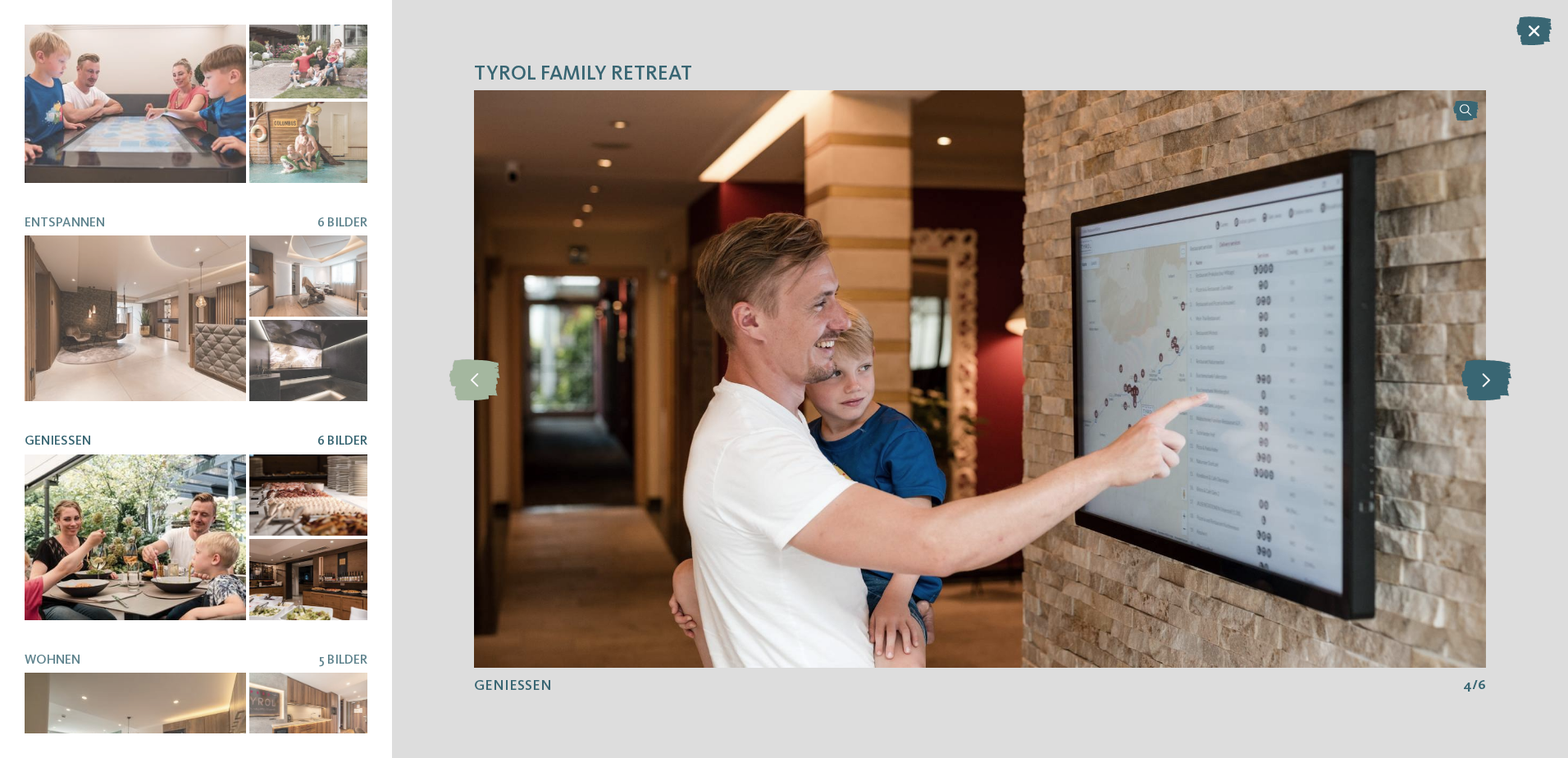
click at [1488, 386] on icon at bounding box center [1486, 379] width 50 height 41
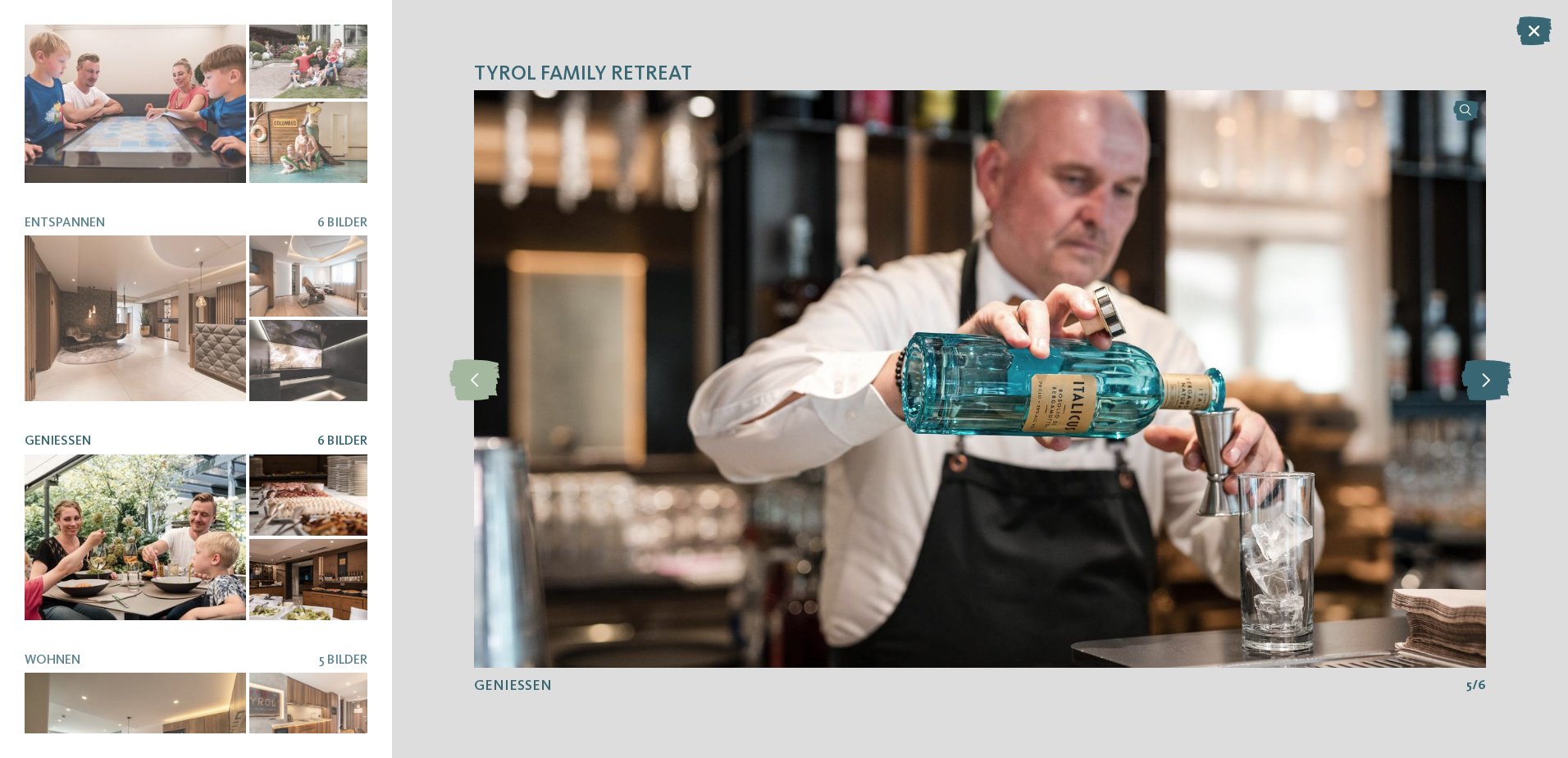
click at [1488, 386] on icon at bounding box center [1486, 379] width 50 height 41
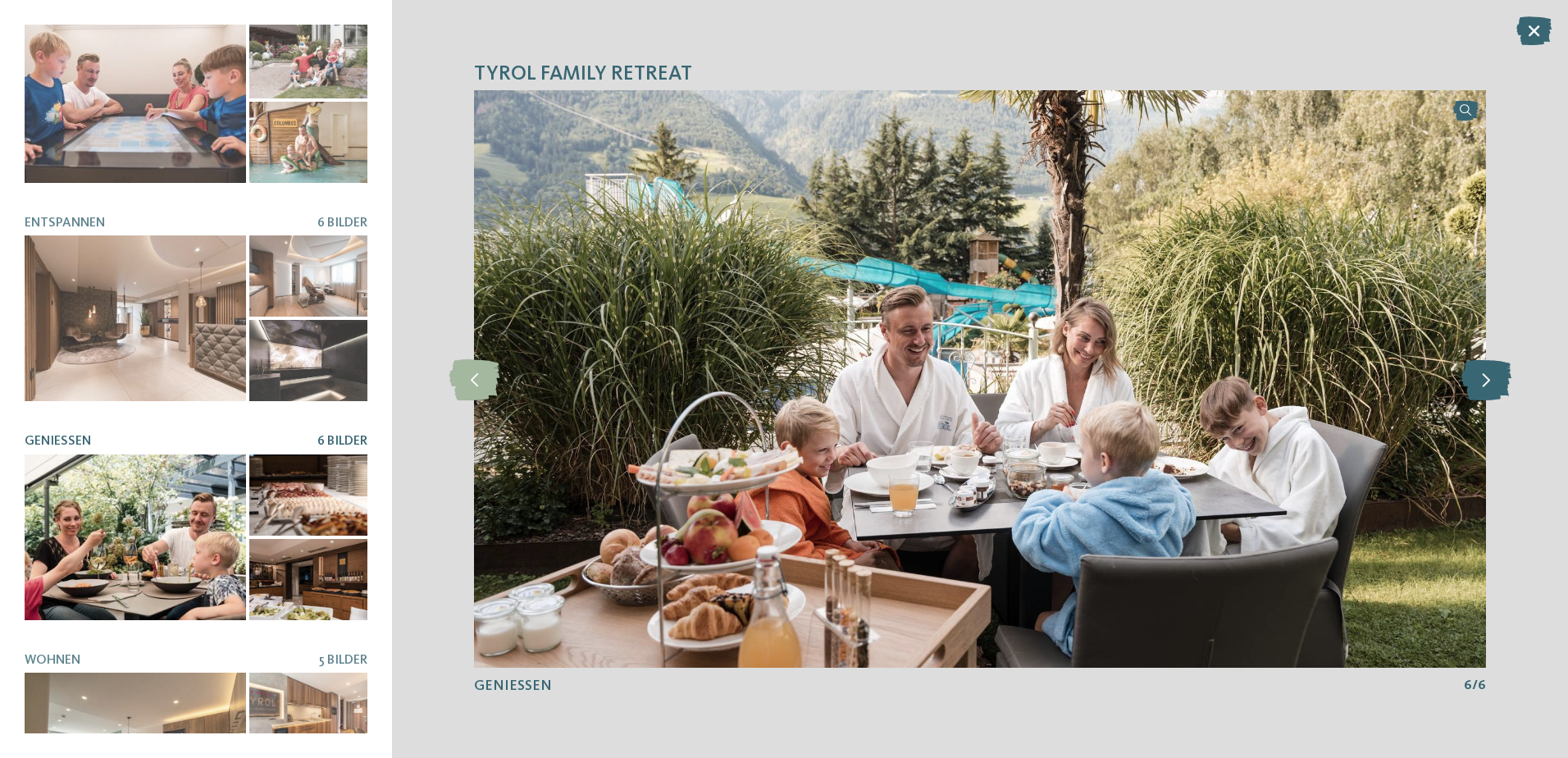
click at [1488, 386] on icon at bounding box center [1486, 379] width 50 height 41
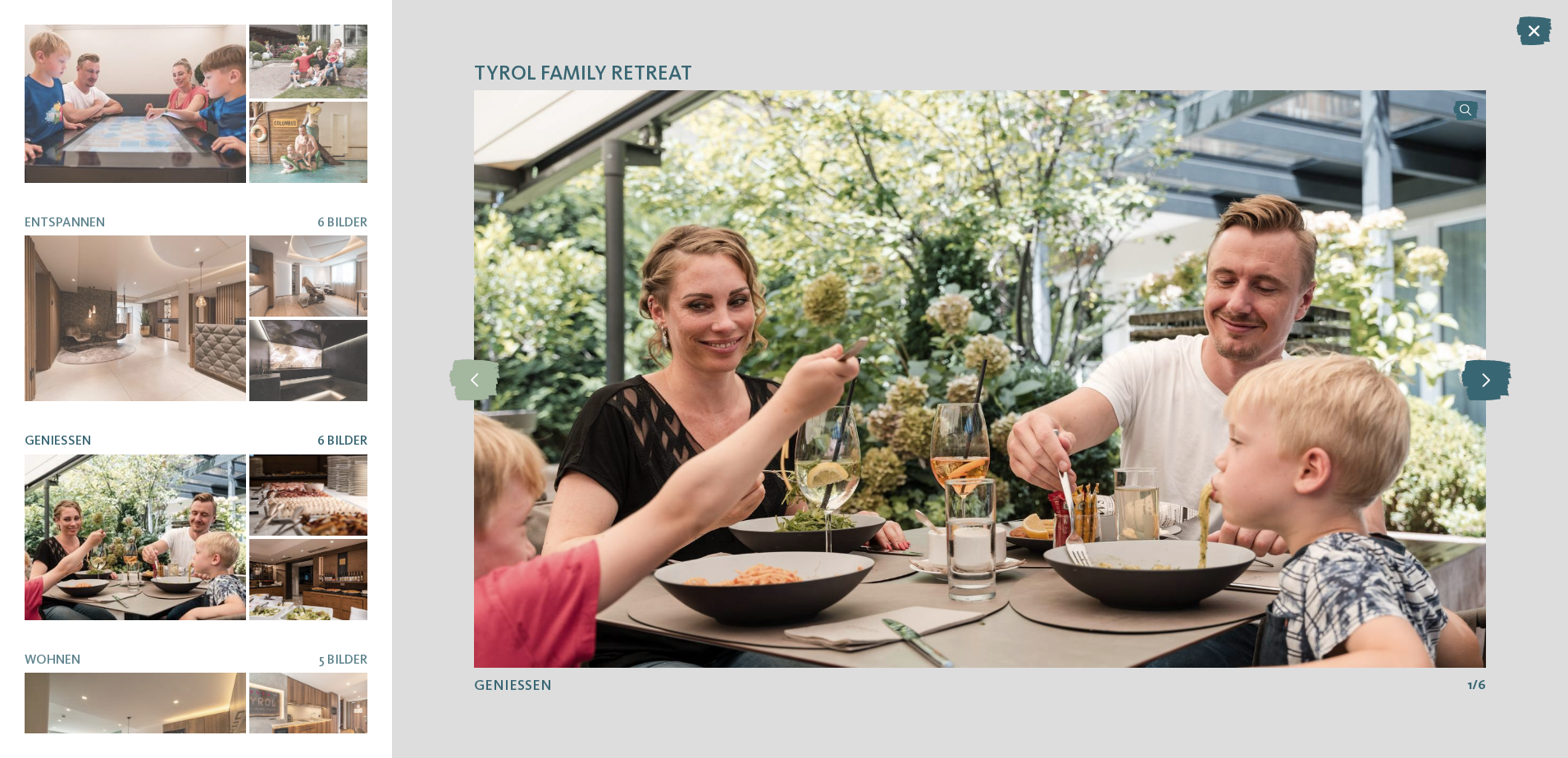
click at [1488, 386] on icon at bounding box center [1486, 379] width 50 height 41
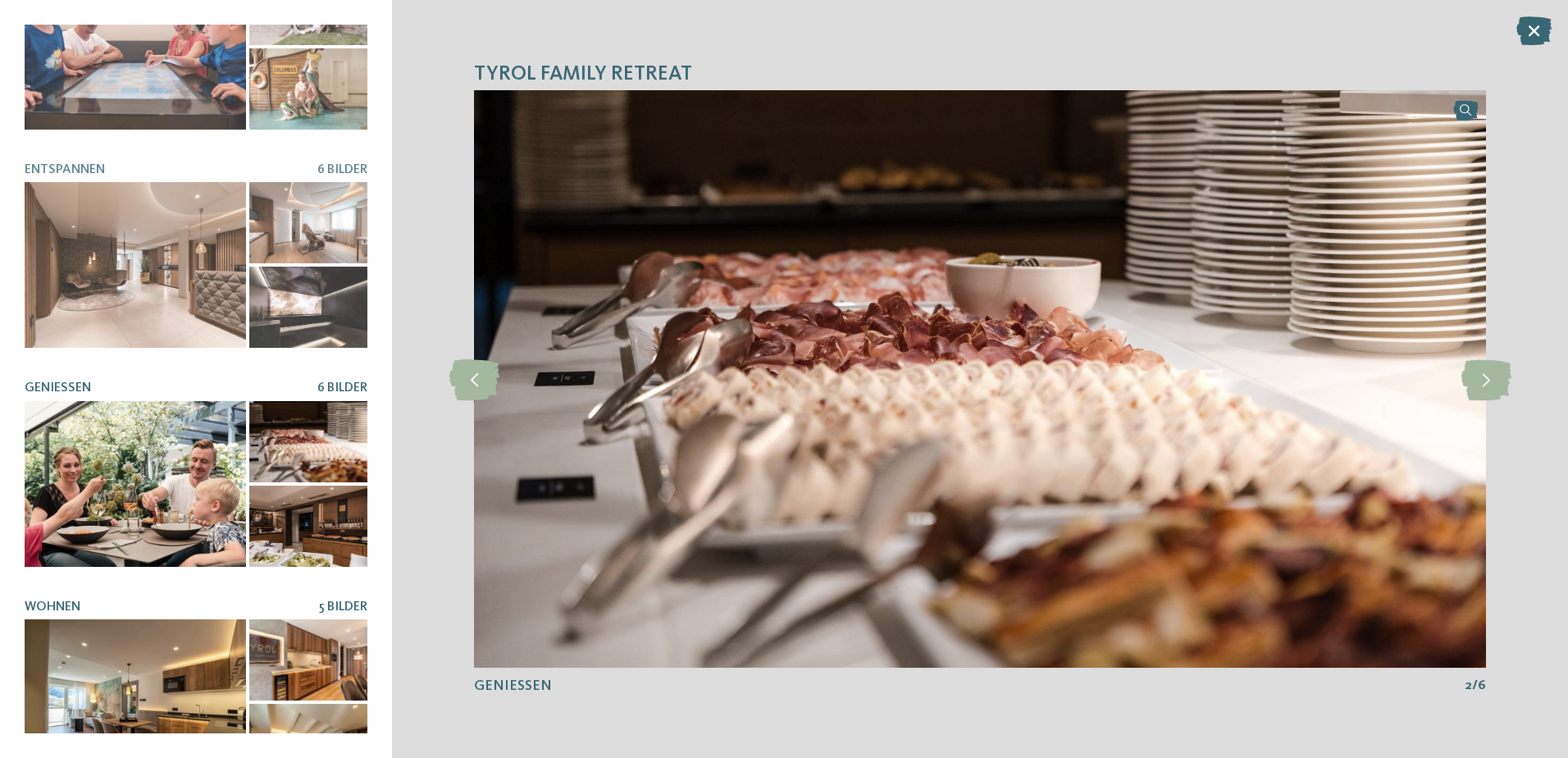
scroll to position [331, 0]
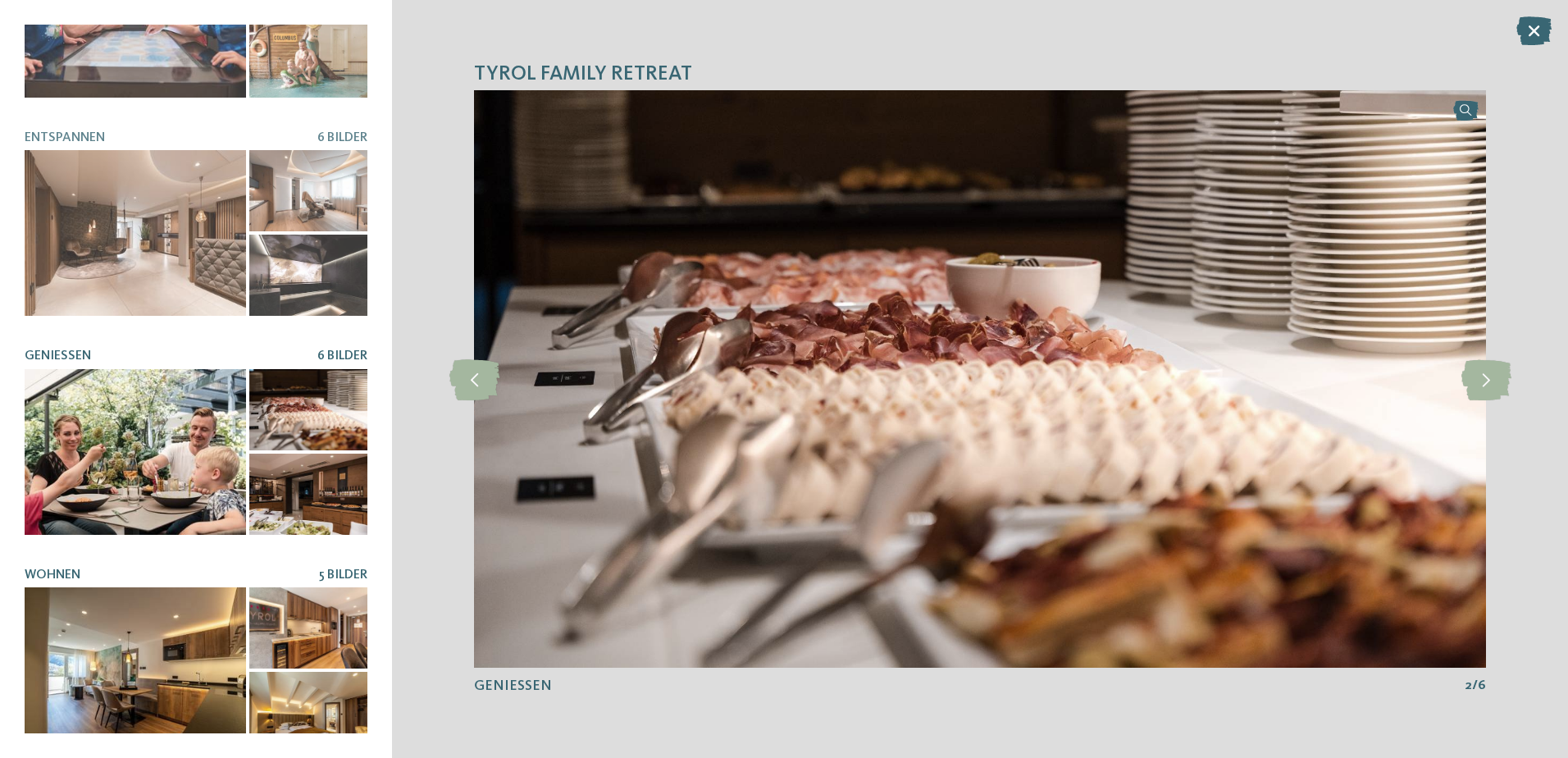
click at [93, 625] on div at bounding box center [135, 670] width 221 height 166
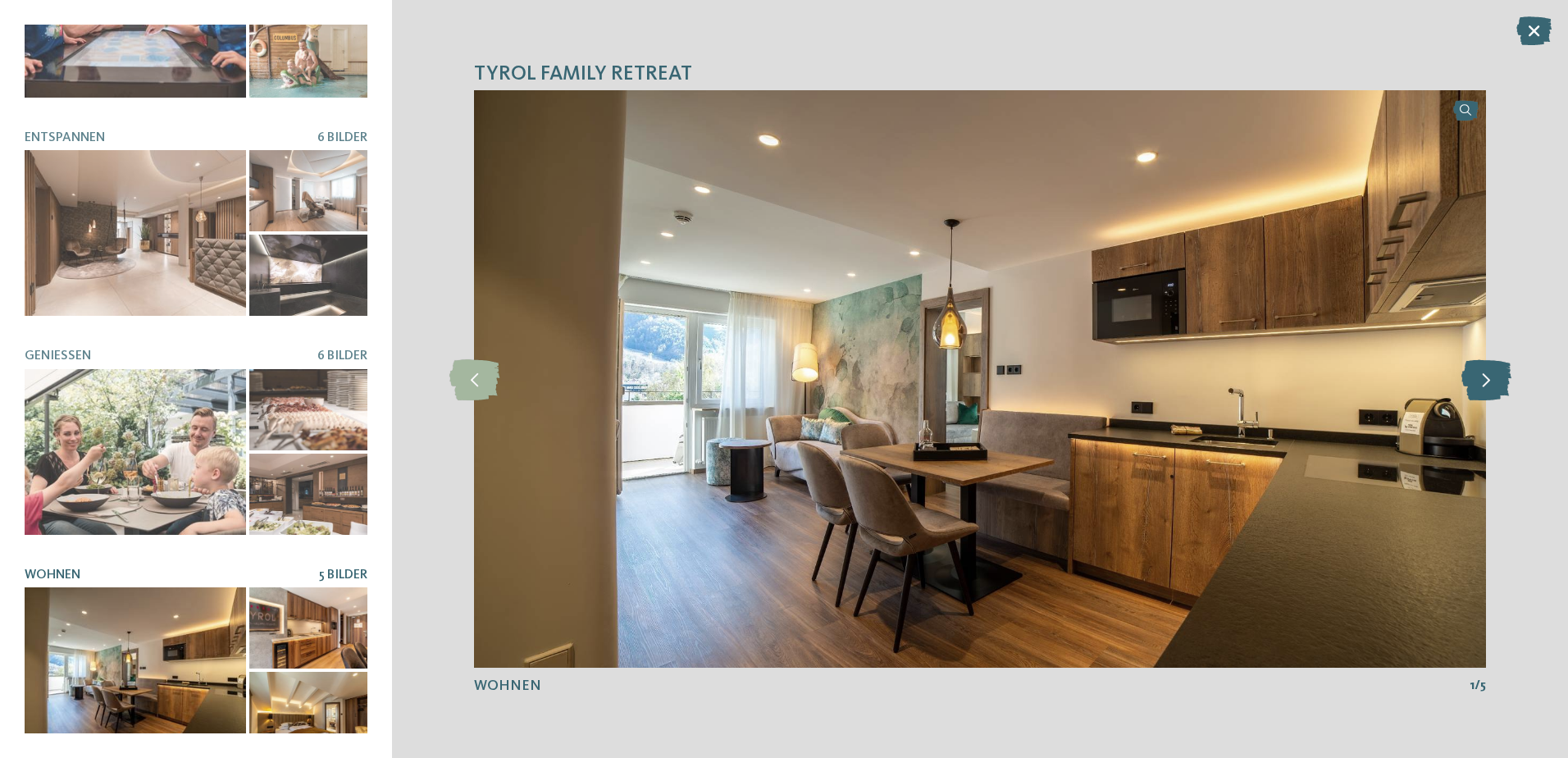
click at [1482, 378] on icon at bounding box center [1486, 379] width 50 height 41
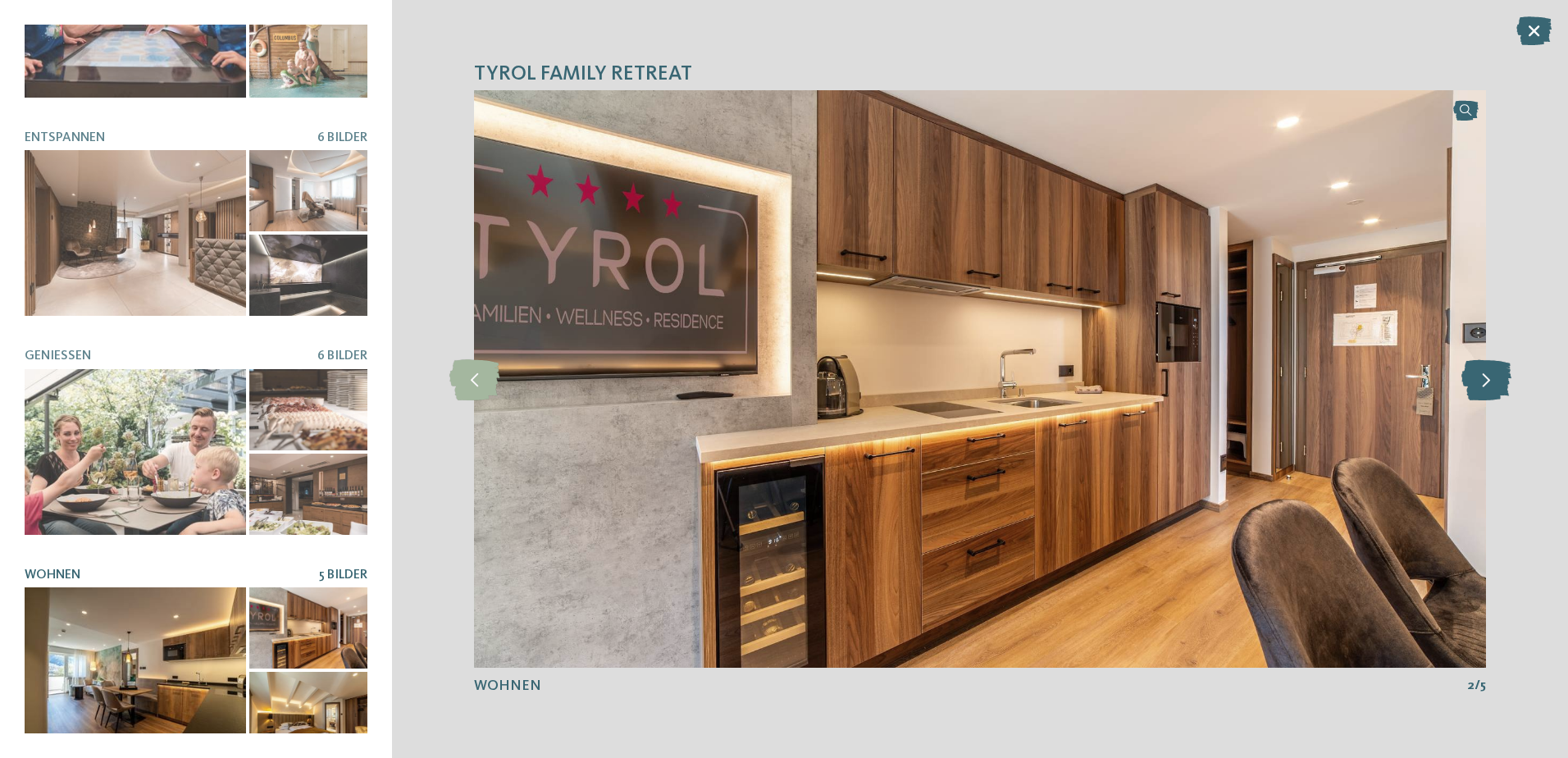
click at [1482, 378] on icon at bounding box center [1486, 379] width 50 height 41
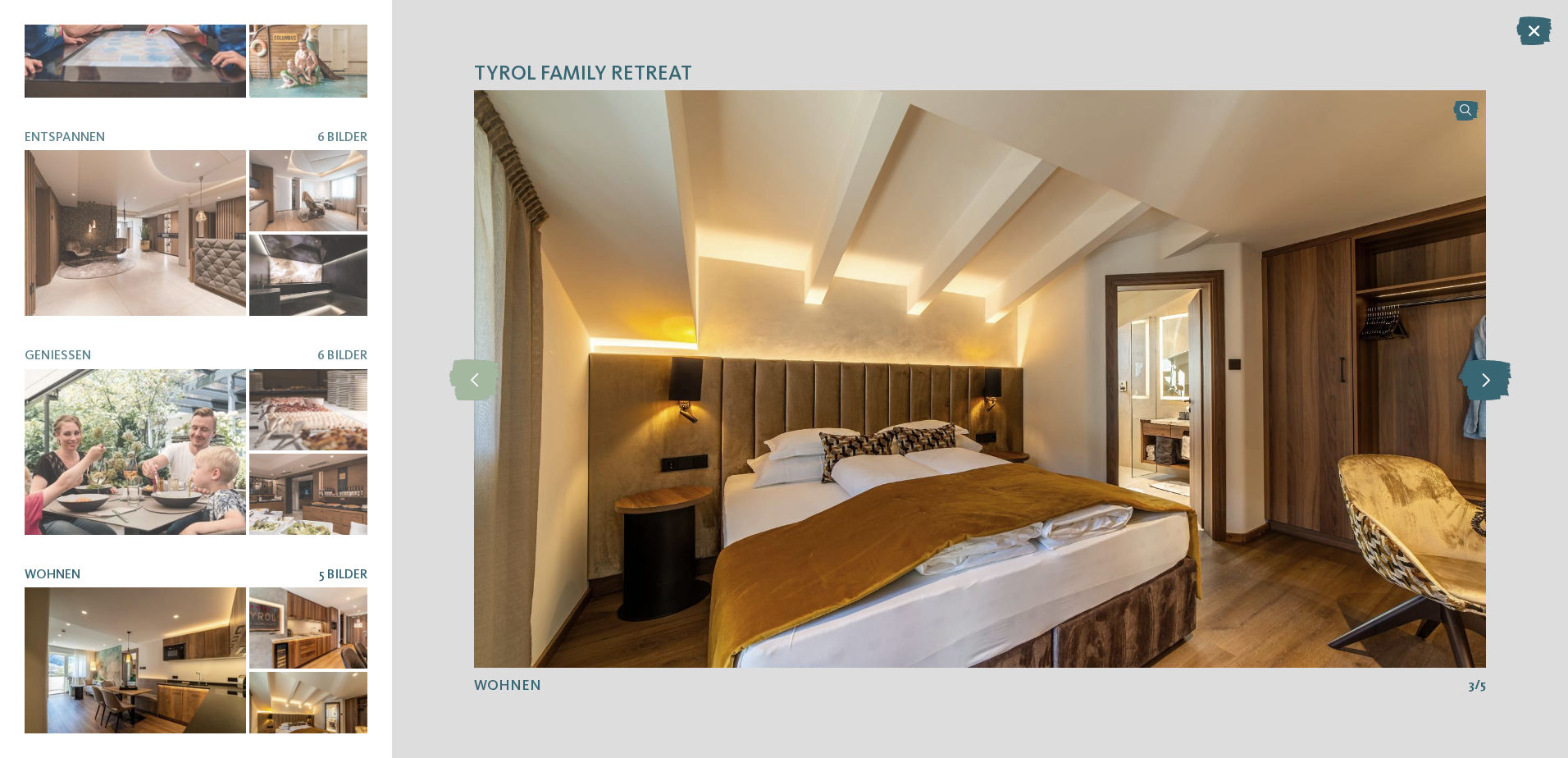
click at [1482, 378] on icon at bounding box center [1486, 379] width 50 height 41
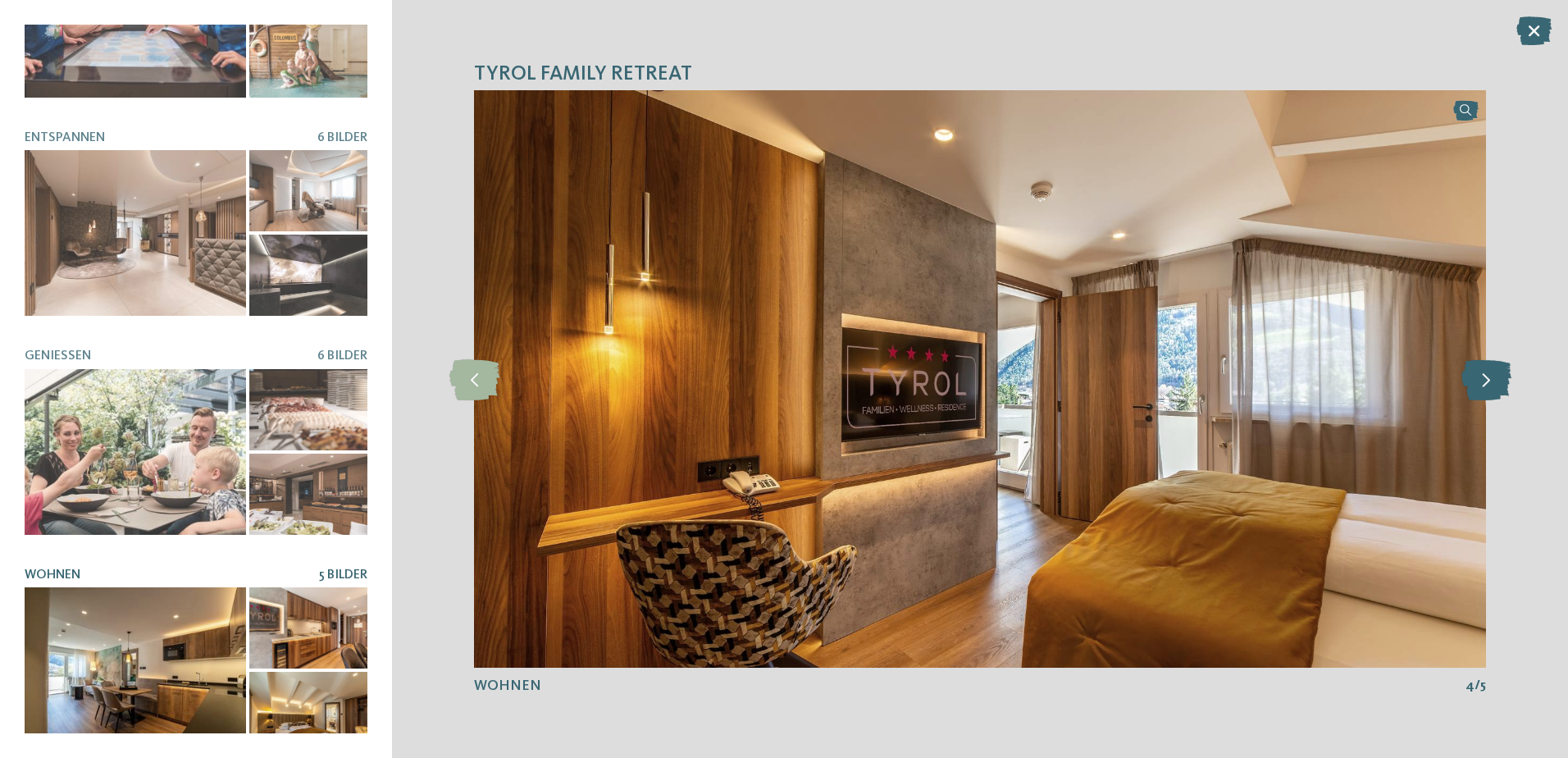
click at [1482, 378] on icon at bounding box center [1486, 379] width 50 height 41
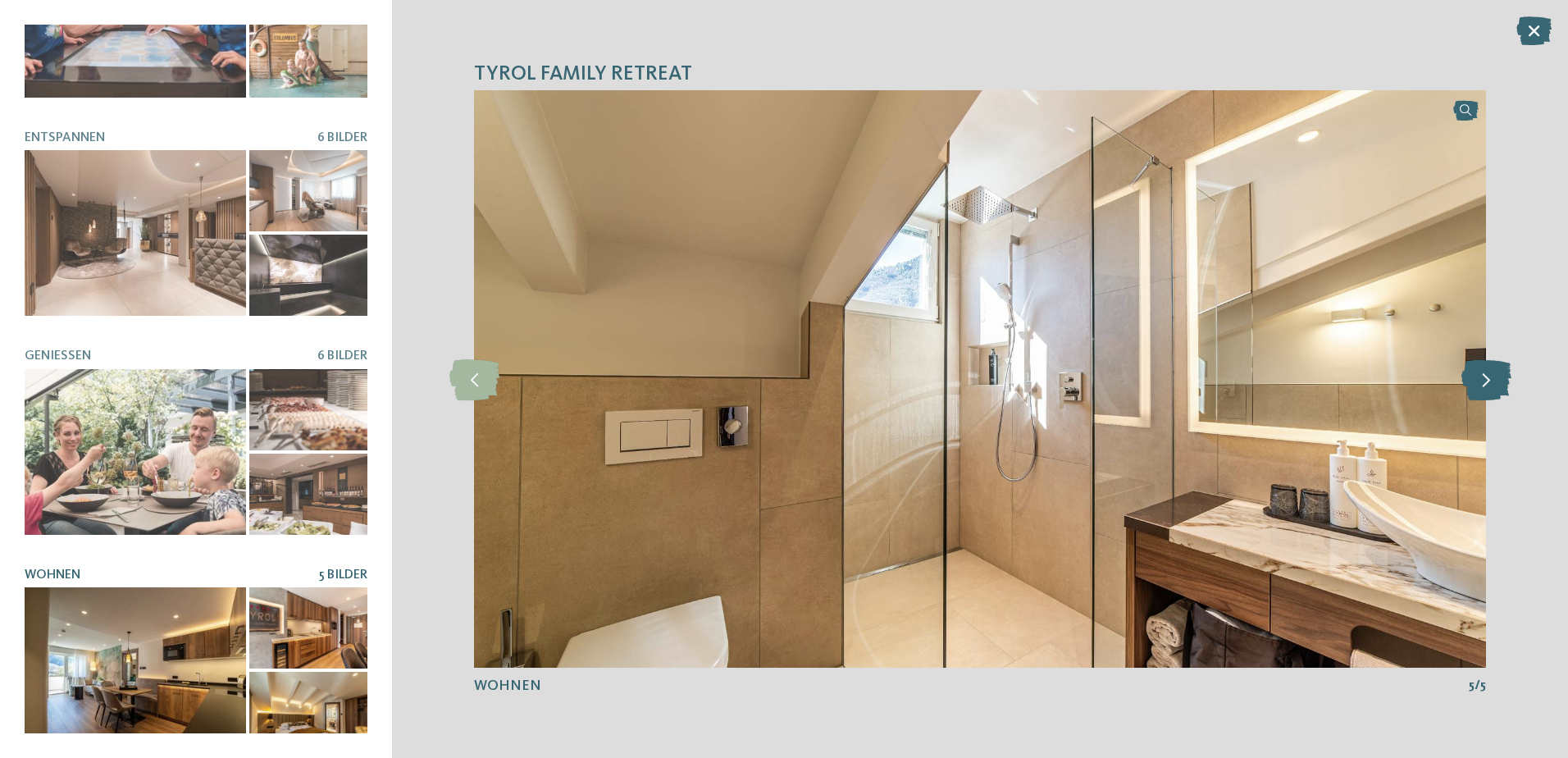
click at [1482, 378] on icon at bounding box center [1486, 379] width 50 height 41
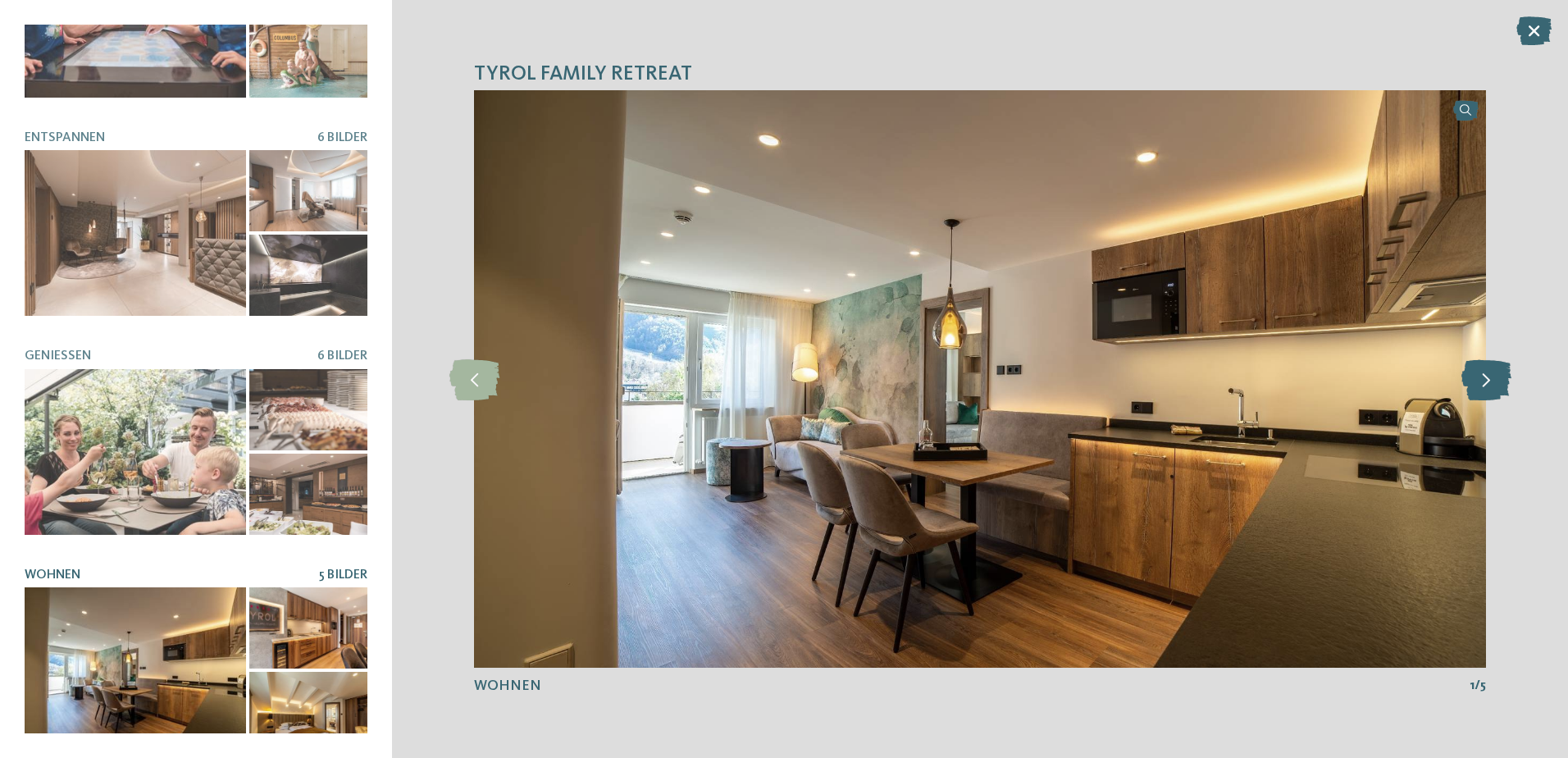
click at [1482, 378] on icon at bounding box center [1486, 379] width 50 height 41
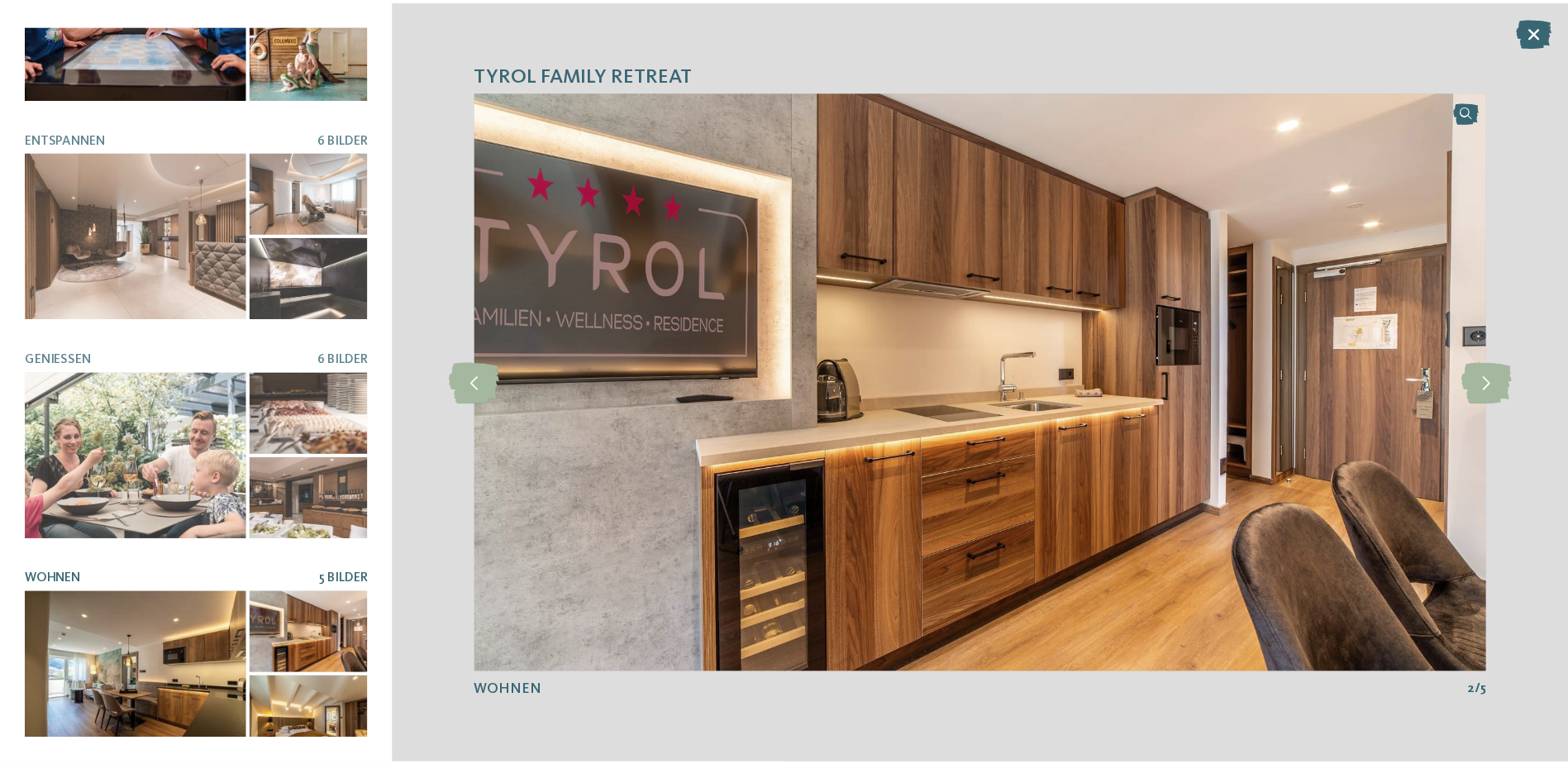
scroll to position [0, 0]
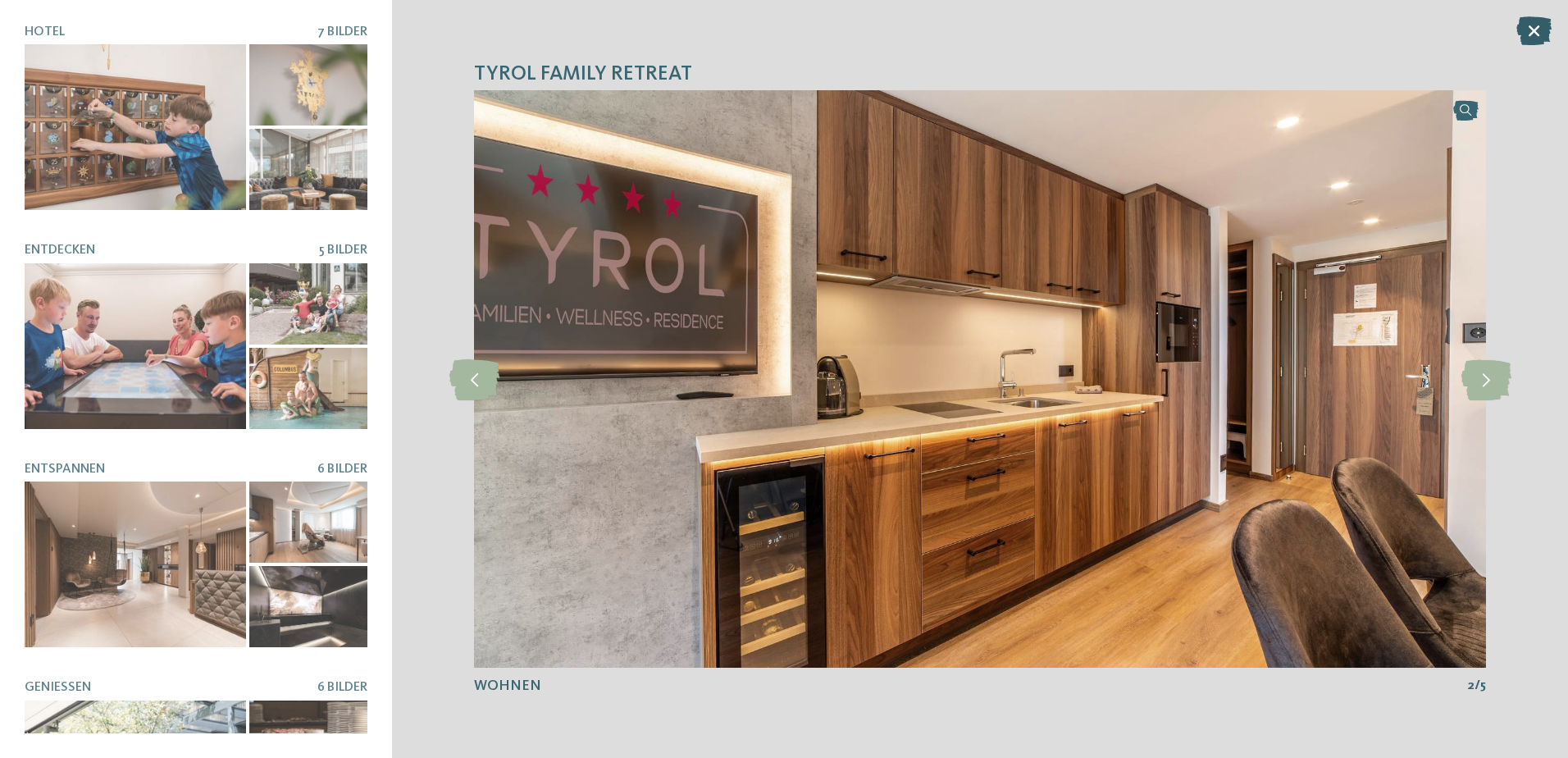
click at [1526, 26] on icon at bounding box center [1535, 31] width 35 height 29
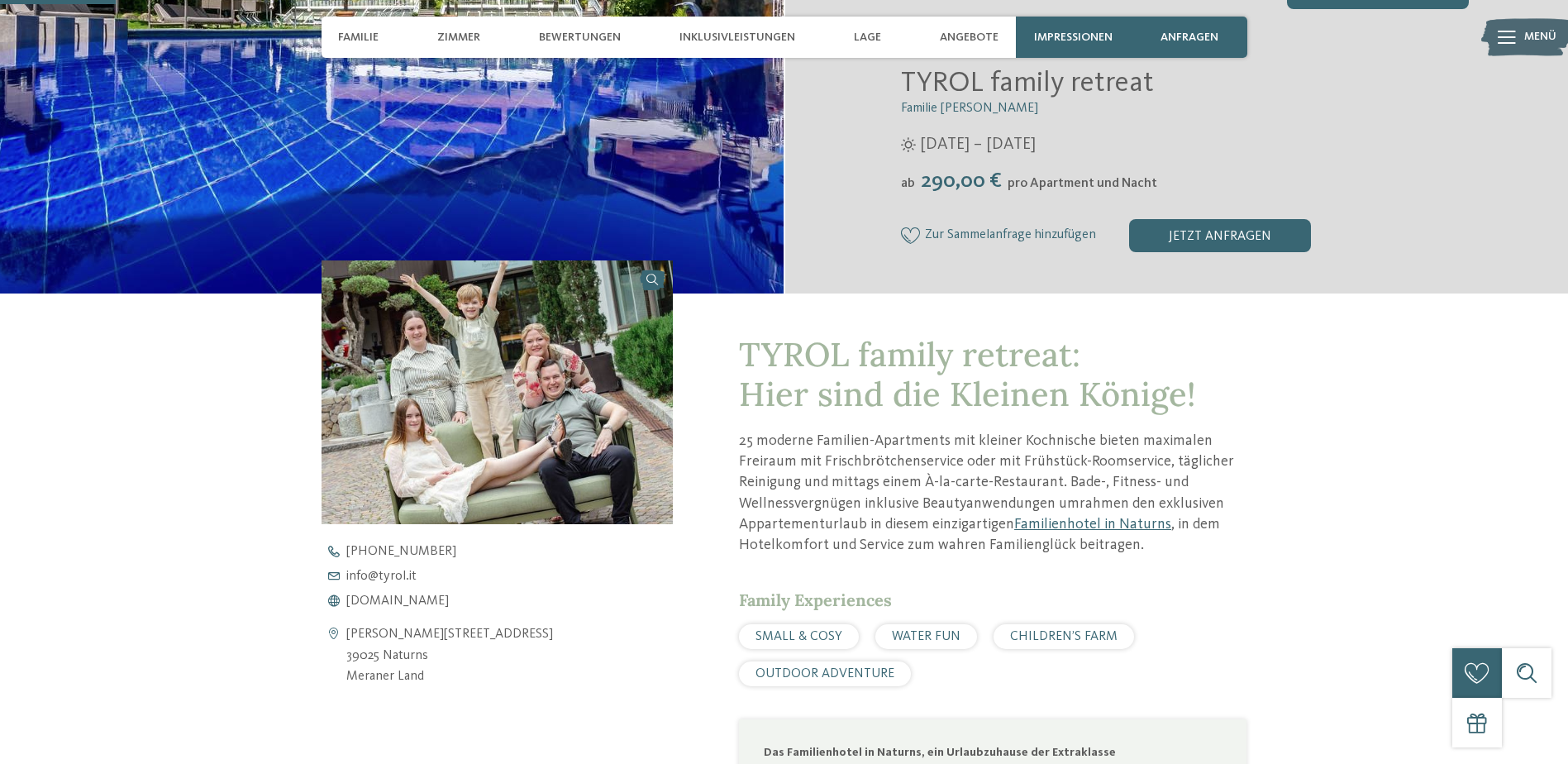
scroll to position [413, 0]
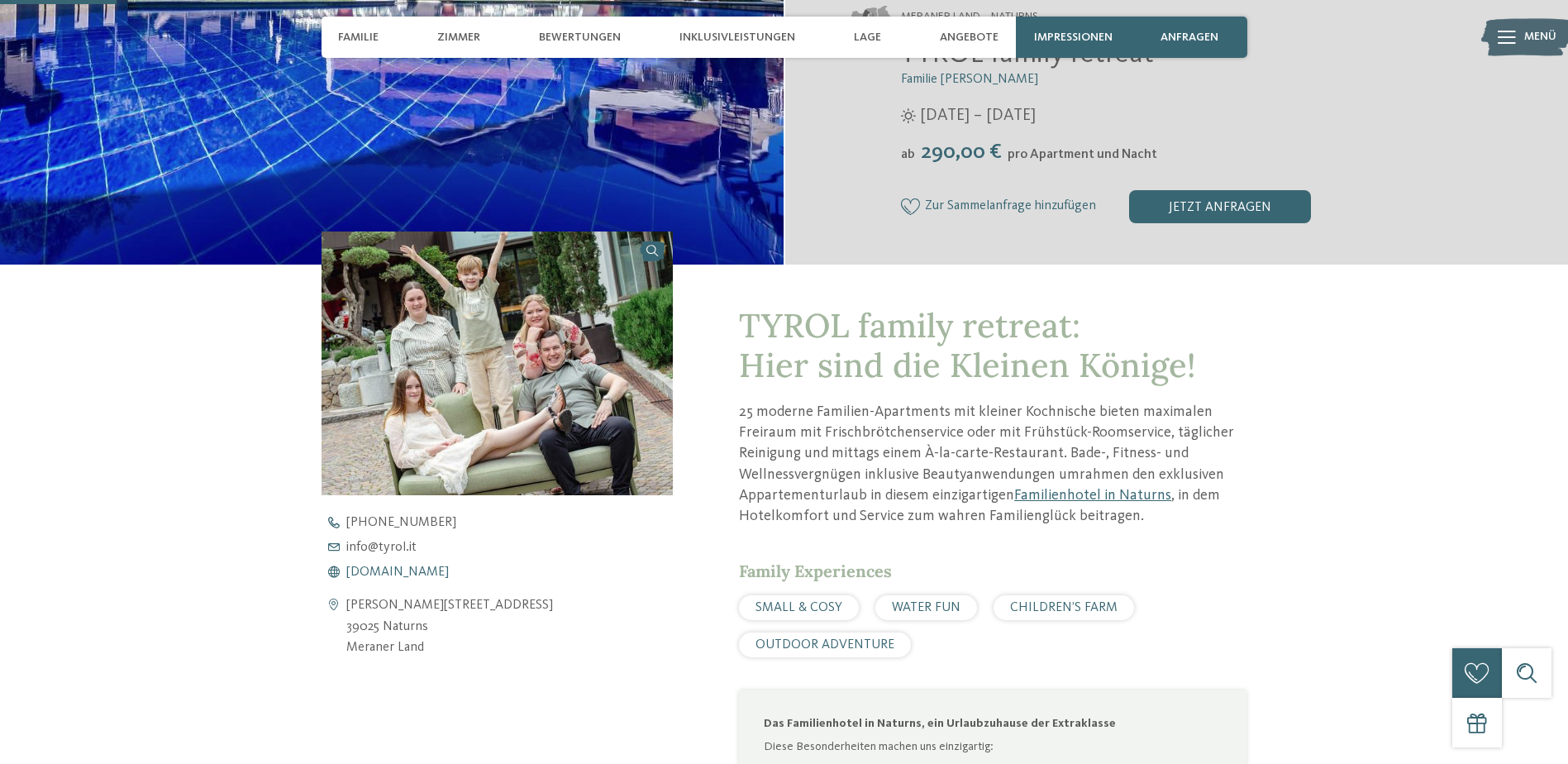
click at [378, 568] on span "www.tyrol.it" at bounding box center [398, 572] width 103 height 13
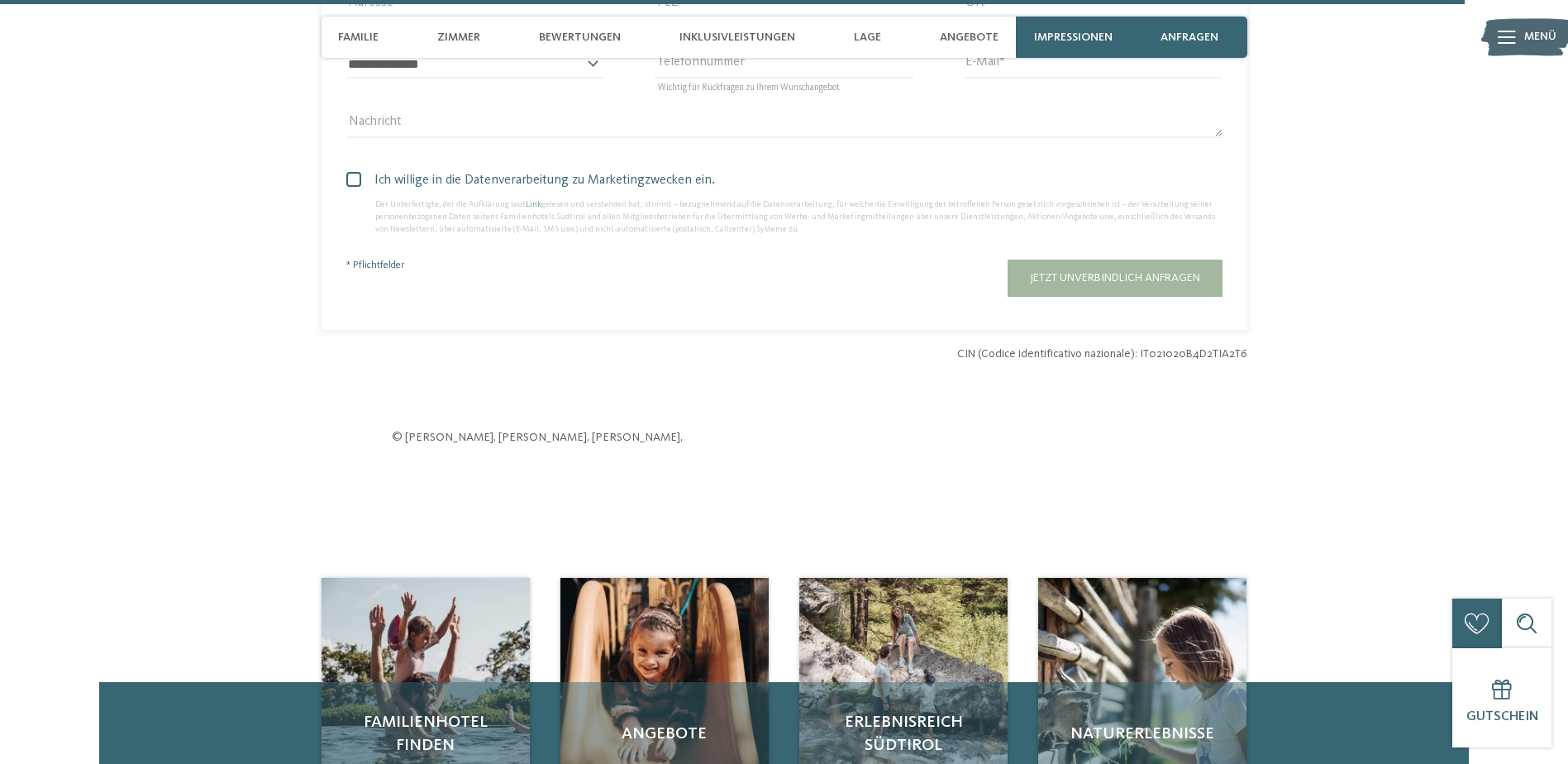
scroll to position [5043, 0]
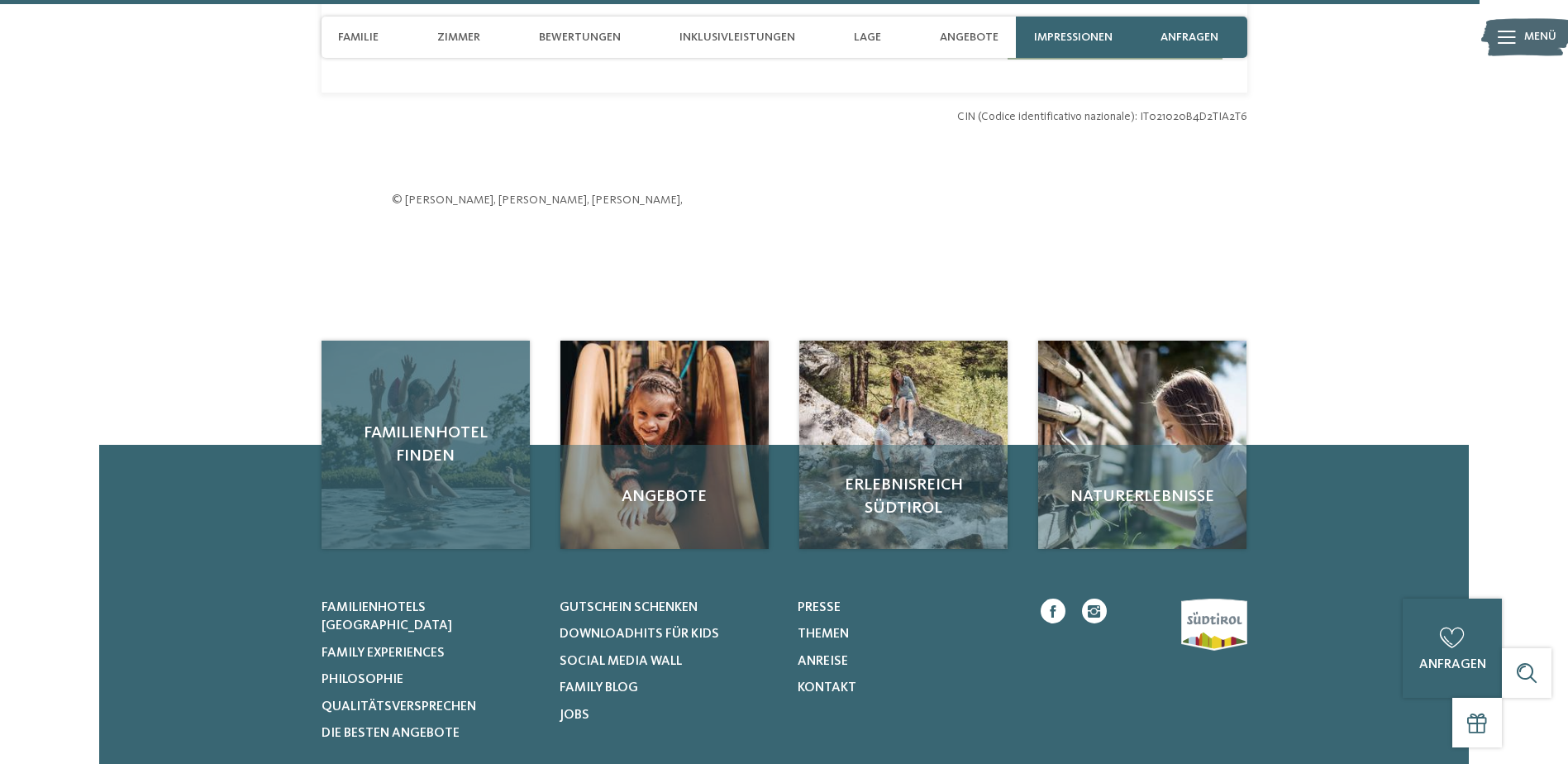
click at [420, 421] on span "Familienhotel finden" at bounding box center [426, 444] width 175 height 46
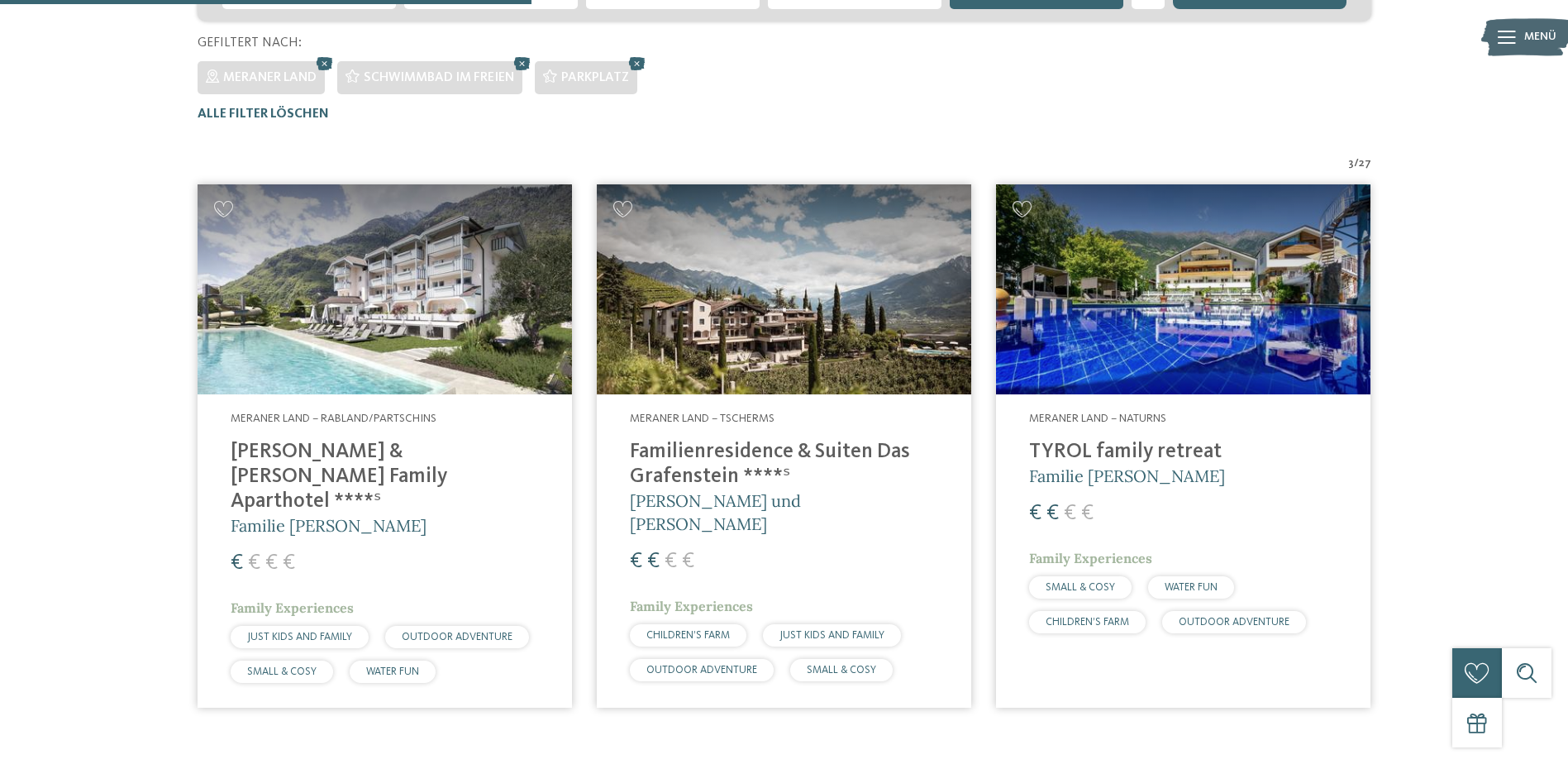
scroll to position [459, 0]
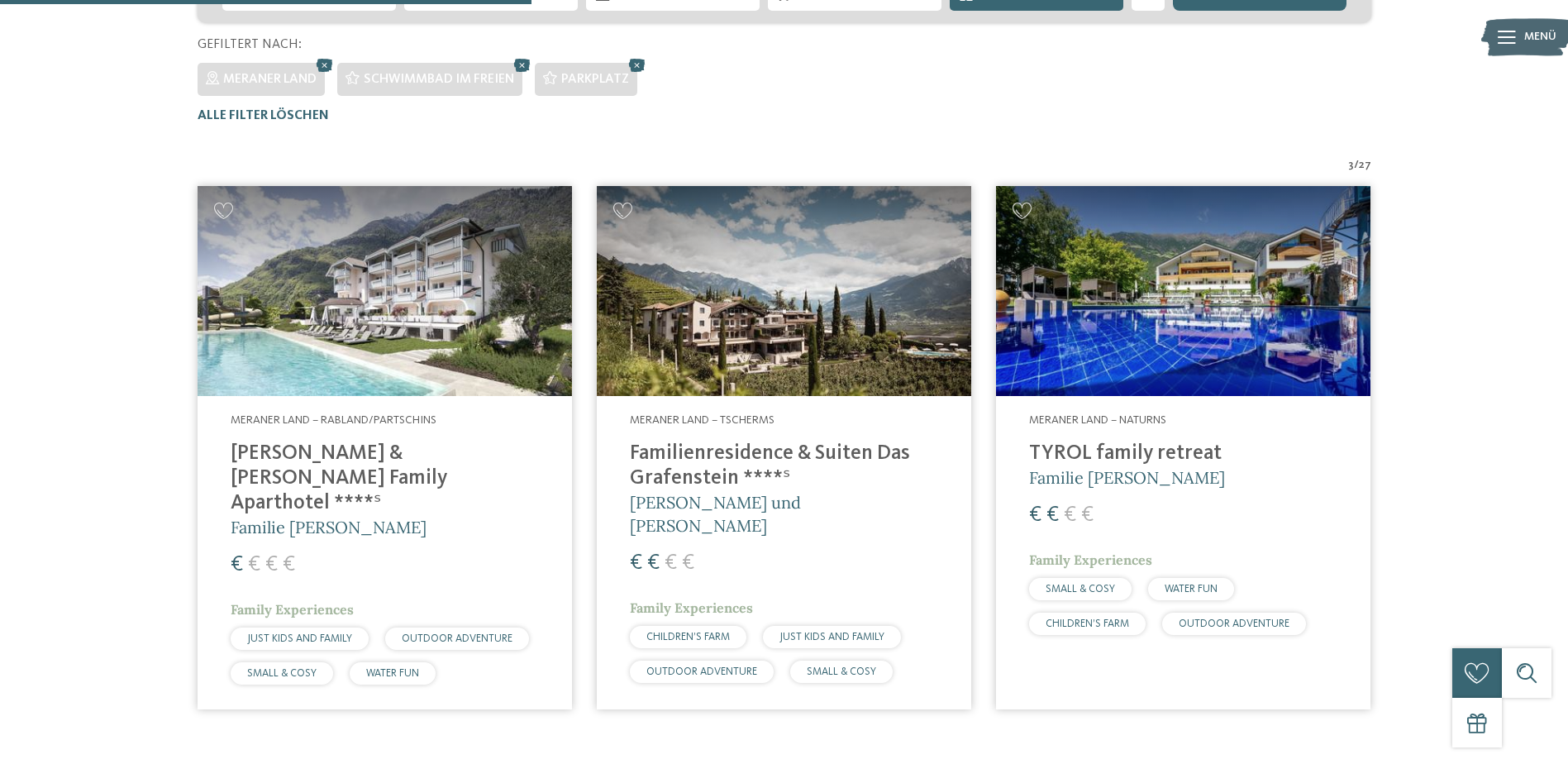
click at [358, 332] on img at bounding box center [384, 291] width 375 height 211
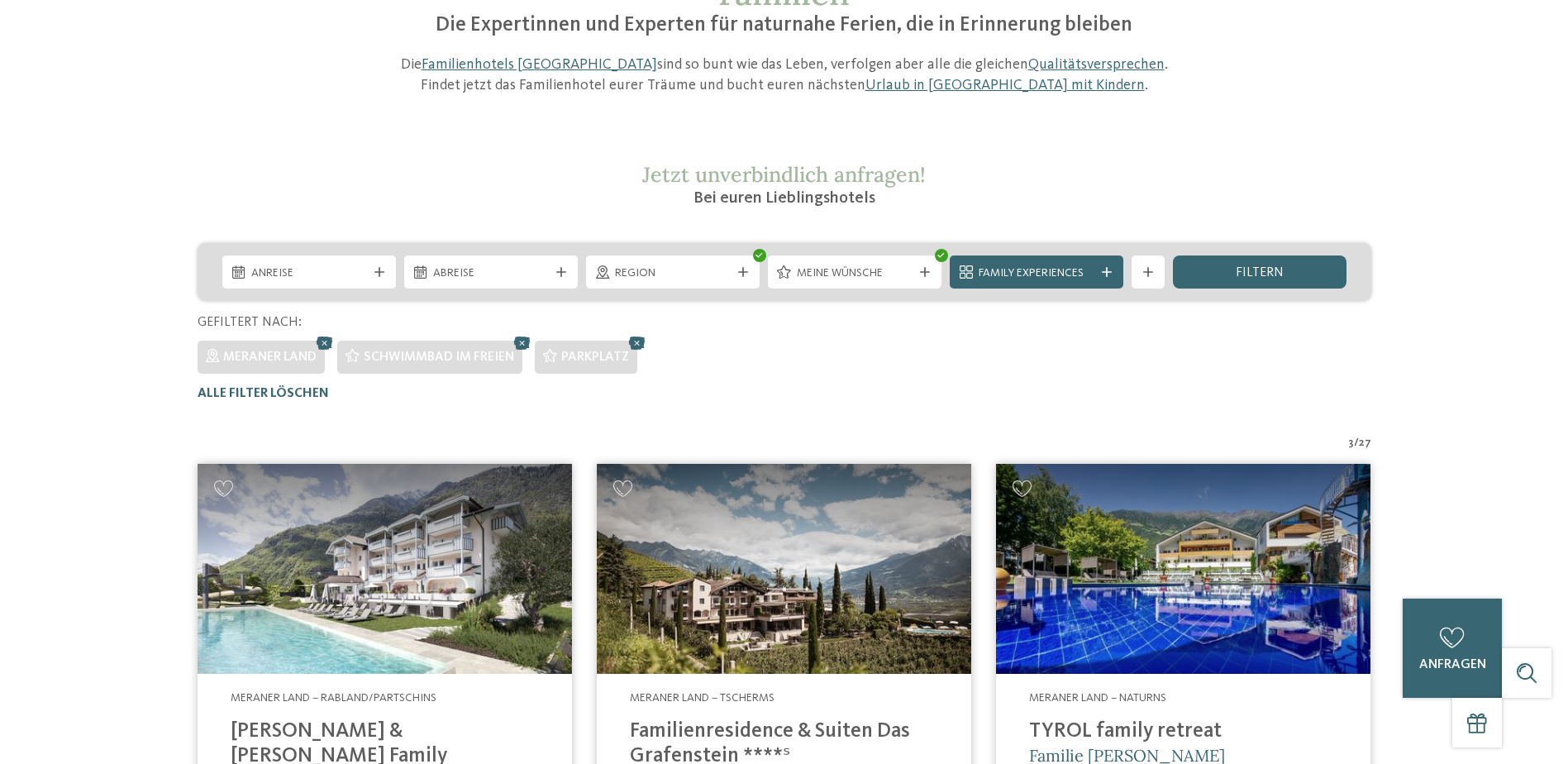
scroll to position [0, 0]
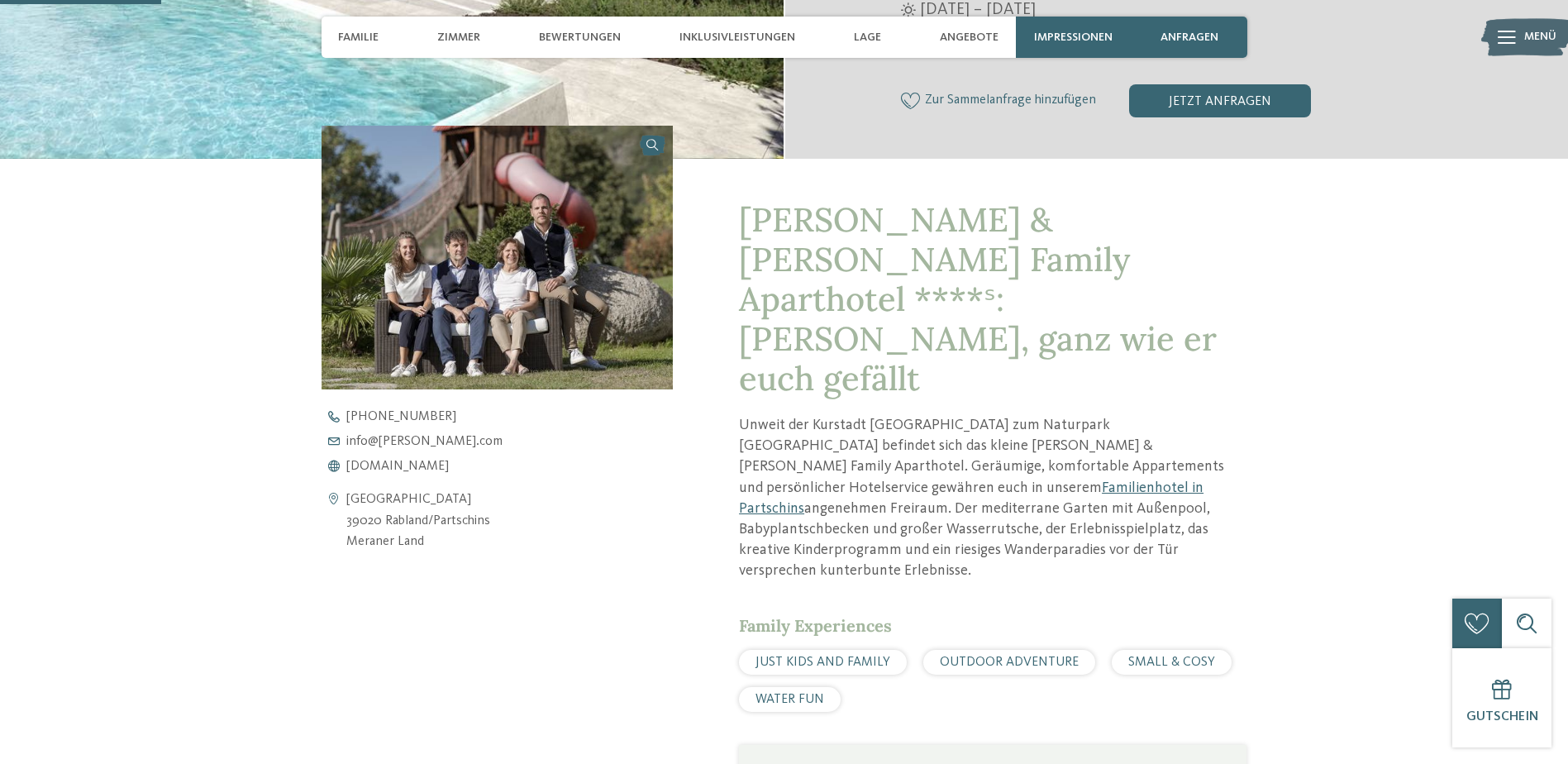
scroll to position [579, 0]
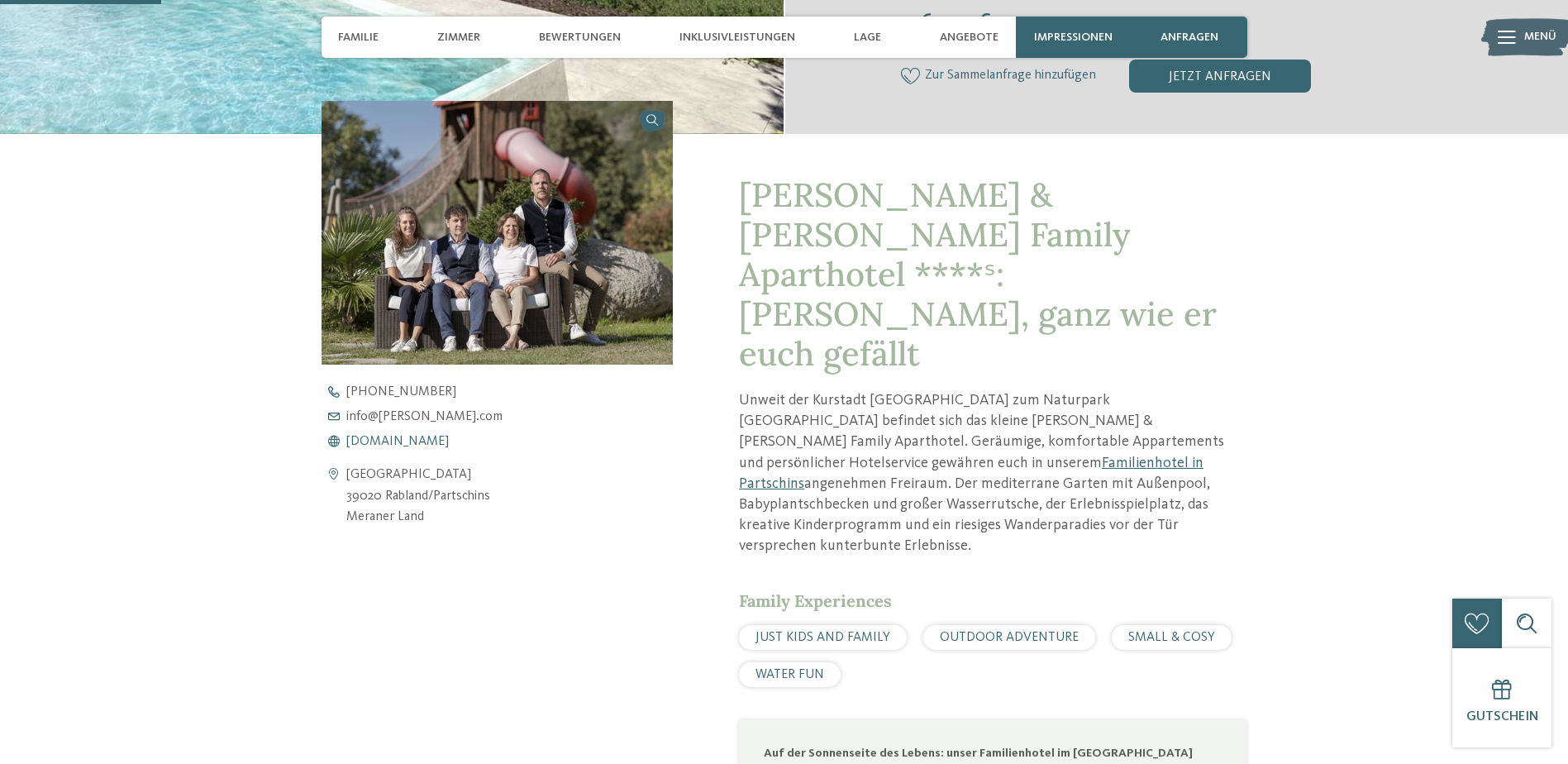
click at [408, 435] on span "[DOMAIN_NAME]" at bounding box center [398, 441] width 103 height 13
